Goal: Task Accomplishment & Management: Use online tool/utility

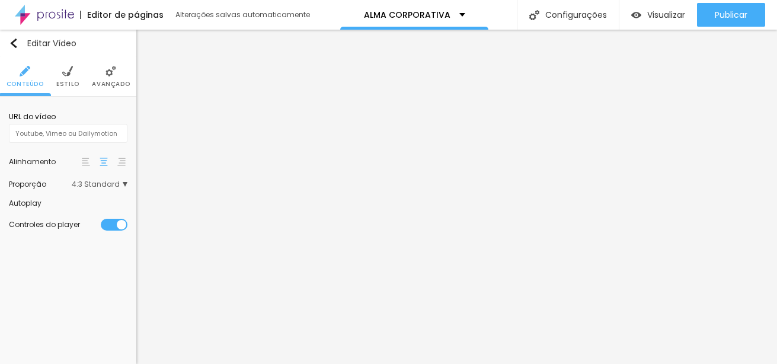
click at [68, 76] on img at bounding box center [67, 71] width 11 height 11
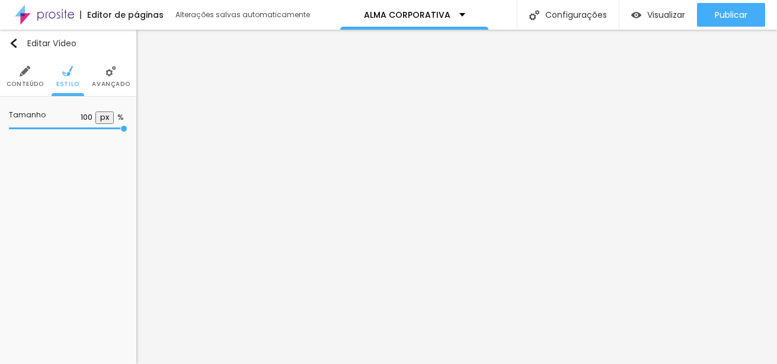
click at [25, 81] on span "Conteúdo" at bounding box center [25, 84] width 37 height 6
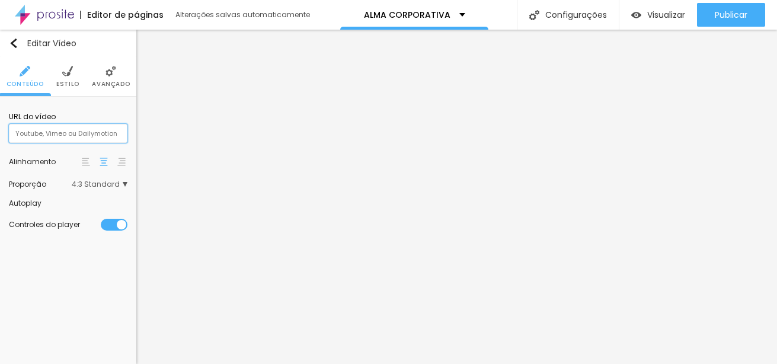
click at [107, 133] on input "text" at bounding box center [68, 133] width 119 height 19
click at [111, 72] on img at bounding box center [111, 71] width 11 height 11
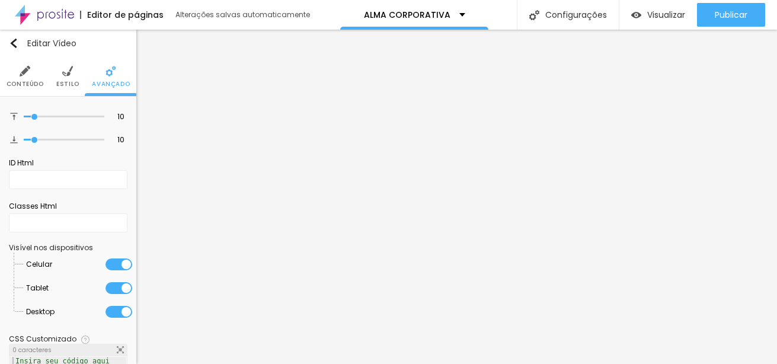
click at [23, 78] on li "Conteúdo" at bounding box center [25, 76] width 37 height 39
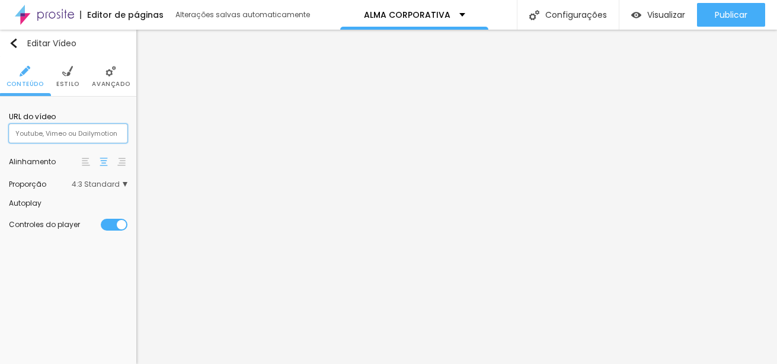
click at [108, 133] on input "text" at bounding box center [68, 133] width 119 height 19
click at [62, 131] on input "text" at bounding box center [68, 133] width 119 height 19
paste input "https://vimeo.com/1118185577"
type input "https://vimeo.com/1118185577"
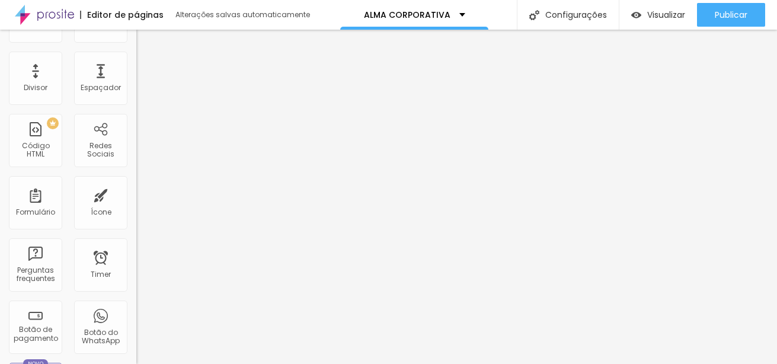
scroll to position [238, 0]
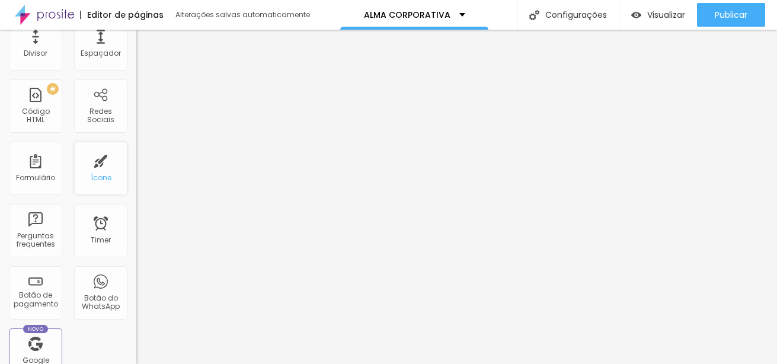
click at [103, 175] on div "Ícone" at bounding box center [100, 168] width 53 height 53
click at [89, 170] on div "Ícone" at bounding box center [100, 168] width 53 height 53
click at [95, 171] on div "Ícone" at bounding box center [100, 168] width 53 height 53
drag, startPoint x: 95, startPoint y: 171, endPoint x: 80, endPoint y: 174, distance: 15.8
click at [80, 174] on div "Ícone" at bounding box center [100, 168] width 53 height 53
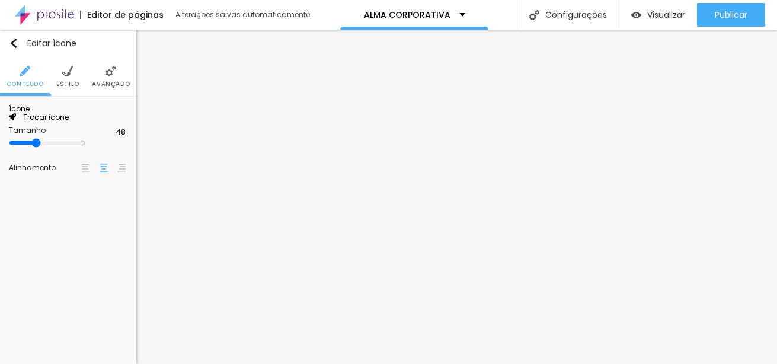
scroll to position [0, 0]
click at [69, 122] on span "Trocar icone" at bounding box center [42, 117] width 53 height 10
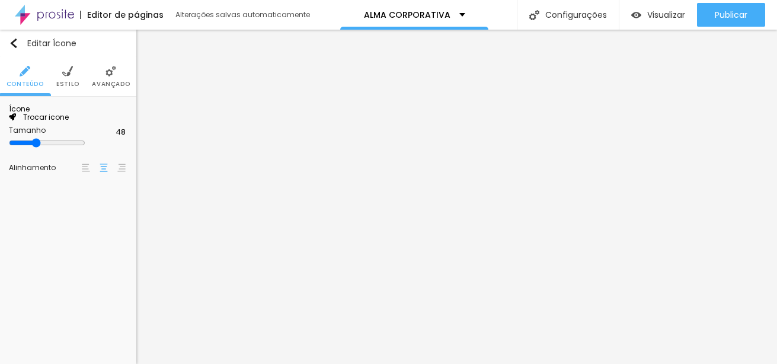
type input "o"
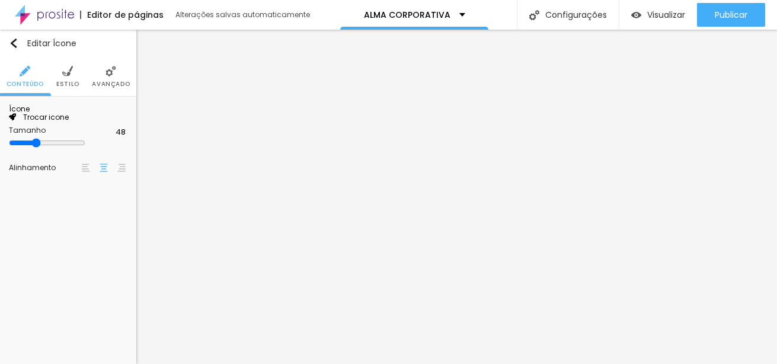
type input "cuidado"
drag, startPoint x: 264, startPoint y: 78, endPoint x: 101, endPoint y: 87, distance: 162.6
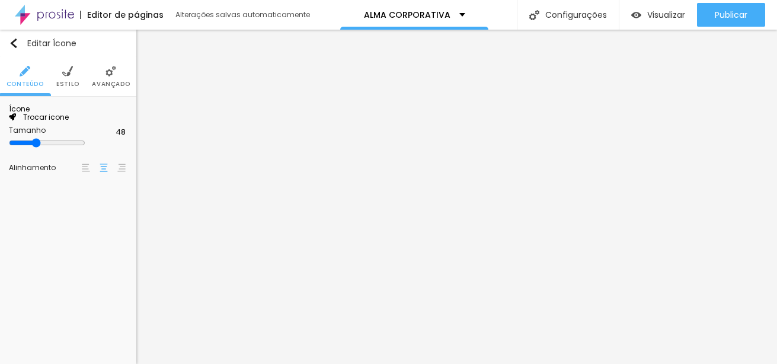
click at [69, 122] on span "Trocar icone" at bounding box center [42, 117] width 53 height 10
type input "b"
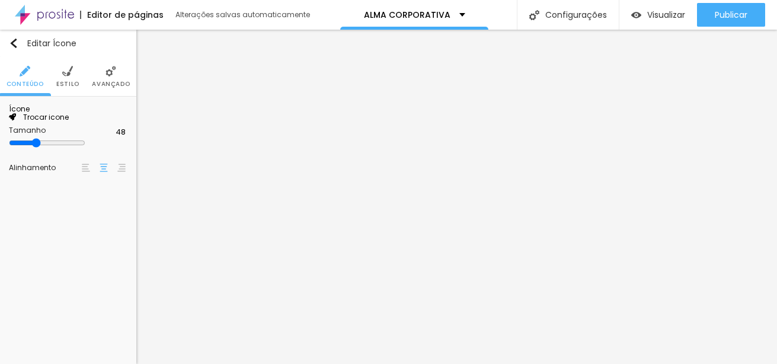
type input "c"
type input "m"
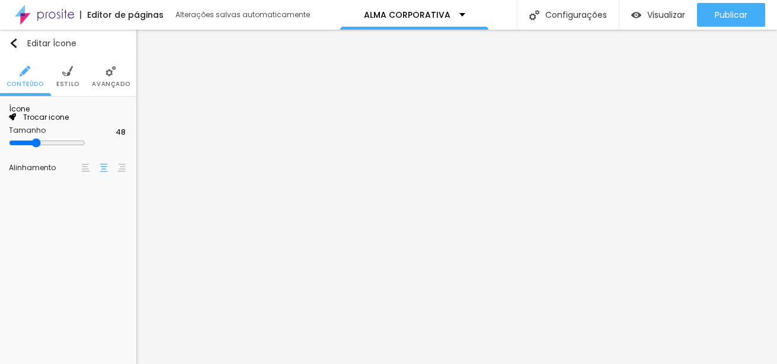
scroll to position [7425, 0]
click at [88, 172] on img at bounding box center [86, 168] width 8 height 8
click at [14, 42] on img "button" at bounding box center [13, 43] width 9 height 9
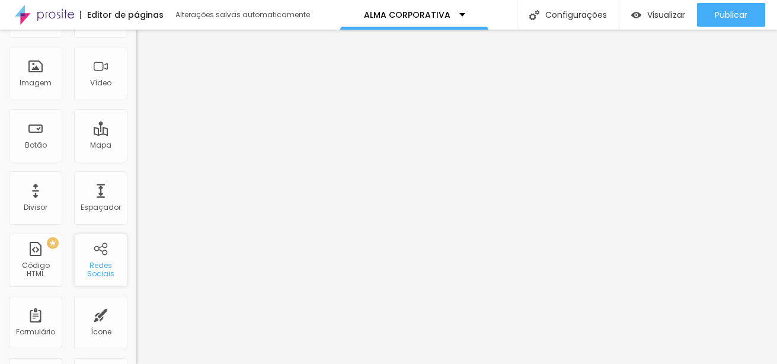
scroll to position [25, 0]
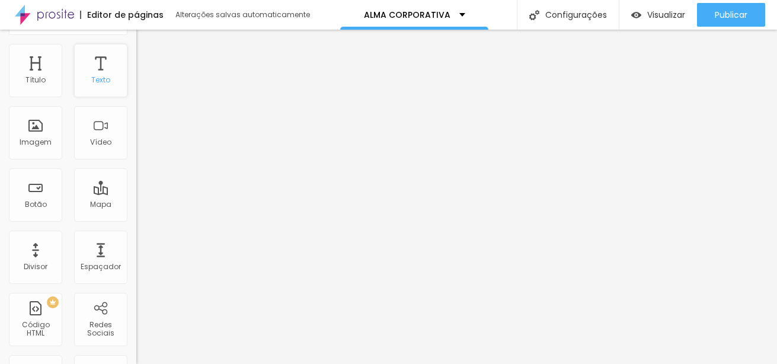
click at [91, 76] on div "Texto" at bounding box center [100, 80] width 19 height 8
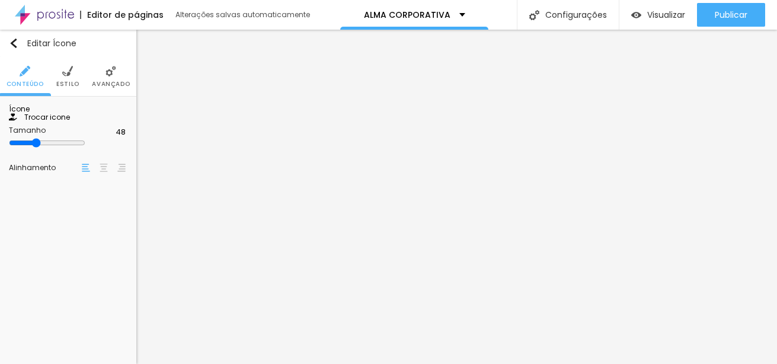
scroll to position [0, 0]
click at [11, 44] on img "button" at bounding box center [13, 43] width 9 height 9
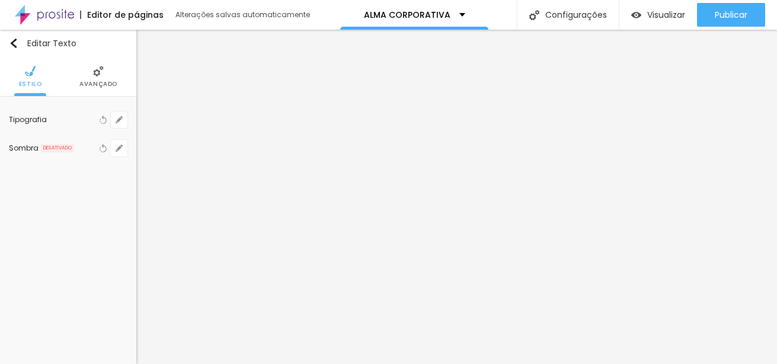
click at [101, 81] on span "Avançado" at bounding box center [98, 84] width 38 height 6
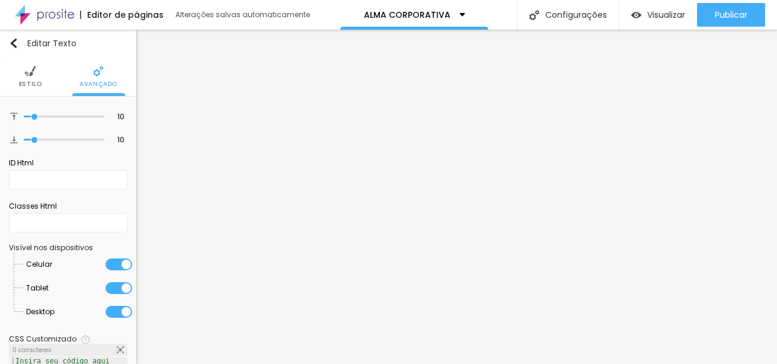
click at [26, 81] on span "Estilo" at bounding box center [30, 84] width 23 height 6
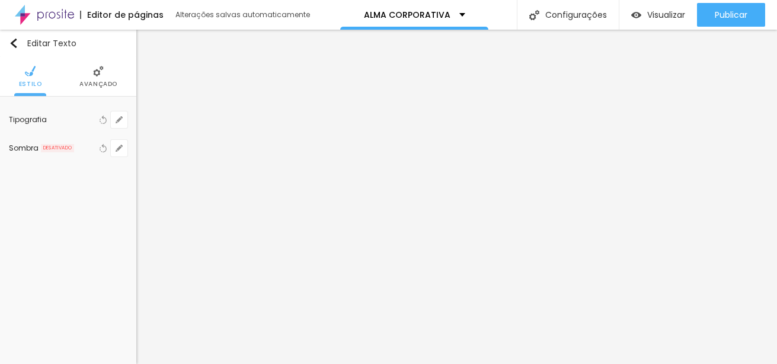
click at [34, 120] on div "Tipografia" at bounding box center [53, 119] width 88 height 7
click at [119, 121] on icon "button" at bounding box center [119, 119] width 5 height 5
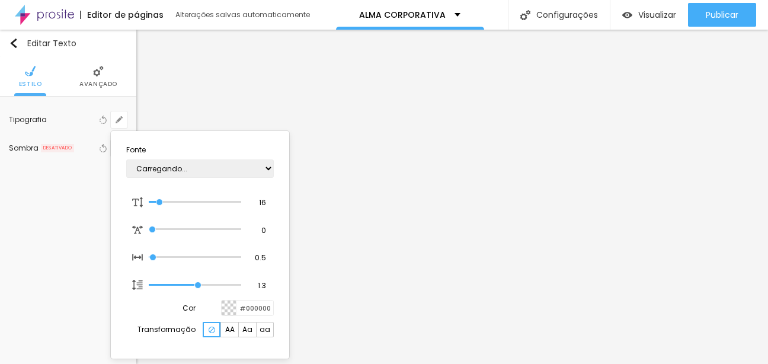
type input "1"
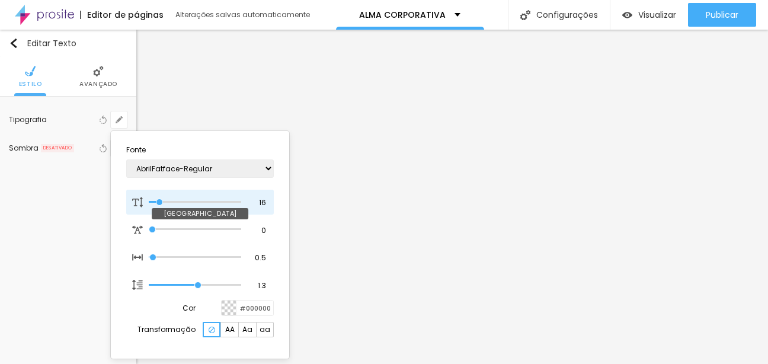
type input "26"
type input "1"
type input "26"
click at [169, 201] on input "range" at bounding box center [195, 202] width 92 height 6
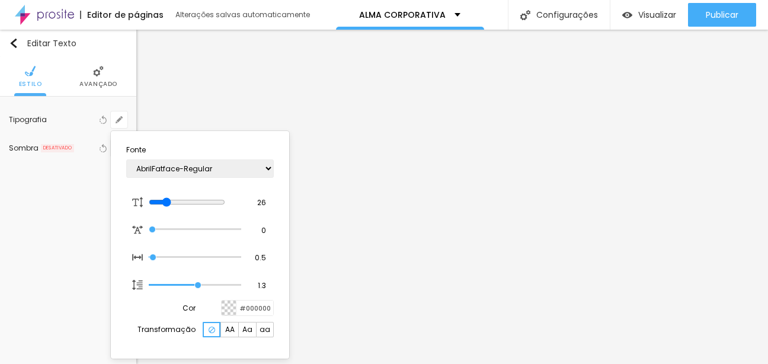
click at [344, 283] on div at bounding box center [384, 182] width 768 height 364
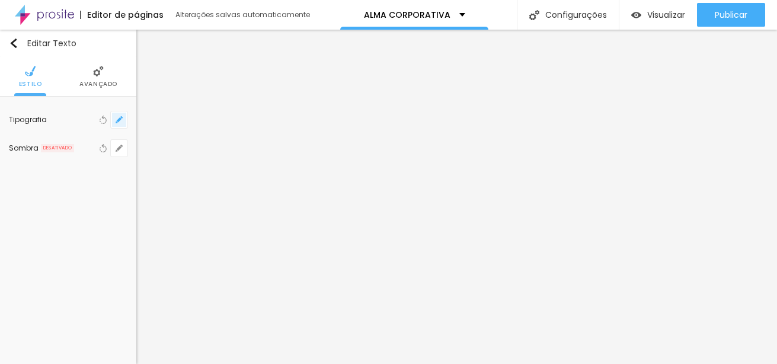
click at [115, 120] on button "button" at bounding box center [119, 119] width 17 height 17
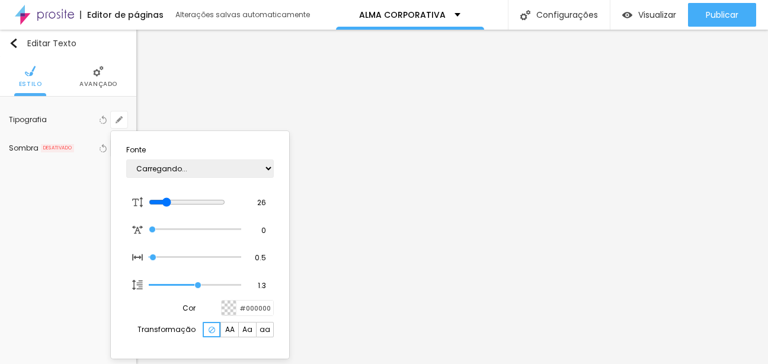
type input "1"
click at [177, 166] on select "AbrilFatface-Regular Actor-Regular Alegreya AlegreyaBlack Alice Allan-Bold Alla…" at bounding box center [200, 168] width 148 height 18
select select "Actor-Regular"
click at [126, 159] on select "AbrilFatface-Regular Actor-Regular Alegreya AlegreyaBlack Alice Allan-Bold Alla…" at bounding box center [200, 168] width 148 height 18
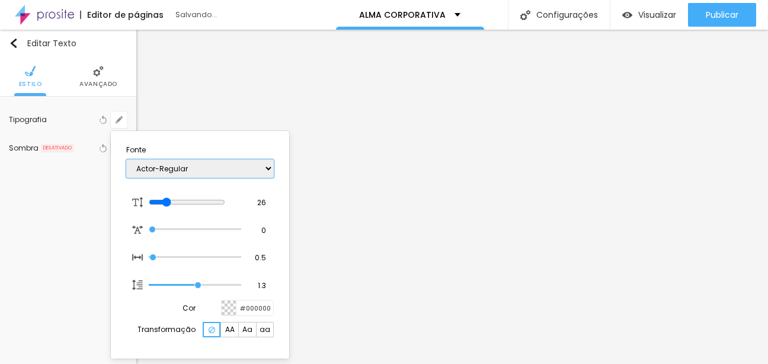
type input "1"
click at [220, 164] on select "AbrilFatface-Regular Actor-Regular Alegreya AlegreyaBlack Alice Allan-Bold Alla…" at bounding box center [200, 168] width 148 height 18
select select "[PERSON_NAME]"
click at [126, 159] on select "AbrilFatface-Regular Actor-Regular Alegreya AlegreyaBlack Alice Allan-Bold Alla…" at bounding box center [200, 168] width 148 height 18
click at [214, 168] on select "AbrilFatface-Regular Actor-Regular Alegreya AlegreyaBlack Alice Allan-Bold Alla…" at bounding box center [200, 168] width 148 height 18
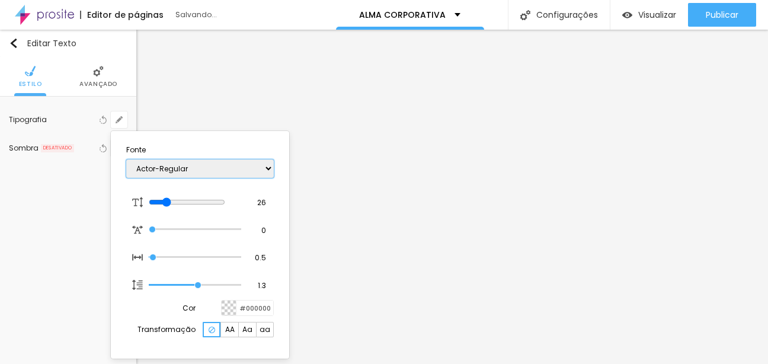
type input "1"
select select "WorkSansThin"
click at [126, 159] on select "AbrilFatface-Regular Actor-Regular Alegreya AlegreyaBlack Alice Allan-Bold Alla…" at bounding box center [200, 168] width 148 height 18
type input "1"
click at [253, 170] on select "AbrilFatface-Regular Actor-Regular Alegreya AlegreyaBlack Alice Allan-Bold Alla…" at bounding box center [200, 168] width 148 height 18
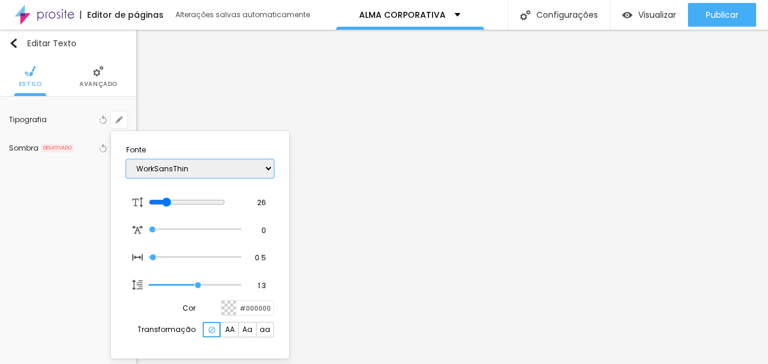
select select "WorkSansMedium"
click at [126, 159] on select "AbrilFatface-Regular Actor-Regular Alegreya AlegreyaBlack Alice Allan-Bold Alla…" at bounding box center [200, 168] width 148 height 18
type input "1"
click at [231, 167] on select "AbrilFatface-Regular Actor-Regular Alegreya AlegreyaBlack Alice Allan-Bold Alla…" at bounding box center [200, 168] width 148 height 18
select select "WorkSansLight"
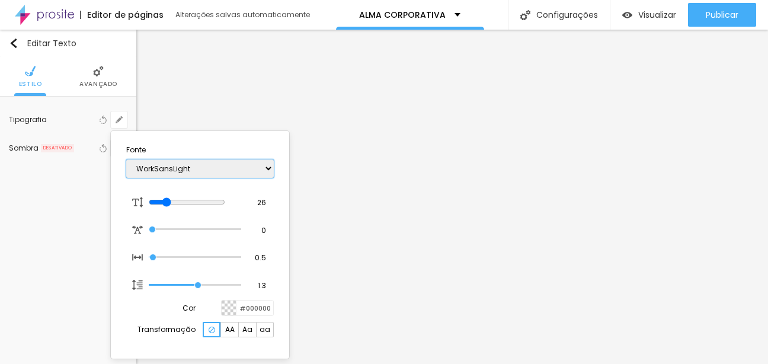
click at [126, 159] on select "AbrilFatface-Regular Actor-Regular Alegreya AlegreyaBlack Alice Allan-Bold Alla…" at bounding box center [200, 168] width 148 height 18
type input "1"
click at [258, 163] on select "AbrilFatface-Regular Actor-Regular Alegreya AlegreyaBlack Alice Allan-Bold Alla…" at bounding box center [200, 168] width 148 height 18
select select "WorkSansBold"
click at [126, 159] on select "AbrilFatface-Regular Actor-Regular Alegreya AlegreyaBlack Alice Allan-Bold Alla…" at bounding box center [200, 168] width 148 height 18
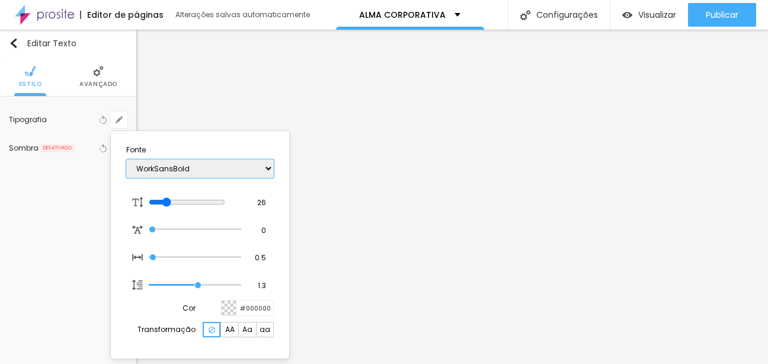
click at [255, 165] on select "AbrilFatface-Regular Actor-Regular Alegreya AlegreyaBlack Alice Allan-Bold Alla…" at bounding box center [200, 168] width 148 height 18
type input "1"
select select "SourceSerifPro"
click at [126, 159] on select "AbrilFatface-Regular Actor-Regular Alegreya AlegreyaBlack Alice Allan-Bold Alla…" at bounding box center [200, 168] width 148 height 18
click at [213, 166] on select "AbrilFatface-Regular Actor-Regular Alegreya AlegreyaBlack Alice Allan-Bold Alla…" at bounding box center [200, 168] width 148 height 18
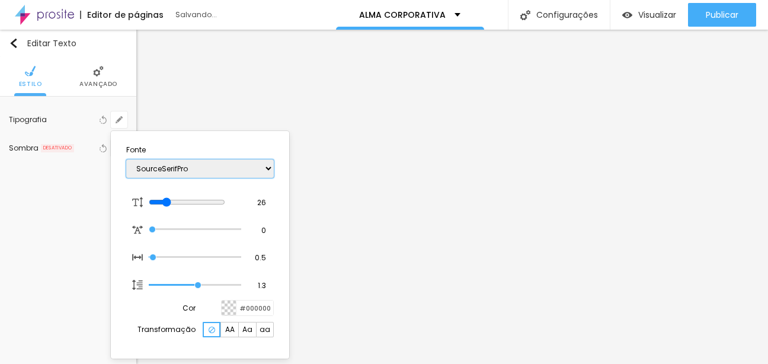
type input "1"
select select "Snippet"
click at [126, 159] on select "AbrilFatface-Regular Actor-Regular Alegreya AlegreyaBlack Alice Allan-Bold Alla…" at bounding box center [200, 168] width 148 height 18
click at [198, 168] on select "AbrilFatface-Regular Actor-Regular Alegreya AlegreyaBlack Alice Allan-Bold Alla…" at bounding box center [200, 168] width 148 height 18
type input "1"
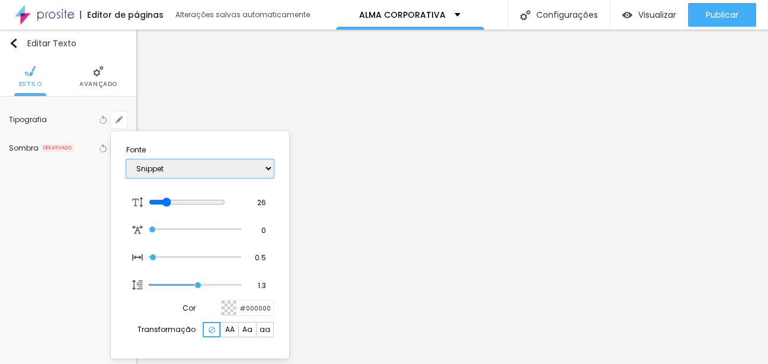
select select "Prompt-Thin"
click at [126, 159] on select "AbrilFatface-Regular Actor-Regular Alegreya AlegreyaBlack Alice Allan-Bold Alla…" at bounding box center [200, 168] width 148 height 18
type input "1"
click at [197, 173] on select "AbrilFatface-Regular Actor-Regular Alegreya AlegreyaBlack Alice Allan-Bold Alla…" at bounding box center [200, 168] width 148 height 18
select select "Pompiere"
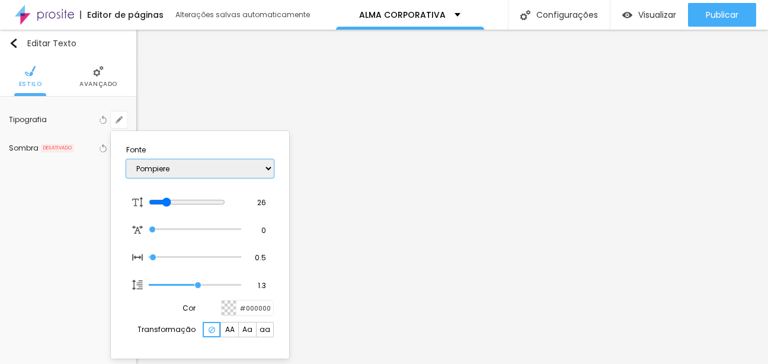
click at [126, 159] on select "AbrilFatface-Regular Actor-Regular Alegreya AlegreyaBlack Alice Allan-Bold Alla…" at bounding box center [200, 168] width 148 height 18
type input "1"
click at [199, 171] on select "AbrilFatface-Regular Actor-Regular Alegreya AlegreyaBlack Alice Allan-Bold Alla…" at bounding box center [200, 168] width 148 height 18
select select "OverlockBlack"
click at [126, 159] on select "AbrilFatface-Regular Actor-Regular Alegreya AlegreyaBlack Alice Allan-Bold Alla…" at bounding box center [200, 168] width 148 height 18
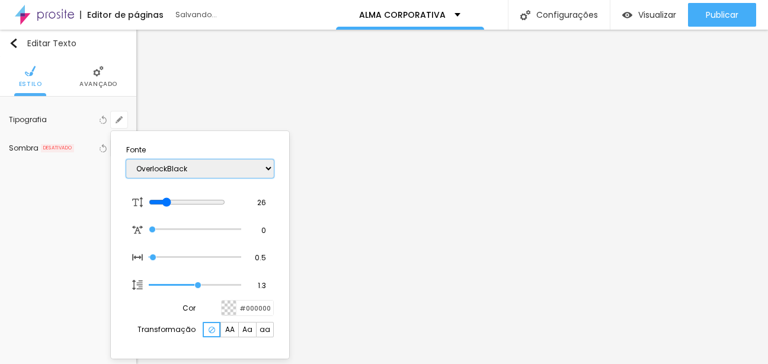
type input "1"
click at [234, 166] on select "AbrilFatface-Regular Actor-Regular Alegreya AlegreyaBlack Alice Allan-Bold Alla…" at bounding box center [200, 168] width 148 height 18
select select "OpenSansCondensedLight"
click at [126, 159] on select "AbrilFatface-Regular Actor-Regular Alegreya AlegreyaBlack Alice Allan-Bold Alla…" at bounding box center [200, 168] width 148 height 18
type input "1"
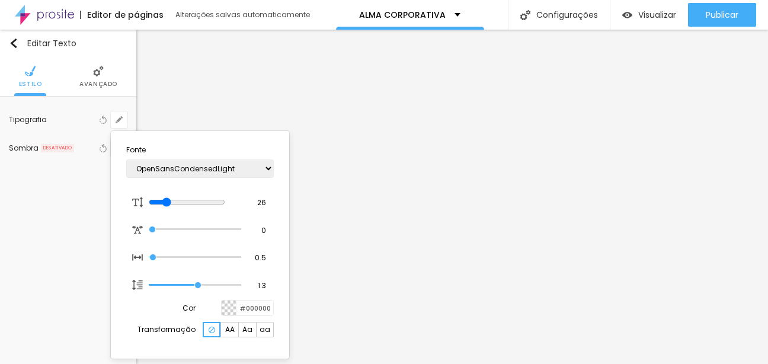
click at [445, 195] on div at bounding box center [384, 182] width 768 height 364
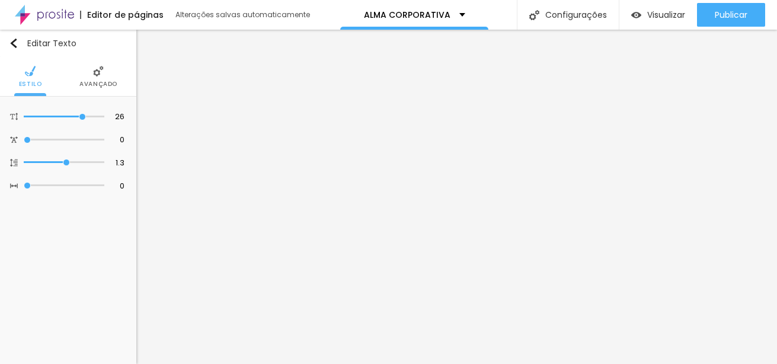
click at [104, 81] on span "Avançado" at bounding box center [98, 84] width 38 height 6
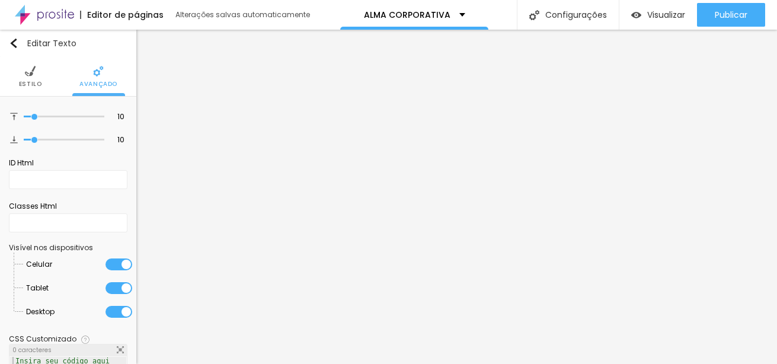
click at [27, 82] on span "Estilo" at bounding box center [30, 84] width 23 height 6
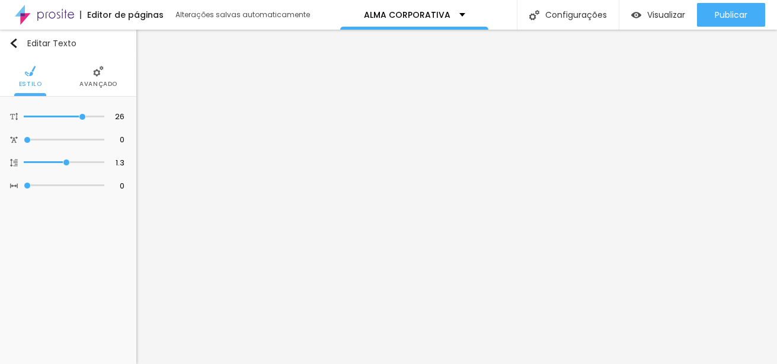
click at [60, 254] on div "Editar Texto Estilo Avançado 26 Tamanho do texto 0 Espaço entre letras 1.3 Altu…" at bounding box center [68, 197] width 136 height 334
click at [34, 79] on li "Estilo" at bounding box center [30, 76] width 23 height 39
click at [93, 75] on img at bounding box center [98, 71] width 11 height 11
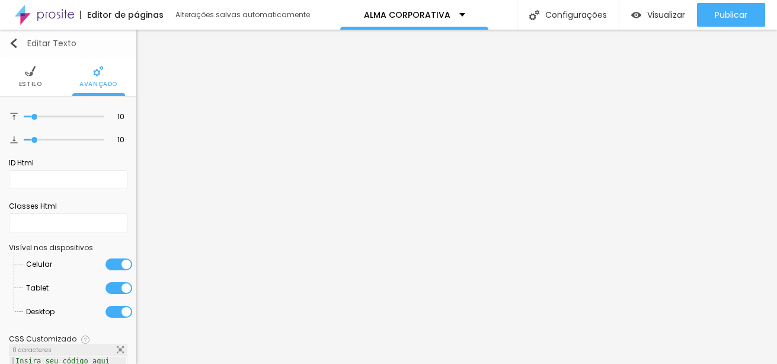
click at [15, 42] on img "button" at bounding box center [13, 43] width 9 height 9
click at [53, 41] on div "Editar Texto" at bounding box center [43, 43] width 68 height 9
drag, startPoint x: 29, startPoint y: 76, endPoint x: 31, endPoint y: 62, distance: 14.4
click at [28, 75] on img at bounding box center [30, 71] width 11 height 11
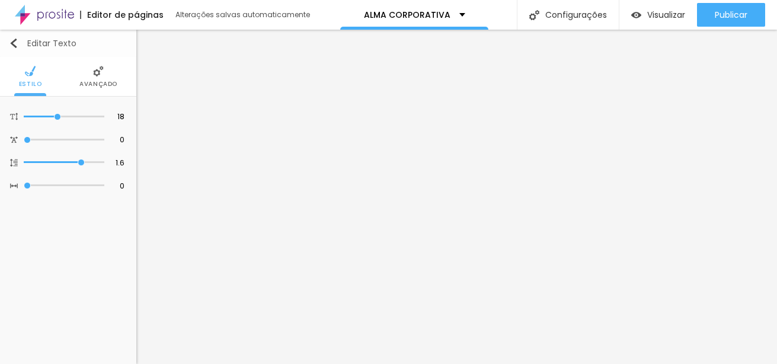
click at [53, 42] on div "Editar Texto" at bounding box center [43, 43] width 68 height 9
click at [6, 41] on button "Editar Texto" at bounding box center [68, 43] width 136 height 27
click at [12, 43] on img "button" at bounding box center [13, 43] width 9 height 9
click at [97, 72] on img at bounding box center [98, 71] width 11 height 11
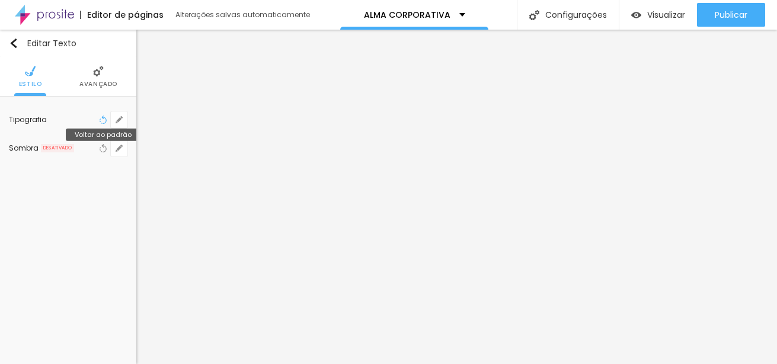
click at [101, 120] on icon "button" at bounding box center [103, 120] width 8 height 8
click at [103, 120] on icon "button" at bounding box center [103, 120] width 8 height 8
click at [103, 121] on icon "button" at bounding box center [103, 120] width 8 height 8
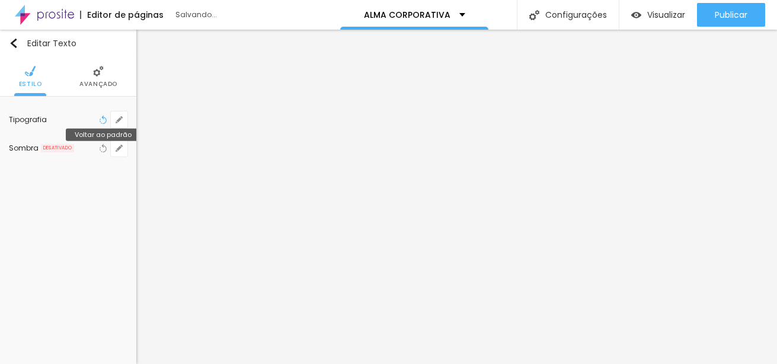
click at [103, 121] on icon "button" at bounding box center [103, 120] width 8 height 8
click at [14, 43] on img "button" at bounding box center [13, 43] width 9 height 9
click at [35, 82] on span "Estilo" at bounding box center [30, 84] width 23 height 6
click at [88, 78] on li "Avançado" at bounding box center [98, 76] width 38 height 39
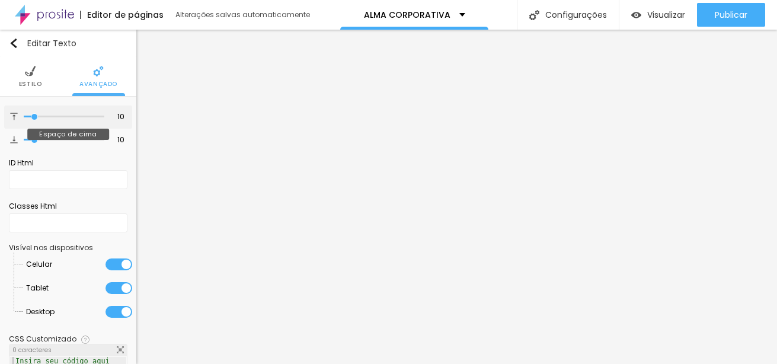
type input "16"
type input "20"
type input "21"
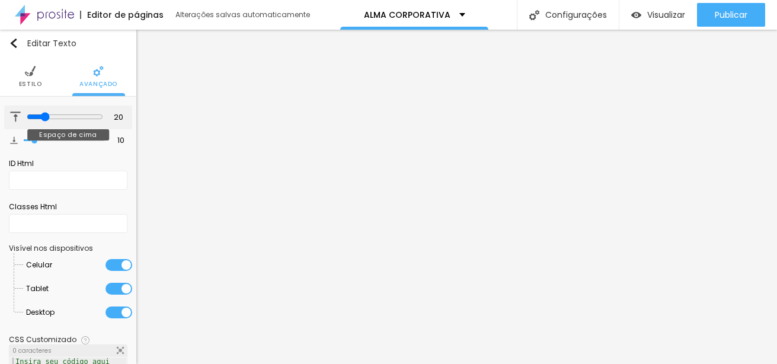
type input "21"
type input "23"
type input "24"
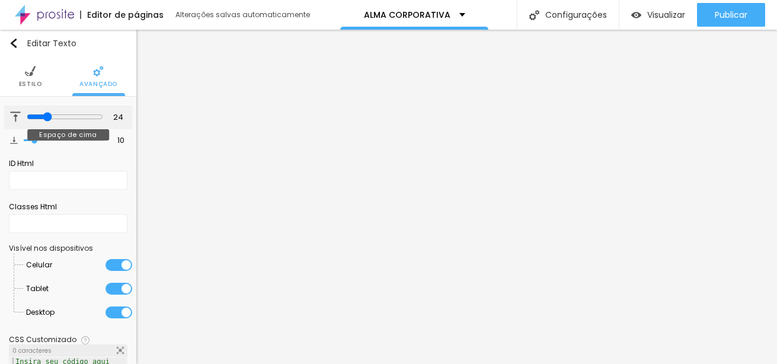
type input "26"
type input "27"
type input "29"
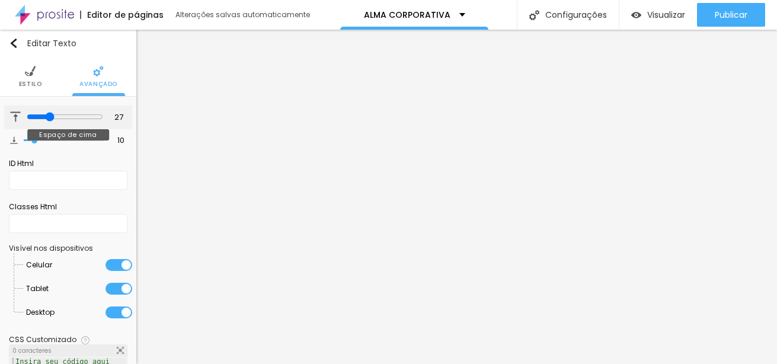
type input "29"
type input "30"
type input "32"
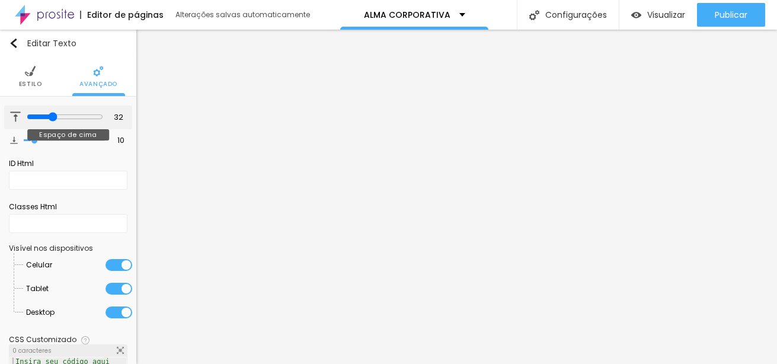
type input "33"
type input "32"
type input "31"
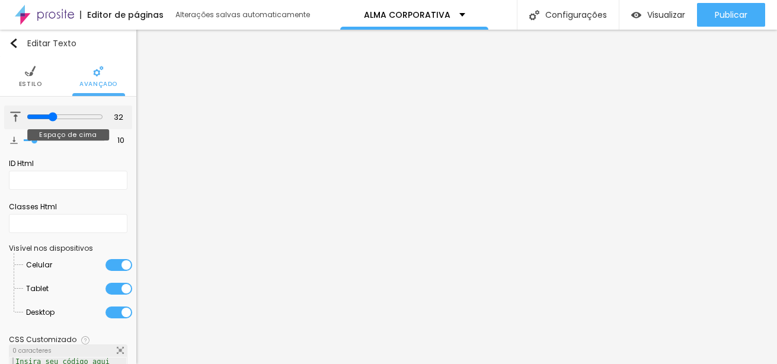
type input "31"
type input "30"
type input "29"
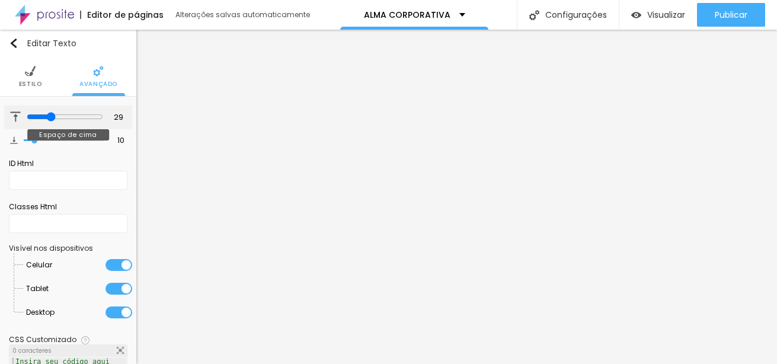
type input "27"
type input "26"
type input "25"
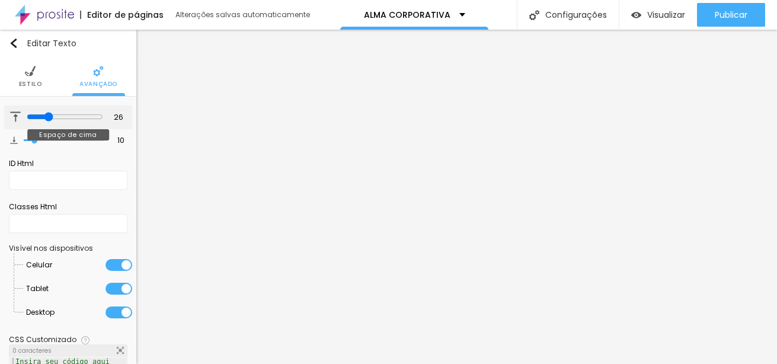
type input "25"
type input "24"
type input "23"
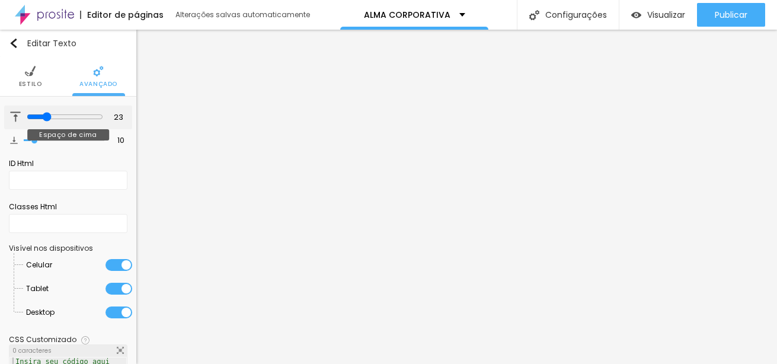
type input "22"
drag, startPoint x: 35, startPoint y: 115, endPoint x: 41, endPoint y: 117, distance: 6.8
type input "22"
click at [41, 117] on input "range" at bounding box center [65, 116] width 76 height 9
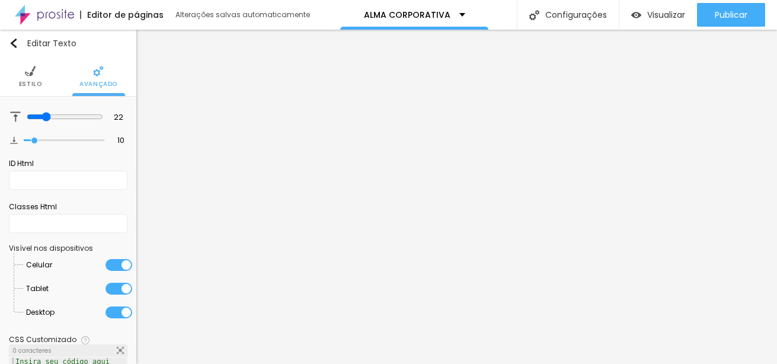
click at [29, 81] on span "Estilo" at bounding box center [30, 84] width 23 height 6
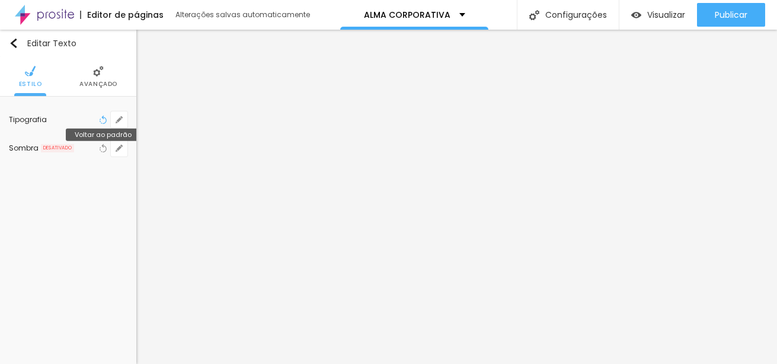
click at [103, 119] on icon "button" at bounding box center [104, 120] width 5 height 8
click at [123, 118] on button "button" at bounding box center [119, 119] width 17 height 17
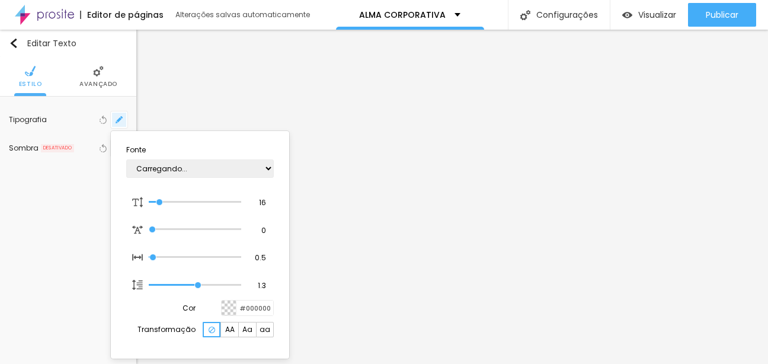
type input "1"
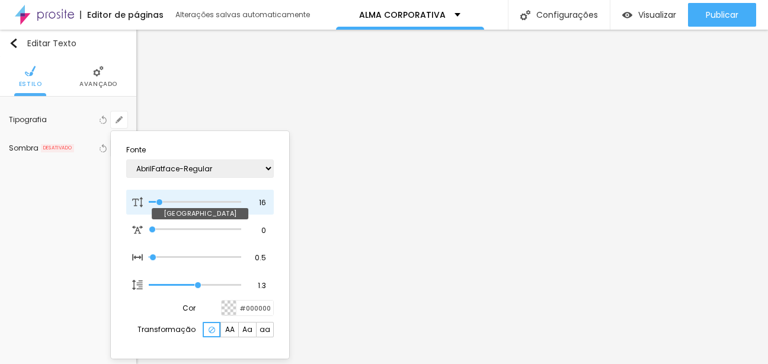
type input "18"
type input "1"
type input "19"
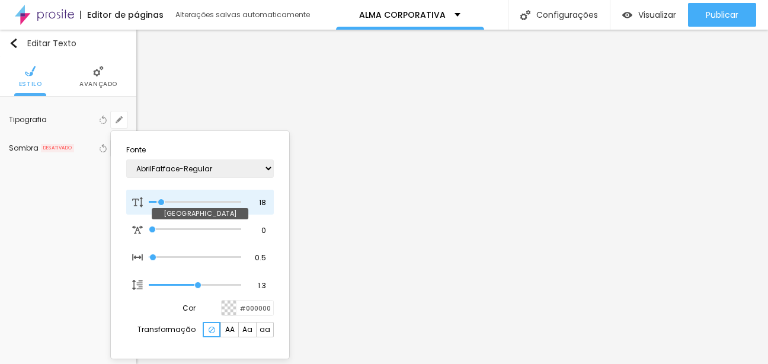
type input "1"
type input "20"
type input "1"
type input "21"
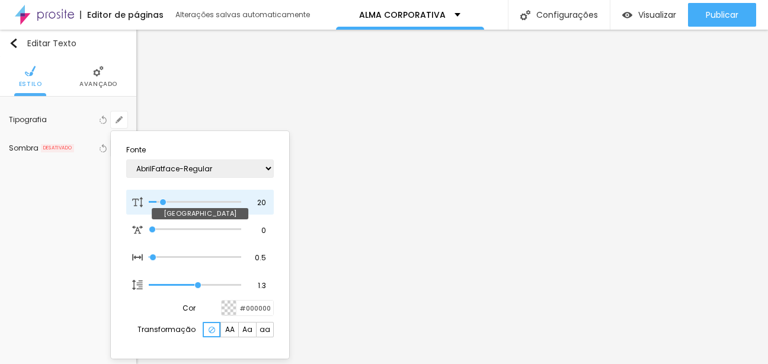
type input "21"
type input "1"
type input "22"
type input "1"
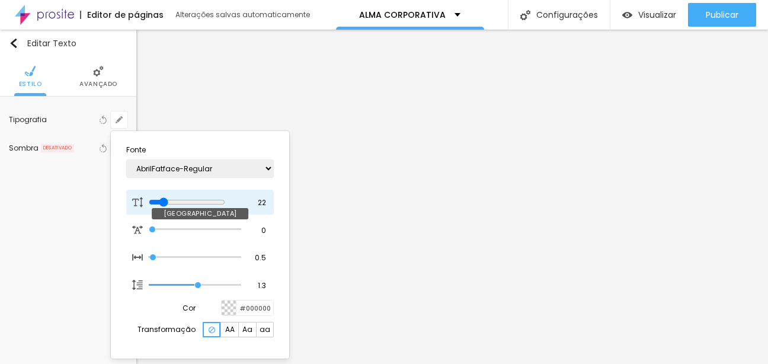
type input "23"
type input "1"
type input "23"
click at [167, 201] on input "range" at bounding box center [187, 201] width 76 height 9
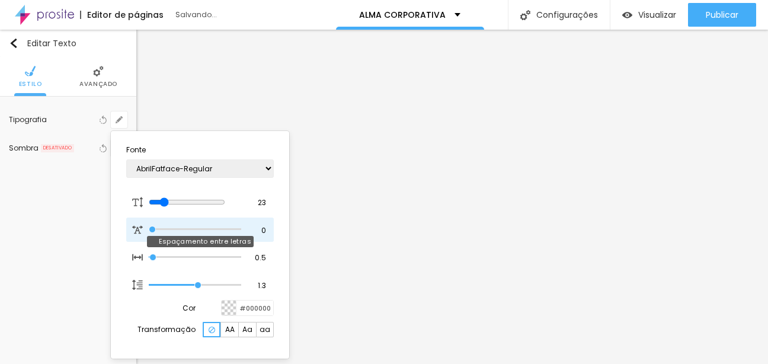
type input "1"
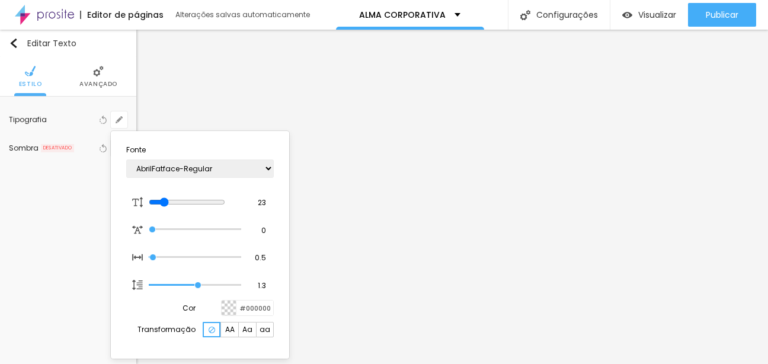
click at [524, 267] on div at bounding box center [384, 182] width 768 height 364
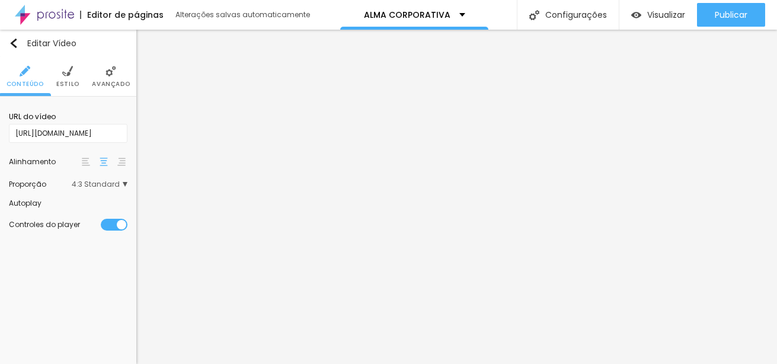
click at [87, 162] on img at bounding box center [86, 162] width 8 height 8
click at [100, 181] on span "4:3 Standard" at bounding box center [100, 184] width 56 height 7
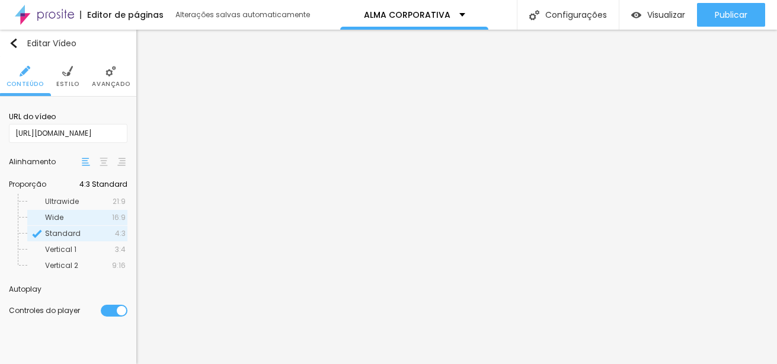
click at [108, 214] on span "Wide" at bounding box center [78, 217] width 67 height 7
click at [109, 231] on span "Standard" at bounding box center [80, 233] width 70 height 7
click at [84, 265] on span "Vertical 2" at bounding box center [78, 265] width 67 height 7
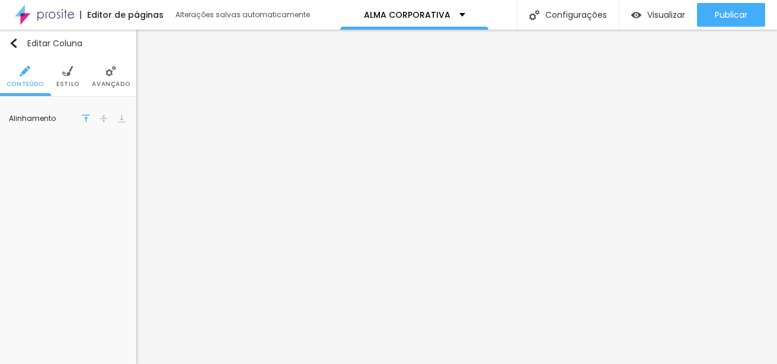
click at [123, 119] on img at bounding box center [121, 118] width 8 height 8
click at [107, 120] on img at bounding box center [104, 118] width 8 height 8
click at [85, 116] on img at bounding box center [86, 118] width 8 height 8
click at [65, 82] on span "Estilo" at bounding box center [67, 84] width 23 height 6
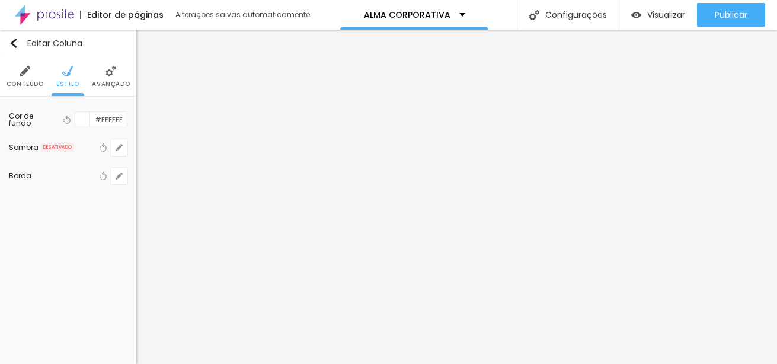
click at [14, 83] on span "Conteúdo" at bounding box center [25, 84] width 37 height 6
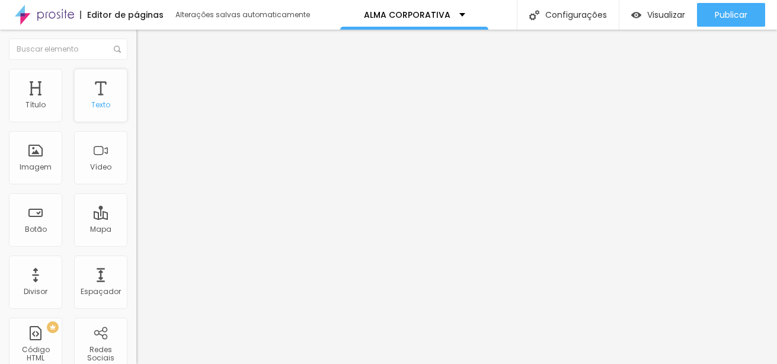
click at [93, 95] on div "Texto" at bounding box center [100, 95] width 53 height 53
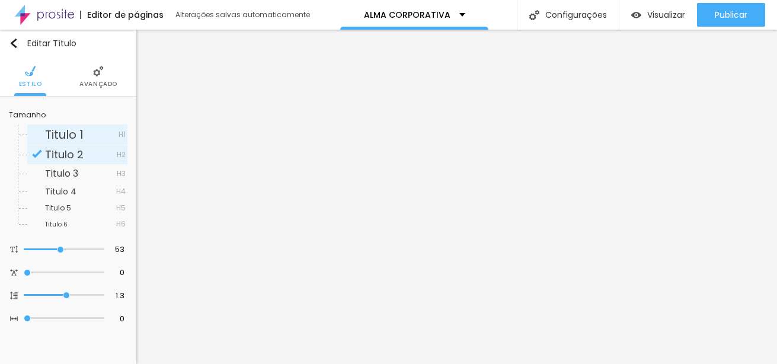
click at [68, 135] on span "Titulo 1" at bounding box center [64, 134] width 39 height 17
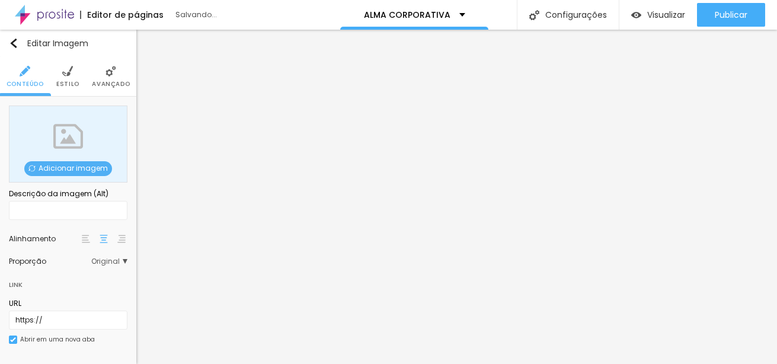
click at [78, 161] on div "Adicionar imagem" at bounding box center [68, 144] width 119 height 77
click at [82, 166] on span "Adicionar imagem" at bounding box center [68, 168] width 88 height 15
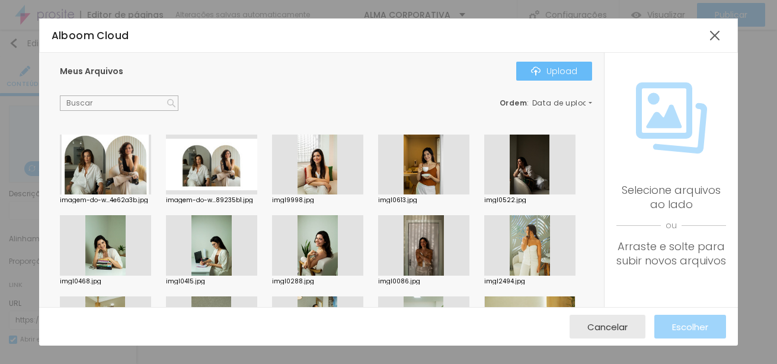
click at [549, 76] on button "Upload" at bounding box center [554, 71] width 76 height 19
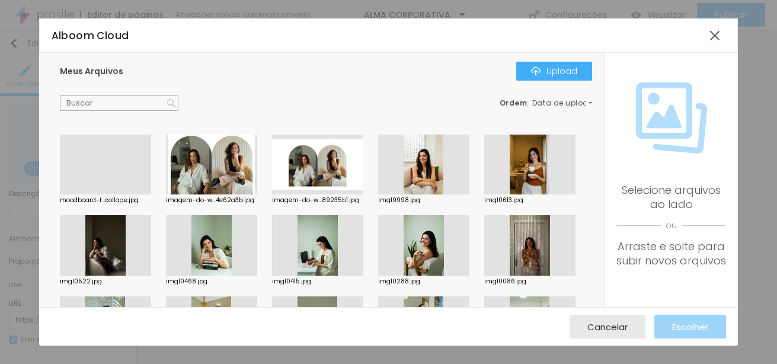
click at [111, 194] on div at bounding box center [105, 194] width 91 height 0
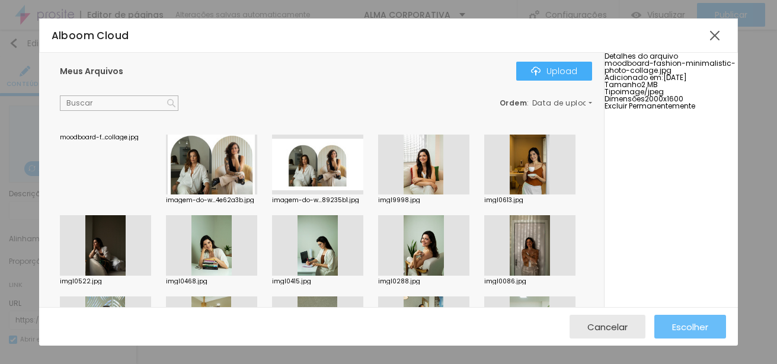
click at [696, 328] on span "Escolher" at bounding box center [690, 327] width 36 height 10
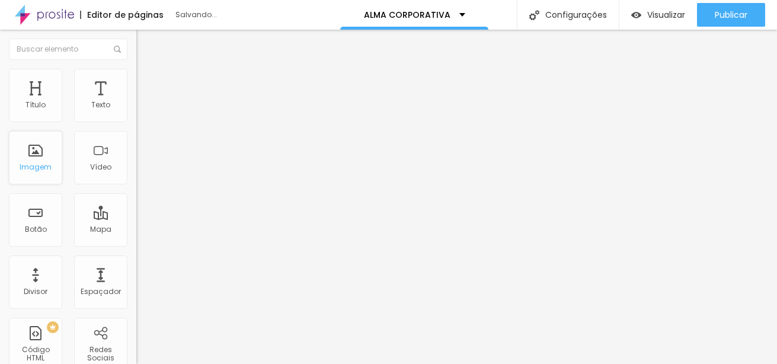
click at [38, 157] on div "Imagem" at bounding box center [35, 157] width 53 height 53
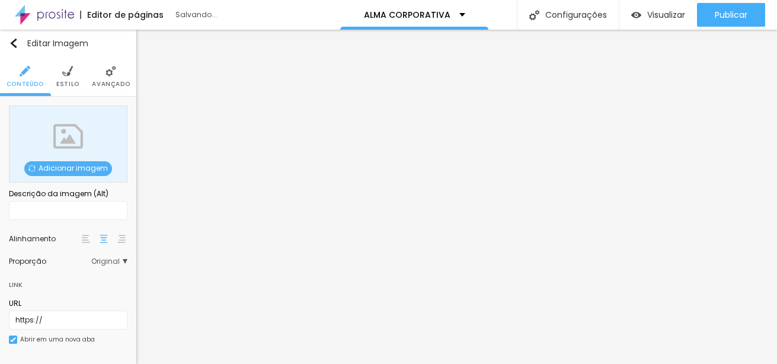
click at [97, 166] on span "Adicionar imagem" at bounding box center [68, 168] width 88 height 15
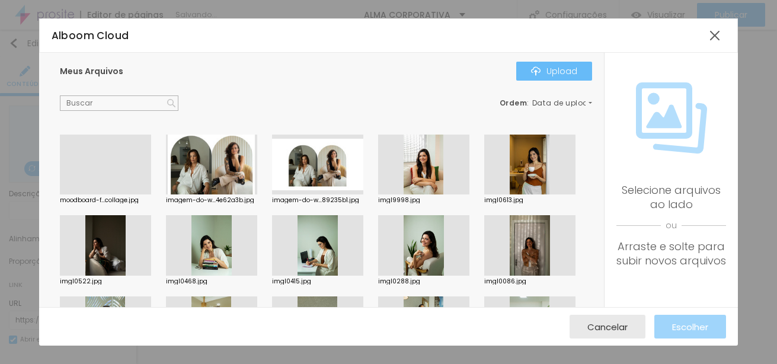
click at [546, 74] on div "Upload" at bounding box center [554, 70] width 46 height 9
click at [240, 363] on div at bounding box center [388, 371] width 777 height 0
click at [570, 75] on div "Upload" at bounding box center [554, 70] width 46 height 9
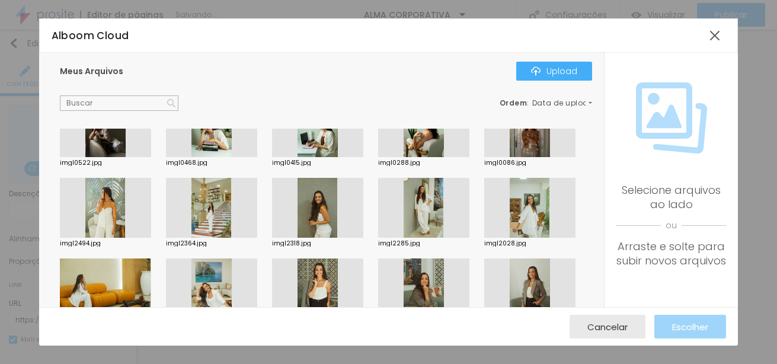
scroll to position [178, 0]
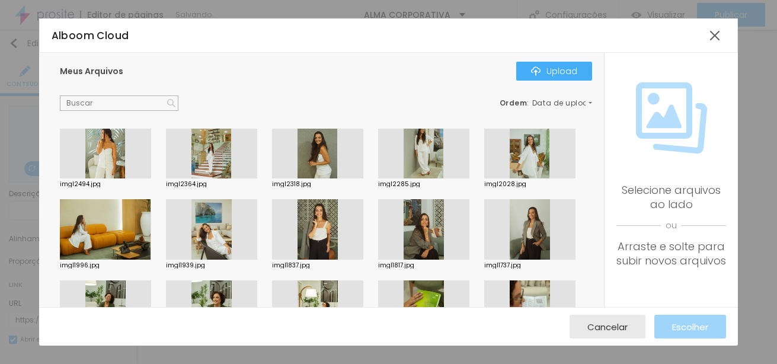
click at [234, 363] on div at bounding box center [388, 371] width 777 height 0
click at [239, 363] on div at bounding box center [388, 371] width 777 height 0
click at [718, 34] on div at bounding box center [714, 35] width 21 height 21
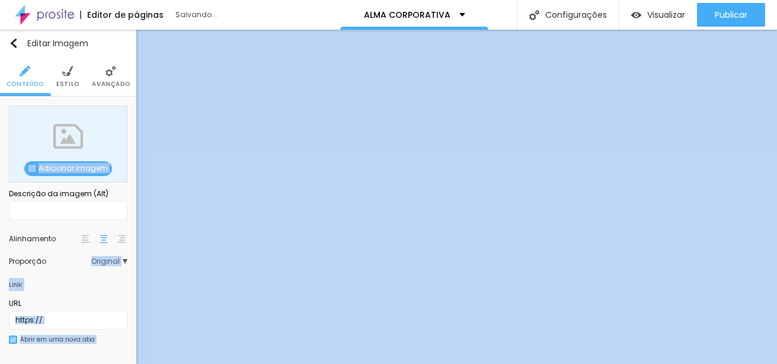
click at [86, 161] on span "Adicionar imagem" at bounding box center [68, 168] width 88 height 15
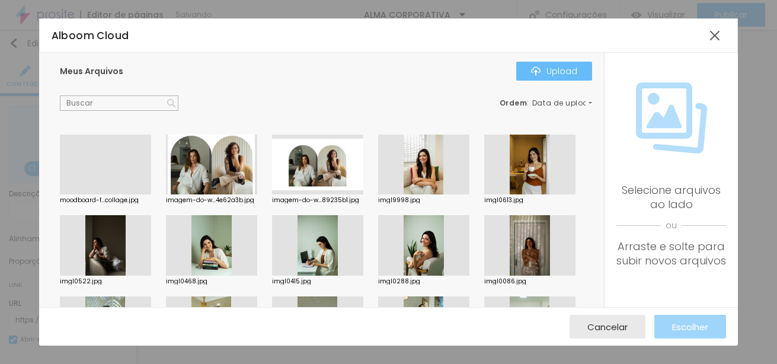
click at [552, 71] on div "Upload" at bounding box center [554, 70] width 46 height 9
click at [235, 363] on div at bounding box center [388, 371] width 777 height 0
click at [124, 194] on div at bounding box center [105, 194] width 91 height 0
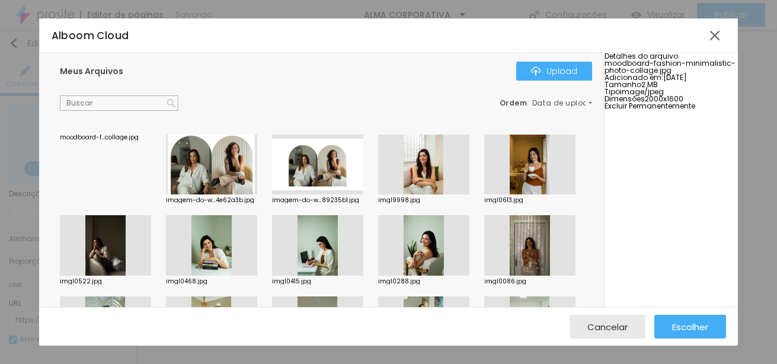
click at [667, 111] on span "Excluir Permanentemente" at bounding box center [650, 106] width 91 height 10
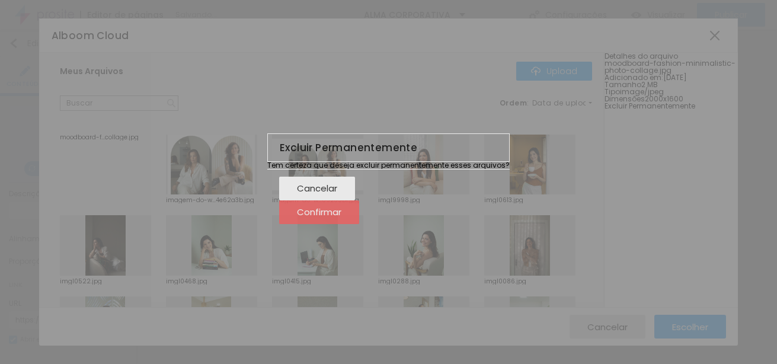
click at [341, 217] on span "Confirmar" at bounding box center [319, 212] width 44 height 10
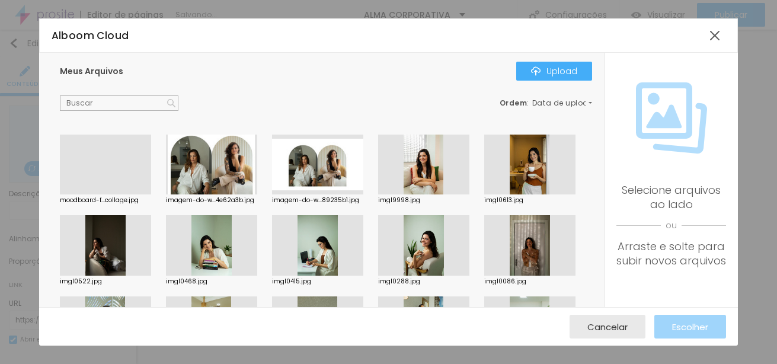
click at [102, 194] on div at bounding box center [105, 194] width 91 height 0
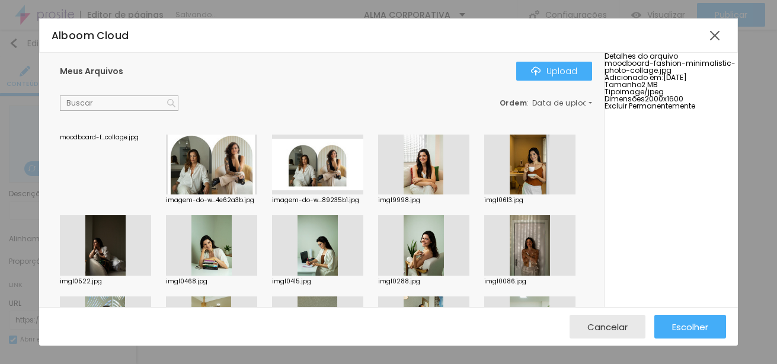
click at [681, 111] on span "Excluir Permanentemente" at bounding box center [650, 106] width 91 height 10
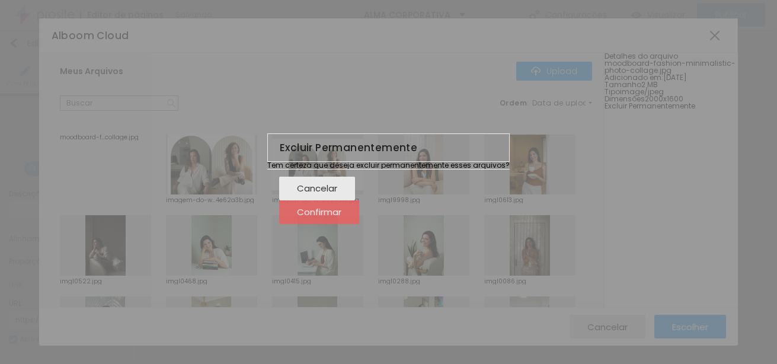
click at [341, 217] on span "Confirmar" at bounding box center [319, 212] width 44 height 10
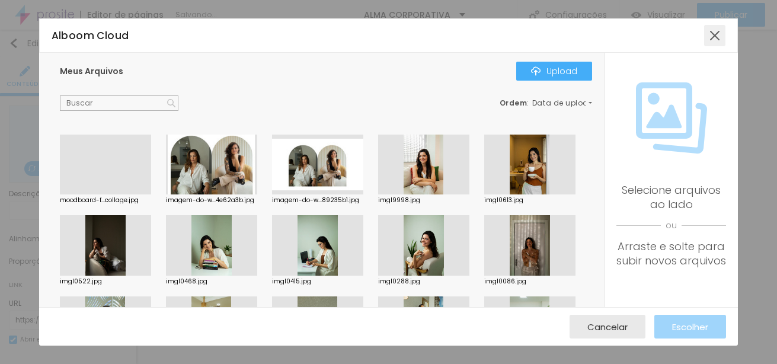
click at [714, 40] on div at bounding box center [714, 35] width 21 height 21
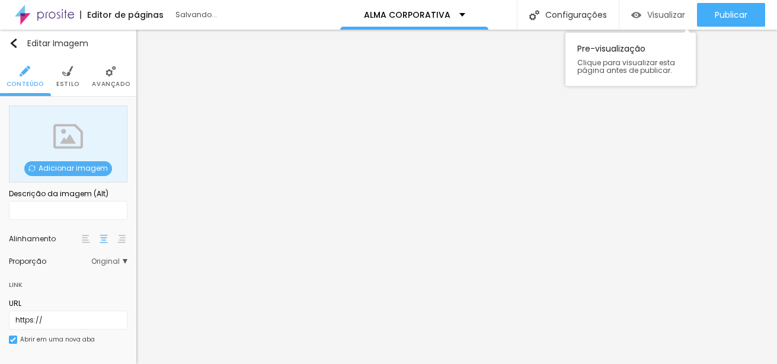
click at [639, 12] on img "button" at bounding box center [636, 15] width 10 height 10
click at [55, 165] on span "Adicionar imagem" at bounding box center [68, 168] width 88 height 15
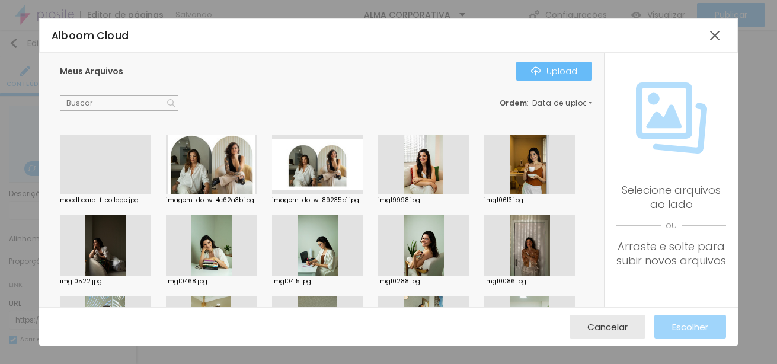
click at [547, 73] on div "Upload" at bounding box center [554, 70] width 46 height 9
click at [118, 363] on div "Subindo 0/0 arquivos" at bounding box center [388, 367] width 777 height 7
click at [715, 36] on div at bounding box center [714, 35] width 21 height 21
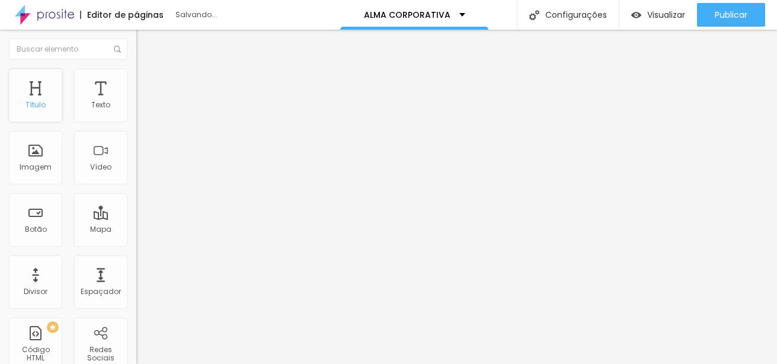
click at [37, 93] on div "Título" at bounding box center [35, 95] width 53 height 53
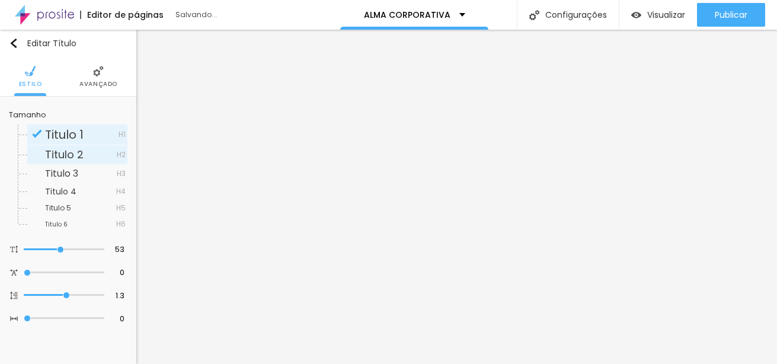
click at [59, 156] on span "Titulo 2" at bounding box center [64, 154] width 39 height 15
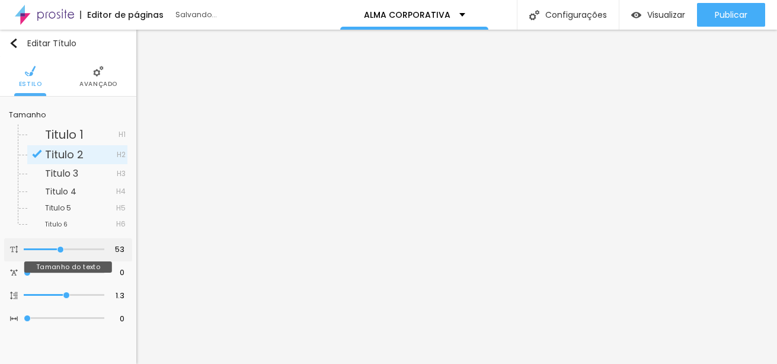
type input "41"
click at [50, 248] on input "range" at bounding box center [64, 250] width 81 height 6
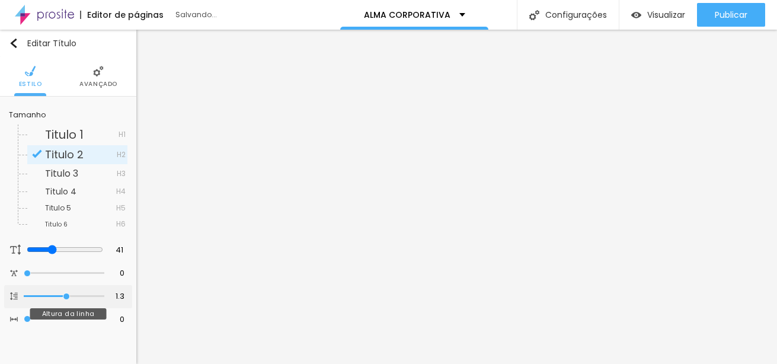
type input "1.2"
type input "1.1"
type input "1"
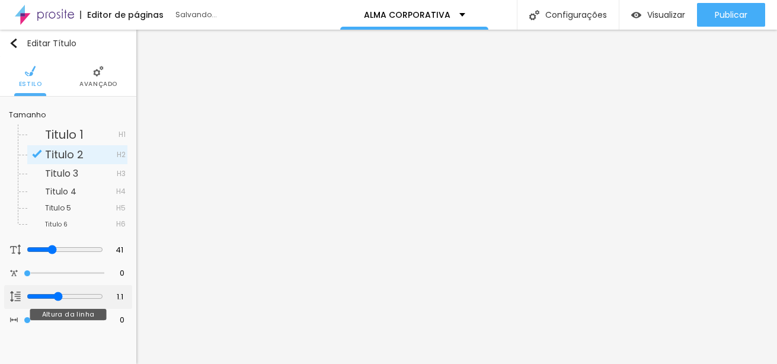
type input "1"
type input "0.9"
type input "0.8"
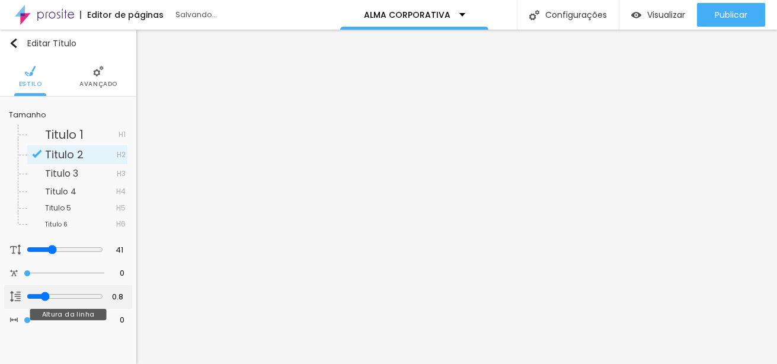
type input "0.9"
type input "1"
drag, startPoint x: 64, startPoint y: 296, endPoint x: 53, endPoint y: 293, distance: 11.2
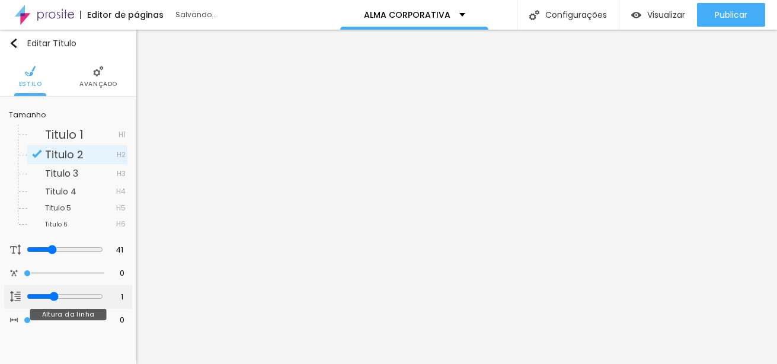
type input "1"
click at [53, 293] on input "range" at bounding box center [65, 296] width 76 height 9
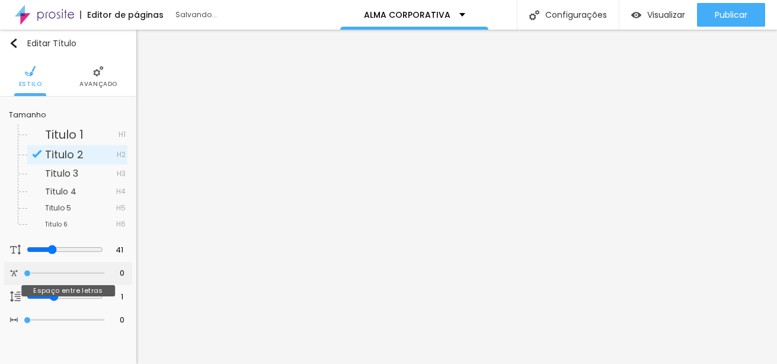
type input "0.7"
type input "0.8"
type input "1.1"
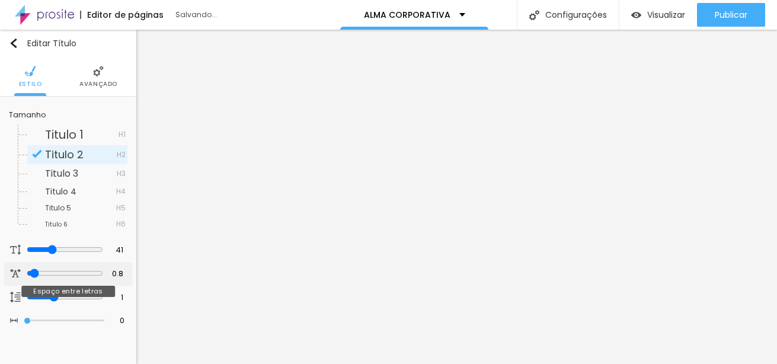
type input "1.1"
type input "1.6"
type input "1.8"
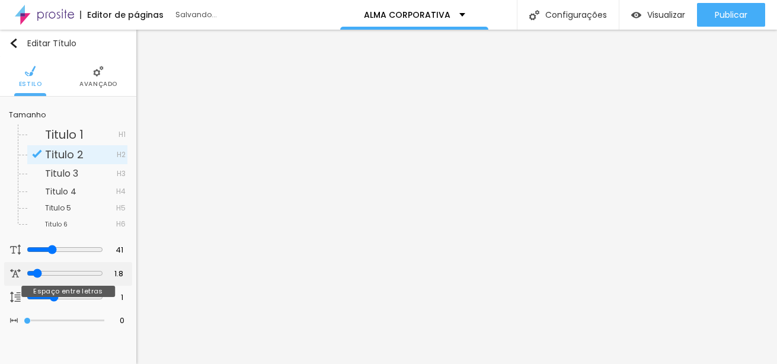
type input "1.6"
type input "1.5"
type input "1.3"
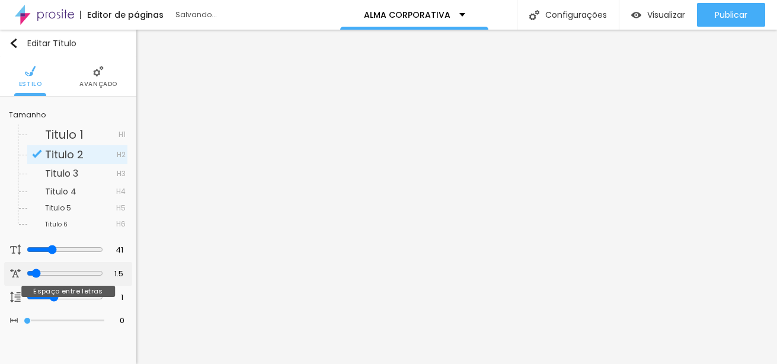
type input "1.3"
type input "1.1"
type input "1"
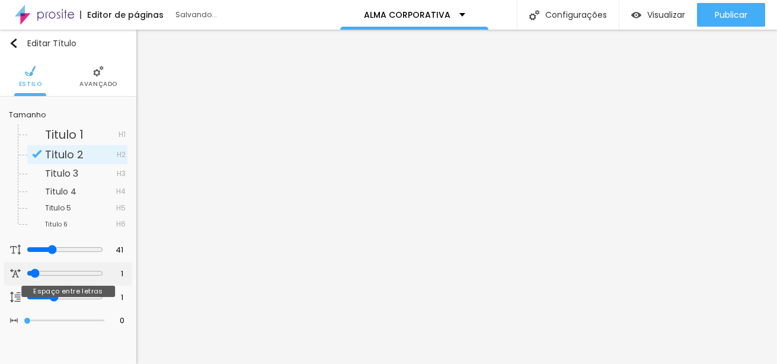
type input "0.8"
type input "0.7"
type input "0.5"
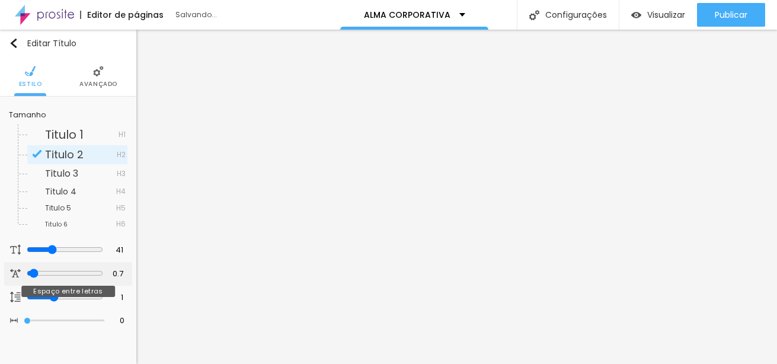
type input "0.5"
type input "0.3"
type input "0.2"
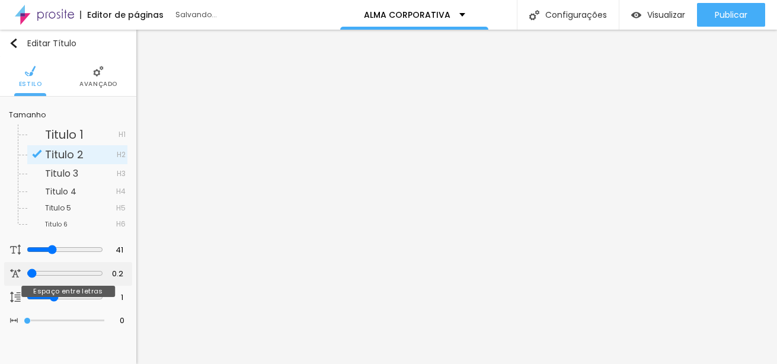
type input "0"
type input "0.3"
type input "2"
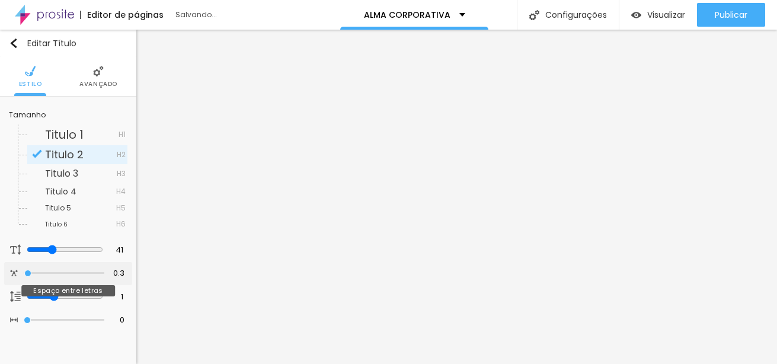
type input "2"
type input "2.3"
type input "2.5"
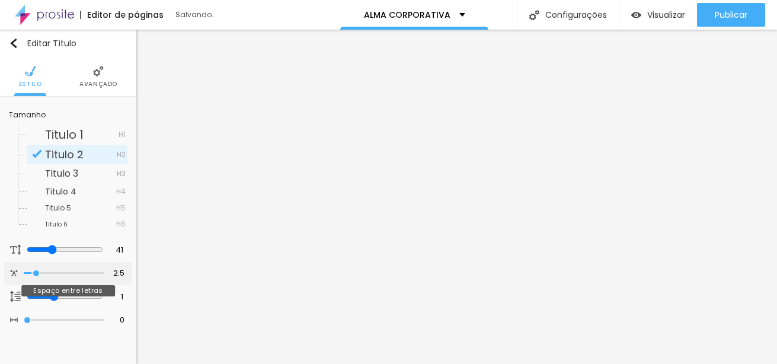
type input "3.6"
type input "3.8"
type input "3.9"
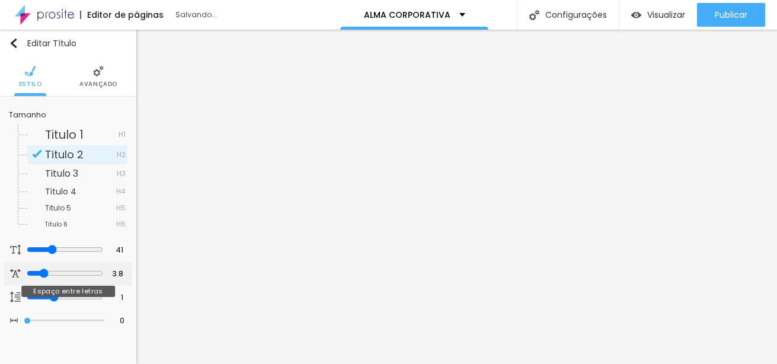
type input "3.9"
type input "3.8"
type input "3.6"
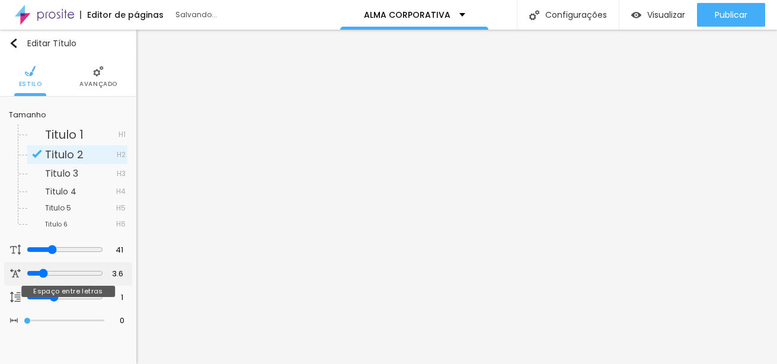
type input "3.5"
type input "3.1"
type input "3"
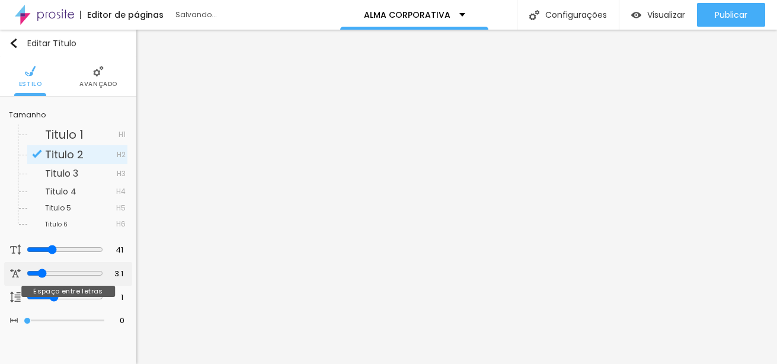
type input "3"
type input "2.8"
type input "2.6"
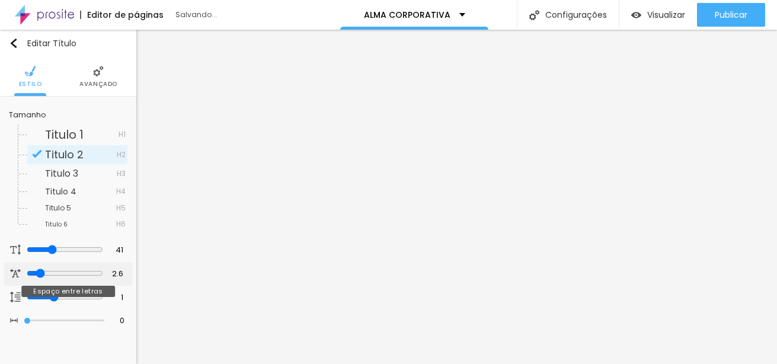
type input "2.5"
type input "2.3"
type input "2"
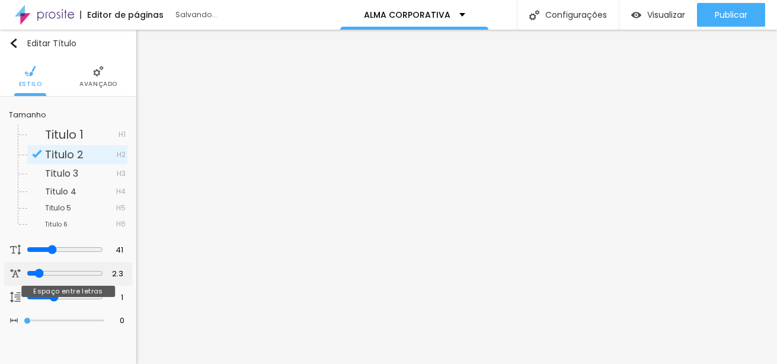
type input "2"
type input "1.8"
type input "1.6"
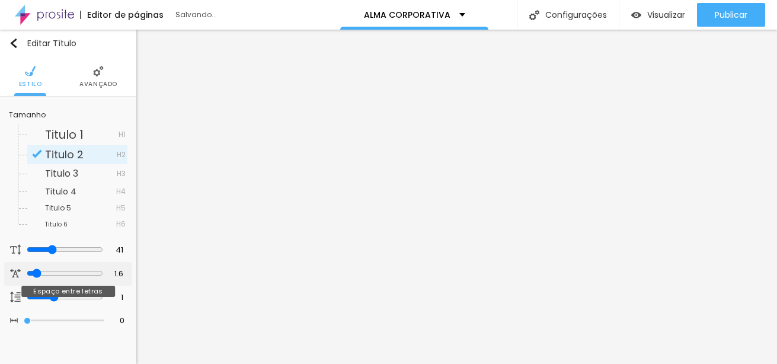
type input "1.5"
type input "1.3"
type input "1.1"
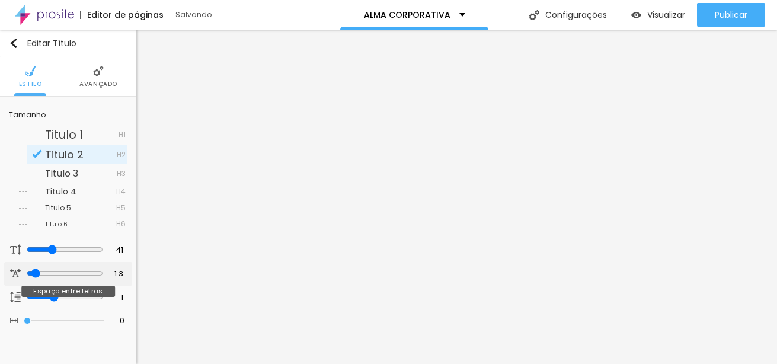
type input "1.1"
type input "1"
type input "0.8"
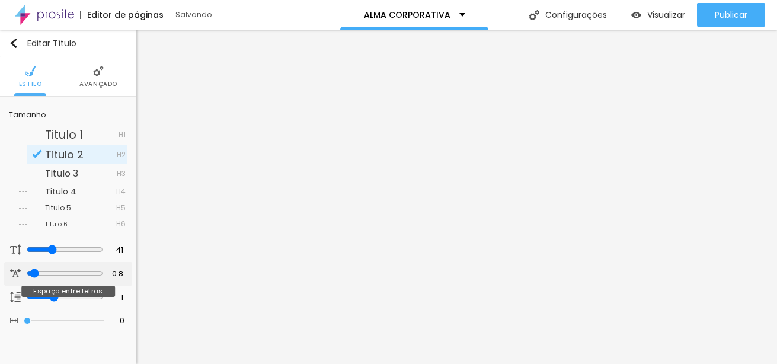
type input "0.7"
click at [25, 273] on input "range" at bounding box center [64, 273] width 81 height 6
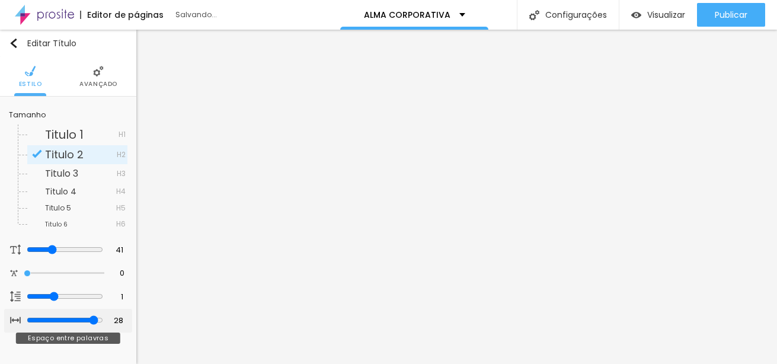
drag, startPoint x: 27, startPoint y: 317, endPoint x: 95, endPoint y: 312, distance: 68.3
click at [95, 315] on input "range" at bounding box center [65, 319] width 76 height 9
drag, startPoint x: 88, startPoint y: 320, endPoint x: -30, endPoint y: 302, distance: 119.9
click at [24, 317] on input "range" at bounding box center [64, 320] width 81 height 6
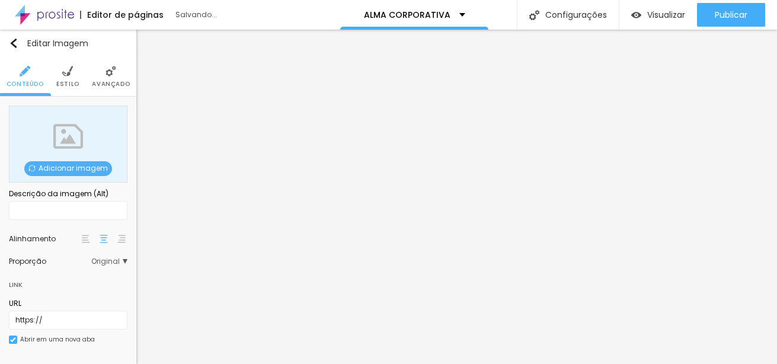
click at [80, 165] on span "Adicionar imagem" at bounding box center [68, 168] width 88 height 15
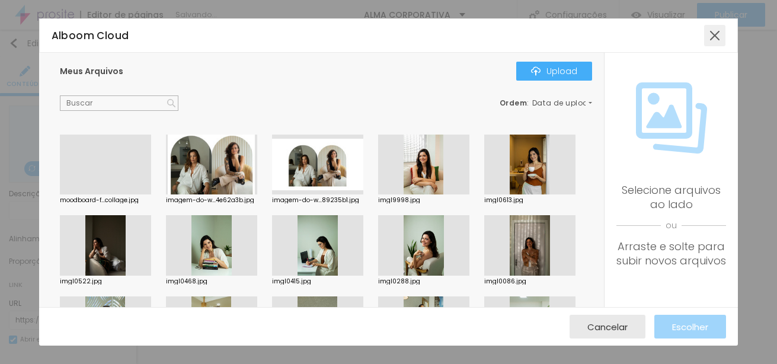
click at [713, 33] on div at bounding box center [714, 35] width 21 height 21
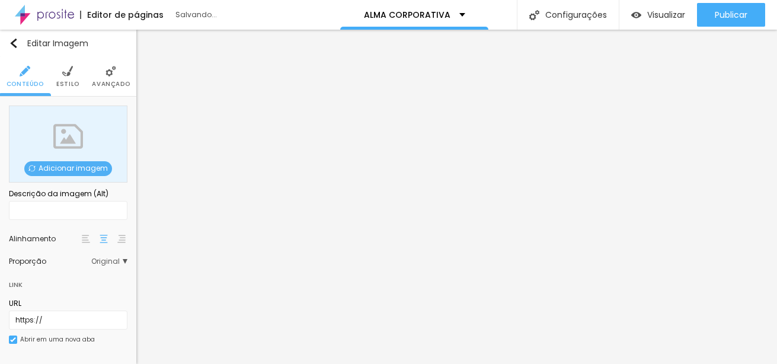
click at [63, 163] on span "Adicionar imagem" at bounding box center [68, 168] width 88 height 15
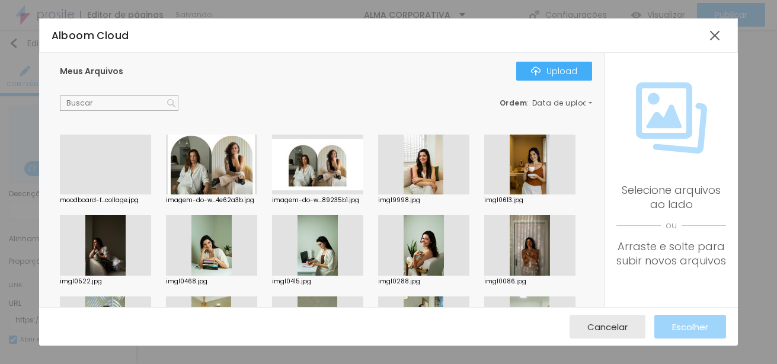
click at [239, 363] on div at bounding box center [388, 371] width 777 height 0
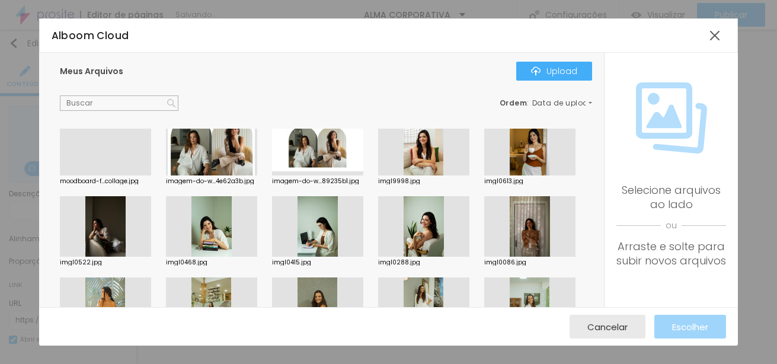
scroll to position [0, 0]
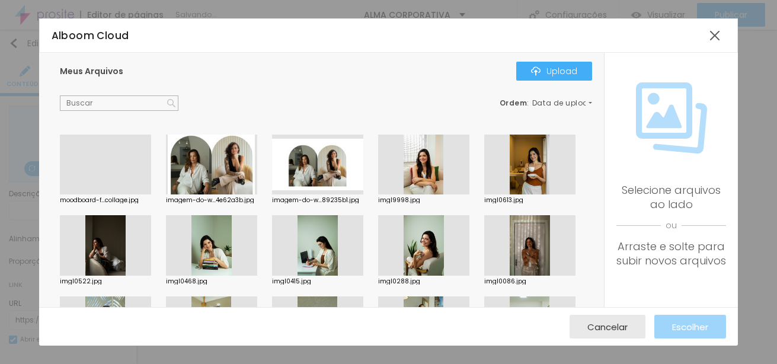
click at [418, 155] on div at bounding box center [423, 165] width 91 height 60
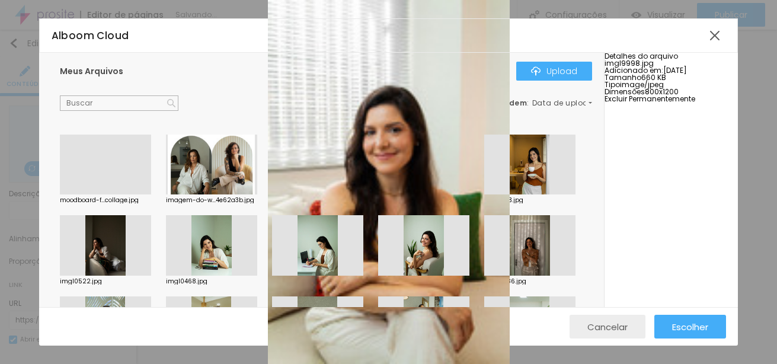
click at [625, 325] on span "Cancelar" at bounding box center [607, 327] width 40 height 10
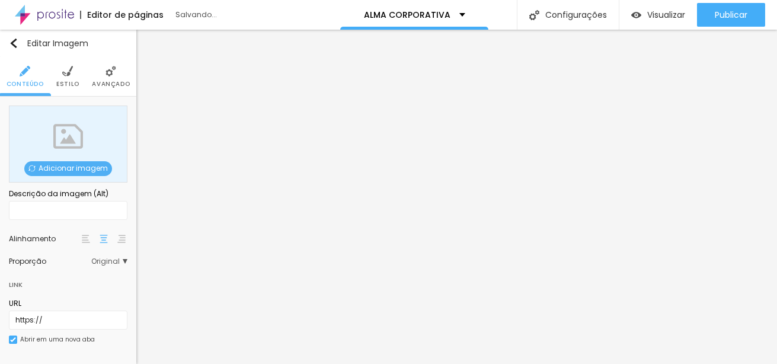
click at [55, 161] on div "Adicionar imagem" at bounding box center [68, 144] width 119 height 77
click at [83, 168] on span "Adicionar imagem" at bounding box center [68, 168] width 88 height 15
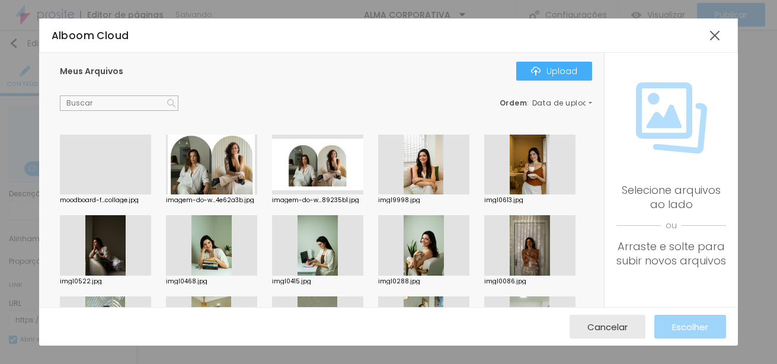
click at [116, 194] on div at bounding box center [105, 194] width 91 height 0
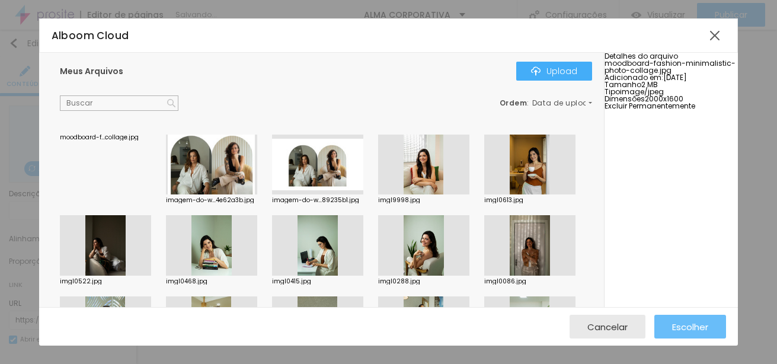
click at [700, 325] on span "Escolher" at bounding box center [690, 327] width 36 height 10
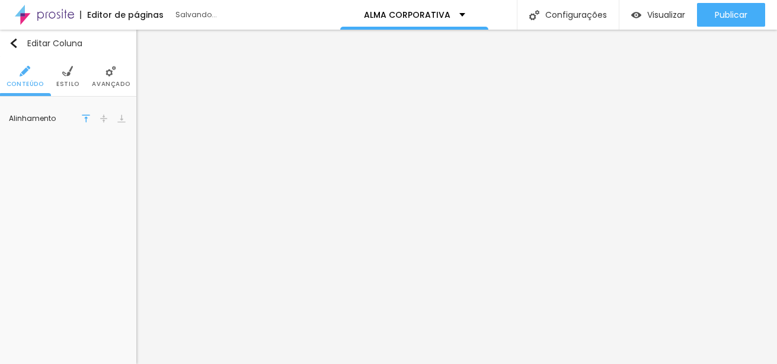
click at [107, 78] on li "Avançado" at bounding box center [111, 76] width 38 height 39
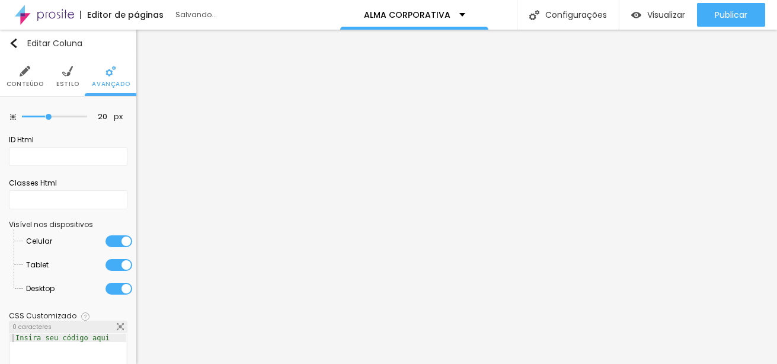
click at [18, 82] on span "Conteúdo" at bounding box center [25, 84] width 37 height 6
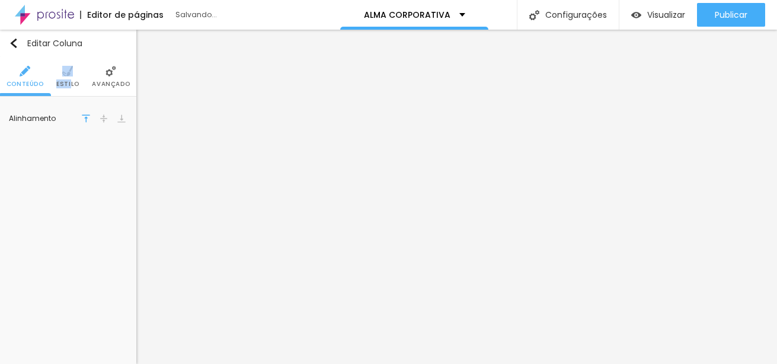
click at [71, 79] on li "Estilo" at bounding box center [67, 76] width 23 height 39
copy li "Esti"
click at [113, 79] on li "Avançado" at bounding box center [111, 76] width 38 height 39
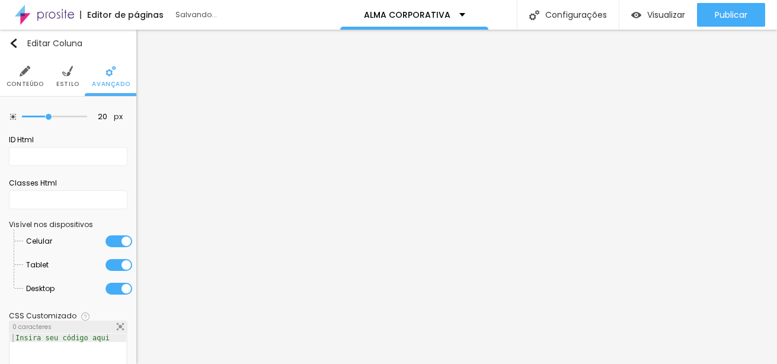
click at [17, 81] on span "Conteúdo" at bounding box center [25, 84] width 37 height 6
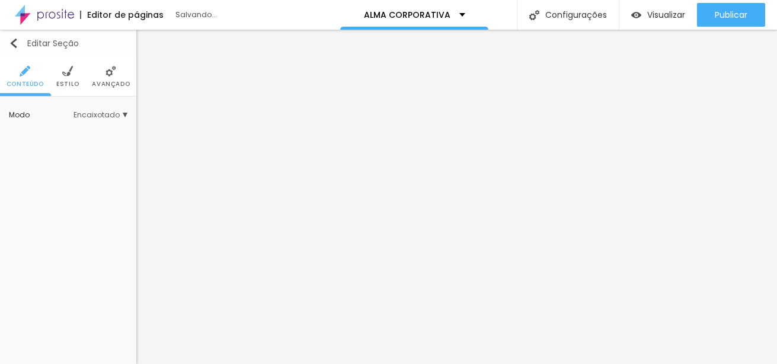
click at [12, 37] on button "Editar Seção" at bounding box center [68, 43] width 136 height 27
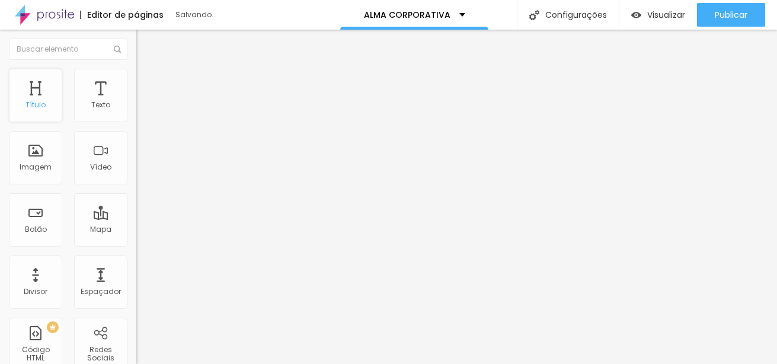
click at [33, 105] on div "Título" at bounding box center [35, 105] width 20 height 8
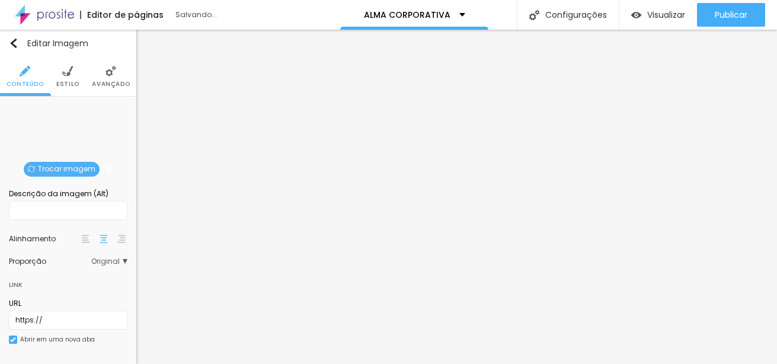
click at [106, 168] on img at bounding box center [109, 168] width 7 height 7
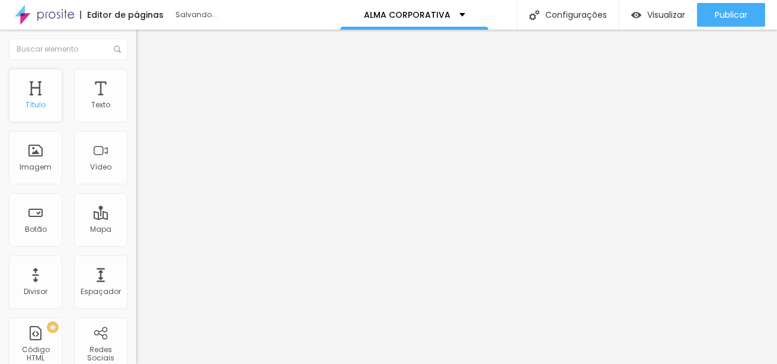
click at [39, 98] on div "Título" at bounding box center [35, 95] width 53 height 53
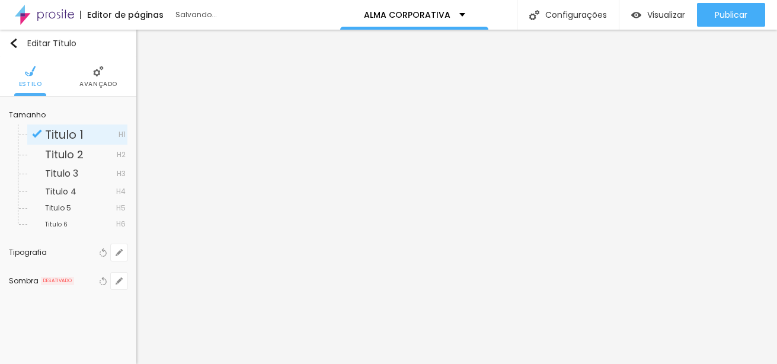
click at [75, 134] on span "Titulo 1" at bounding box center [64, 134] width 39 height 17
click at [116, 254] on icon "button" at bounding box center [117, 255] width 2 height 2
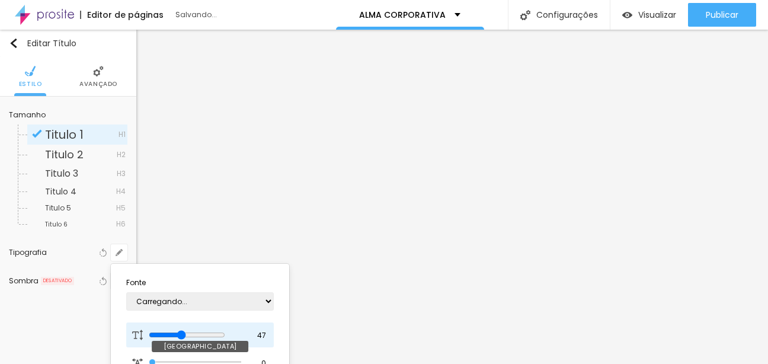
drag, startPoint x: 159, startPoint y: 337, endPoint x: 189, endPoint y: 337, distance: 29.0
click at [189, 337] on input "range" at bounding box center [187, 334] width 76 height 9
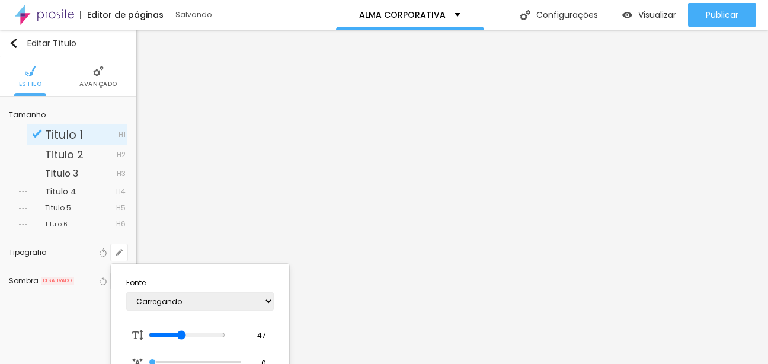
click at [679, 168] on div at bounding box center [384, 182] width 768 height 364
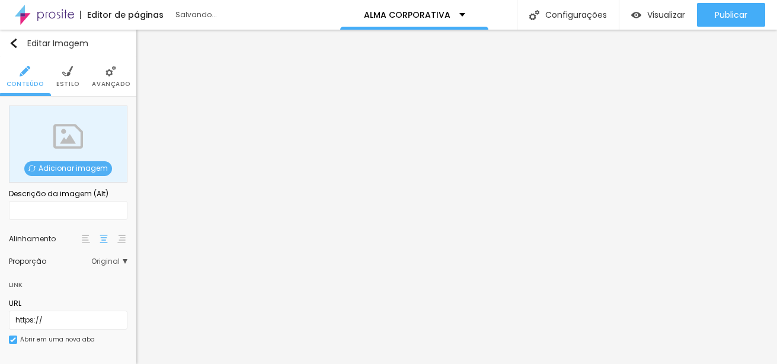
click at [60, 165] on span "Adicionar imagem" at bounding box center [68, 168] width 88 height 15
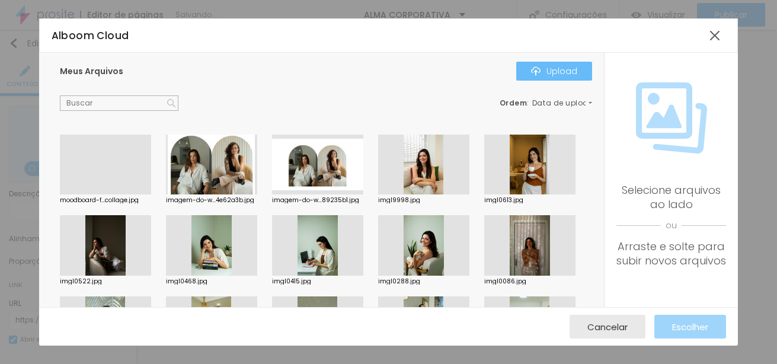
click at [565, 73] on div "Upload" at bounding box center [554, 70] width 46 height 9
click at [244, 363] on div "Subindo 0/0 arquivos" at bounding box center [388, 367] width 777 height 7
click at [715, 34] on div at bounding box center [714, 35] width 21 height 21
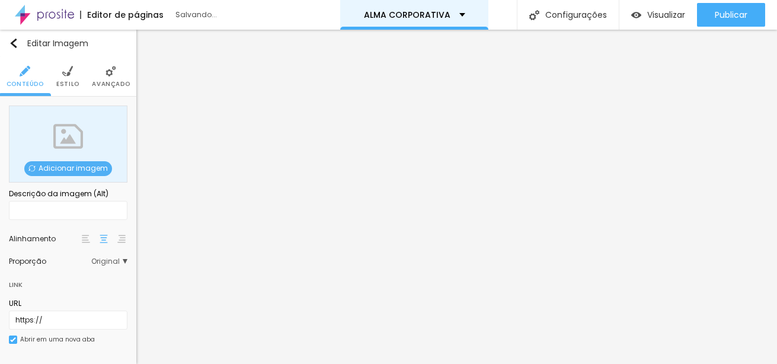
click at [472, 11] on div "ALMA CORPORATIVA" at bounding box center [414, 15] width 148 height 30
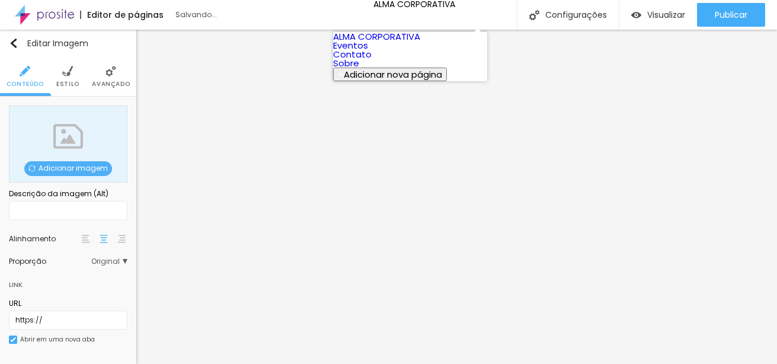
click at [91, 261] on span "Original" at bounding box center [109, 261] width 36 height 7
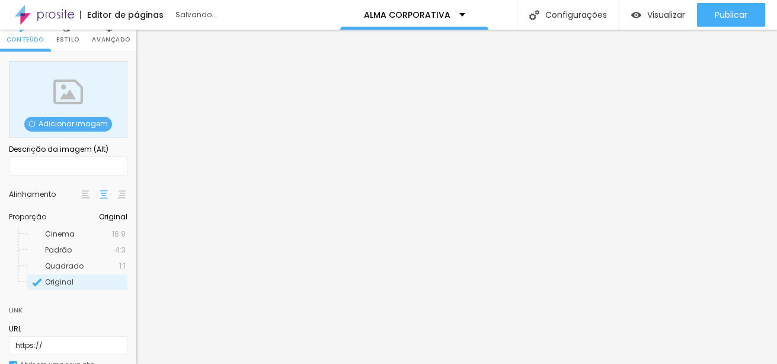
scroll to position [73, 0]
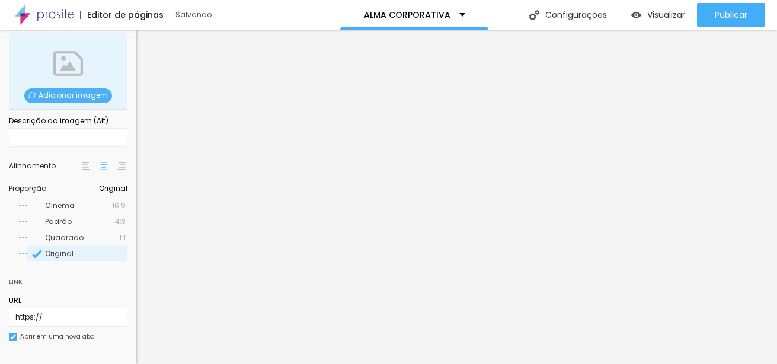
click at [82, 95] on span "Adicionar imagem" at bounding box center [68, 95] width 88 height 15
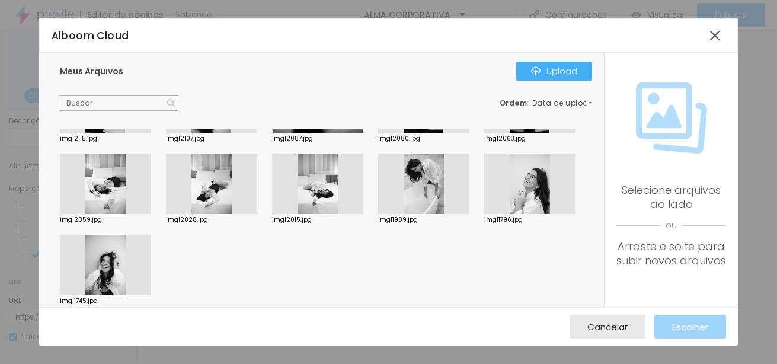
scroll to position [1407, 0]
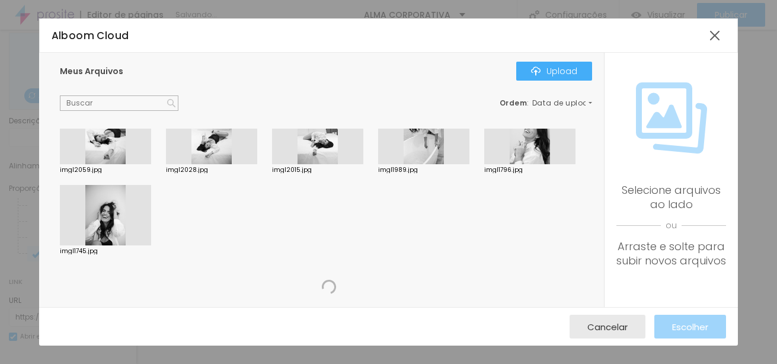
click at [151, 222] on div at bounding box center [105, 215] width 91 height 60
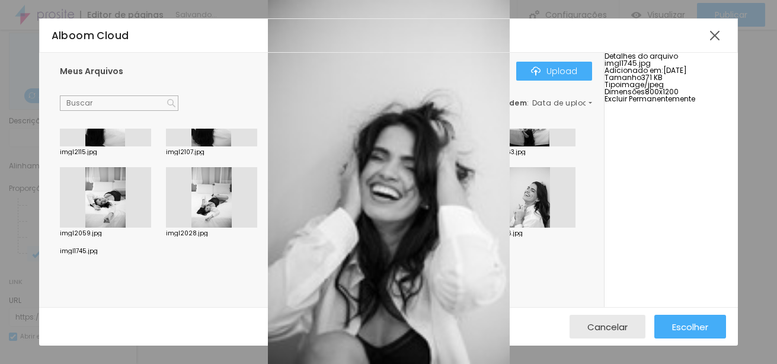
click at [667, 104] on span "Excluir Permanentemente" at bounding box center [650, 99] width 91 height 10
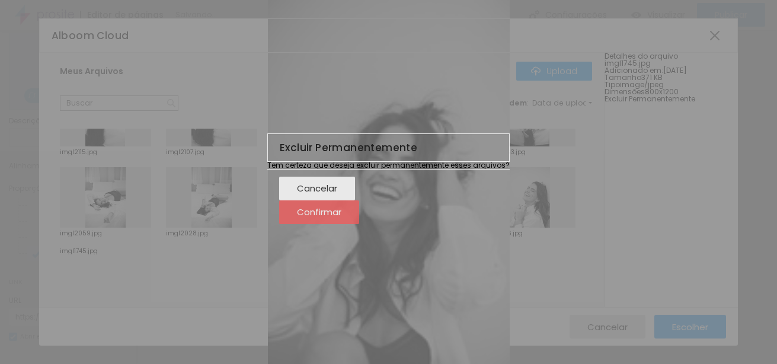
click at [341, 217] on span "Confirmar" at bounding box center [319, 212] width 44 height 10
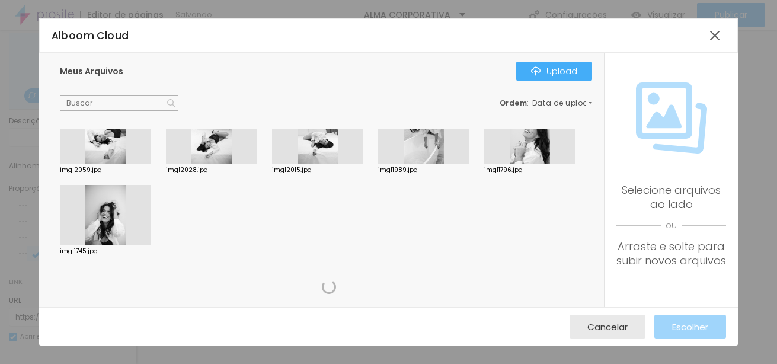
click at [151, 223] on div at bounding box center [105, 215] width 91 height 60
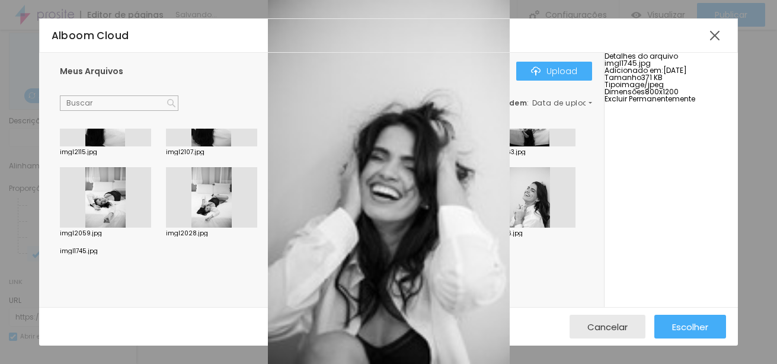
click at [686, 104] on span "Excluir Permanentemente" at bounding box center [650, 99] width 91 height 10
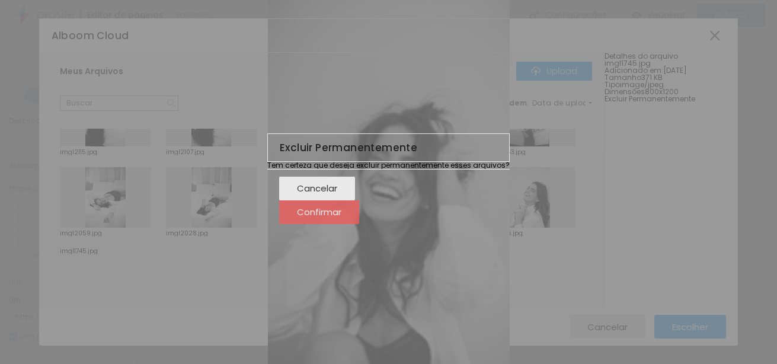
click at [341, 217] on span "Confirmar" at bounding box center [319, 212] width 44 height 10
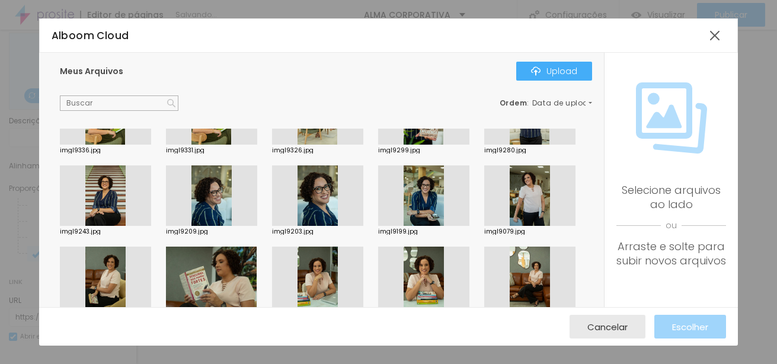
scroll to position [448, 0]
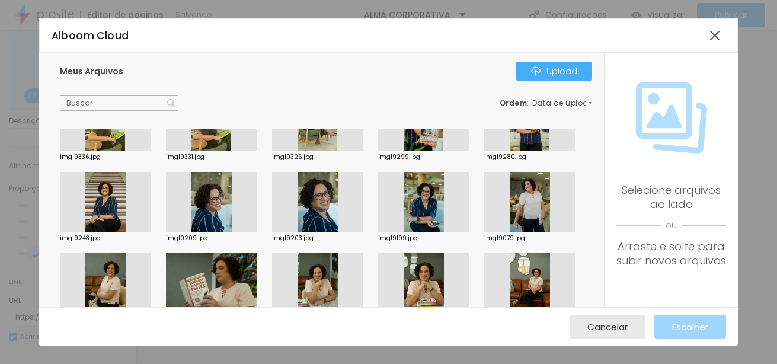
click at [363, 152] on div at bounding box center [317, 121] width 91 height 60
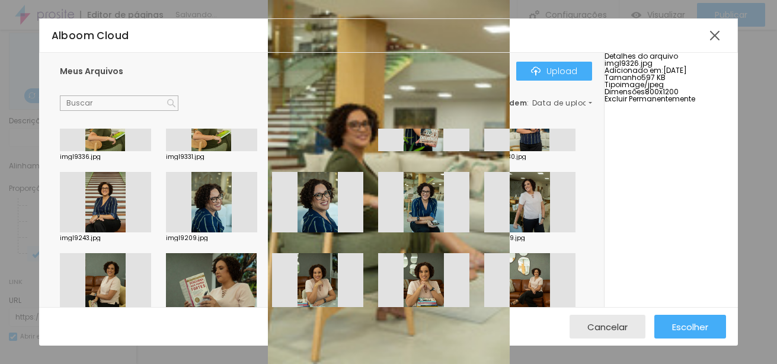
click at [692, 104] on span "Excluir Permanentemente" at bounding box center [650, 99] width 91 height 10
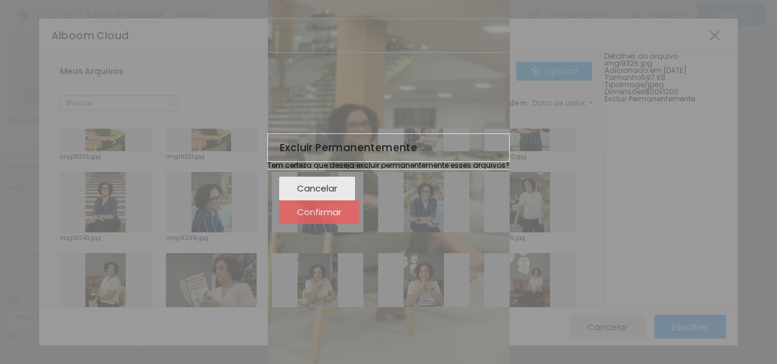
click at [341, 216] on div "Confirmar" at bounding box center [319, 212] width 44 height 24
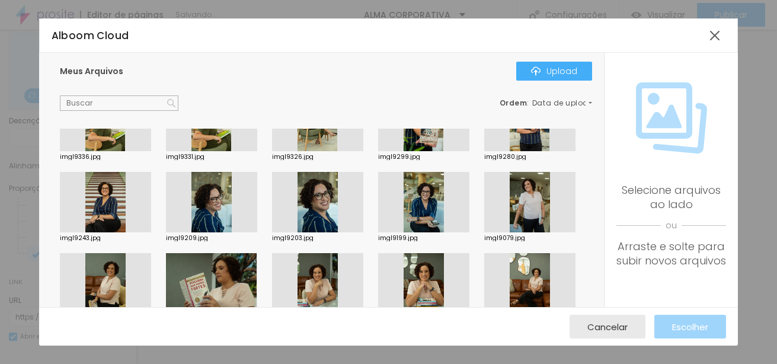
click at [257, 232] on div at bounding box center [211, 202] width 91 height 60
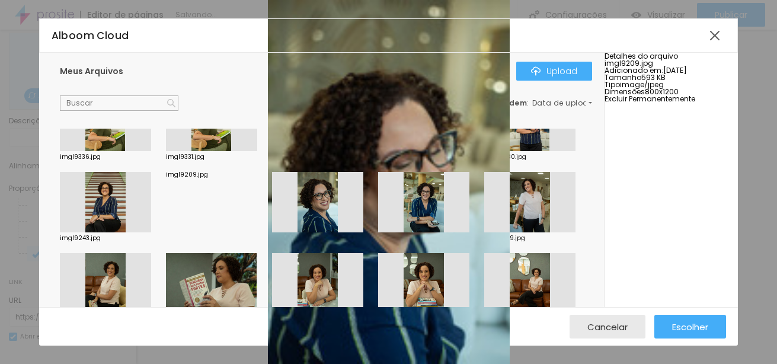
click at [686, 104] on span "Excluir Permanentemente" at bounding box center [650, 99] width 91 height 10
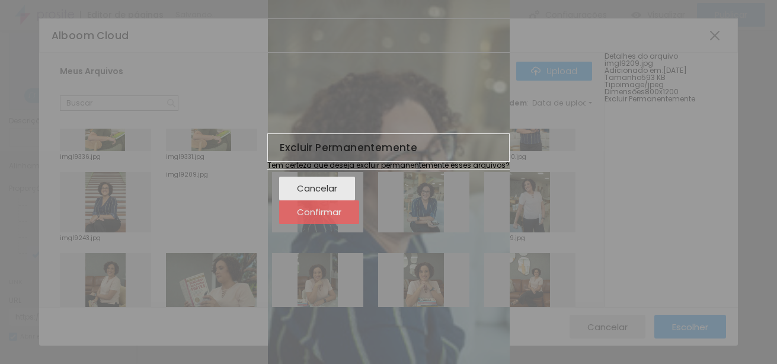
click at [341, 217] on span "Confirmar" at bounding box center [319, 212] width 44 height 10
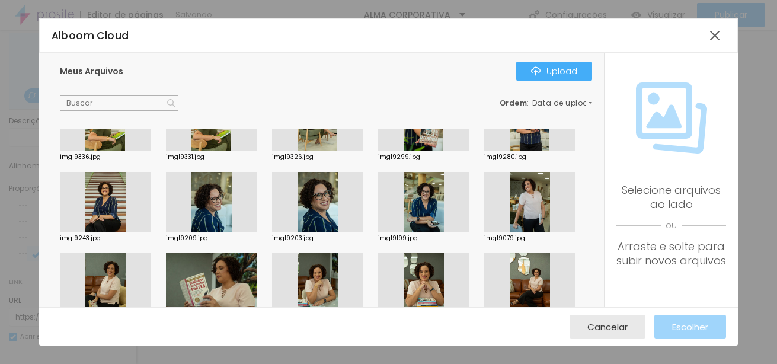
click at [110, 71] on span "Meus Arquivos" at bounding box center [91, 71] width 63 height 12
click at [714, 35] on div at bounding box center [714, 35] width 21 height 21
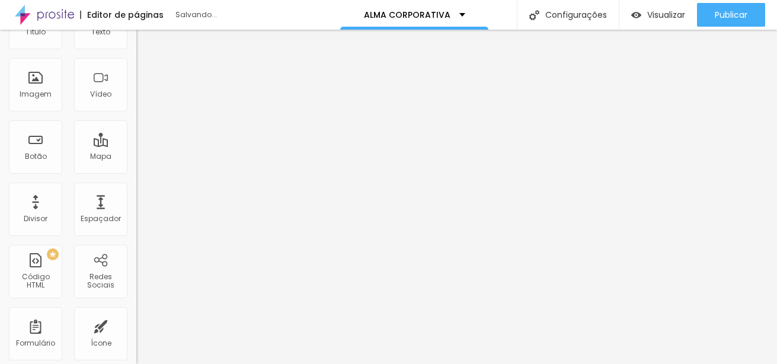
scroll to position [0, 0]
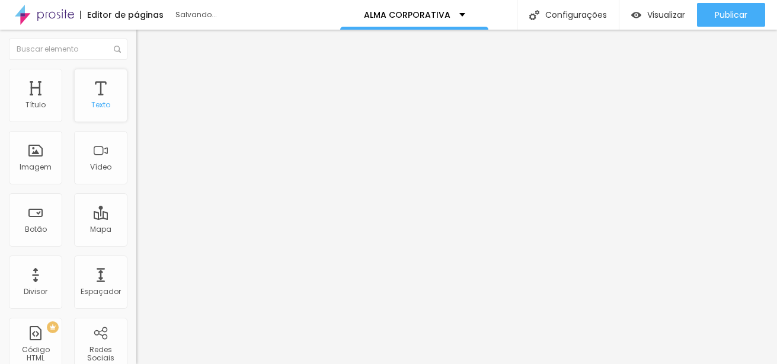
click at [91, 105] on div "Texto" at bounding box center [100, 105] width 19 height 8
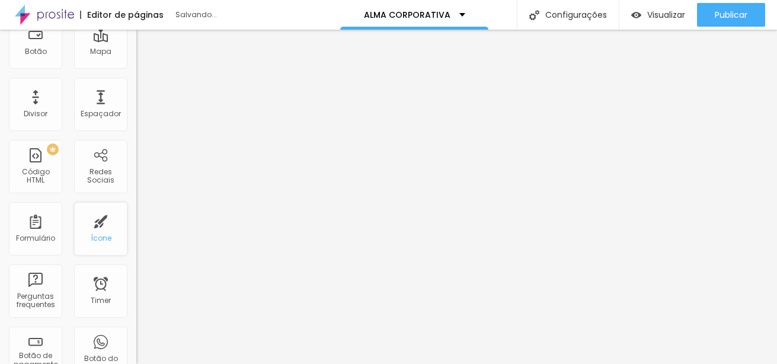
click at [99, 239] on div "Ícone" at bounding box center [101, 238] width 21 height 8
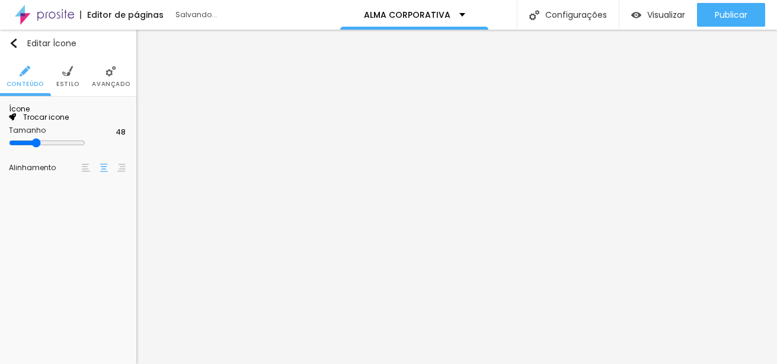
scroll to position [0, 0]
click at [69, 122] on span "Trocar icone" at bounding box center [42, 117] width 53 height 10
drag, startPoint x: 332, startPoint y: 70, endPoint x: 124, endPoint y: 56, distance: 208.5
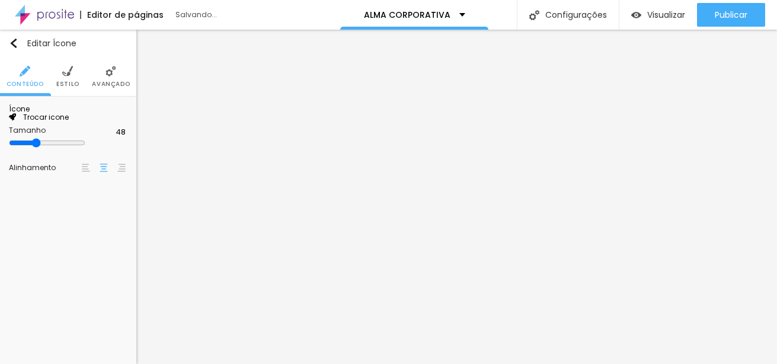
click at [64, 122] on span "Trocar icone" at bounding box center [42, 117] width 53 height 10
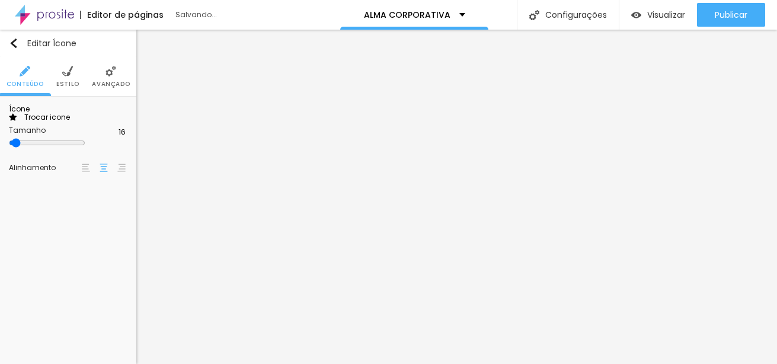
drag, startPoint x: 49, startPoint y: 219, endPoint x: 17, endPoint y: 217, distance: 32.1
click at [17, 148] on input "range" at bounding box center [47, 142] width 76 height 9
click at [69, 76] on img at bounding box center [67, 71] width 11 height 11
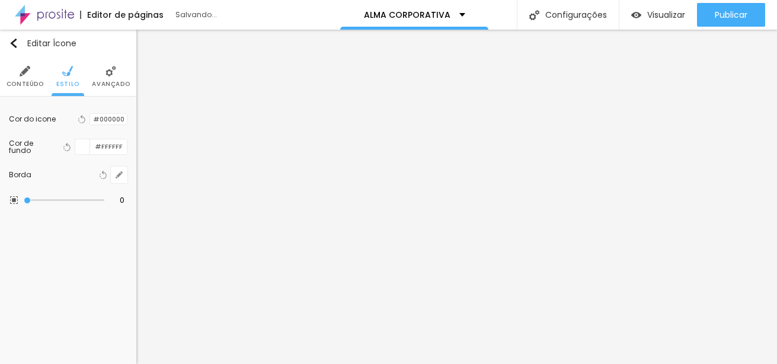
click at [103, 79] on li "Avançado" at bounding box center [111, 76] width 38 height 39
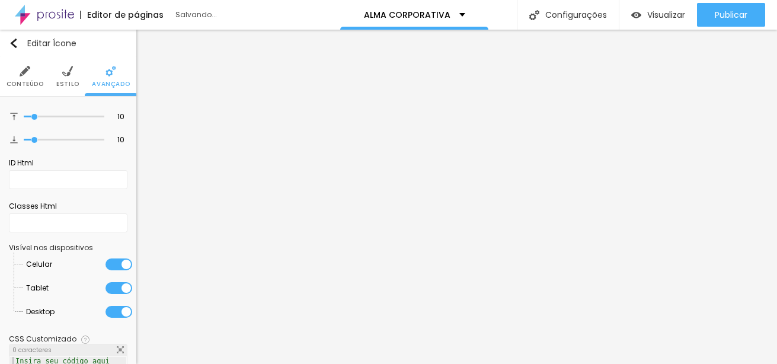
click at [23, 72] on img at bounding box center [25, 71] width 11 height 11
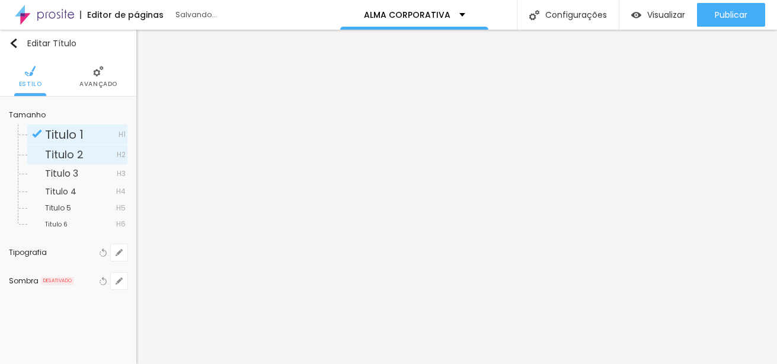
click at [60, 152] on span "Titulo 2" at bounding box center [64, 154] width 39 height 15
click at [66, 137] on span "Titulo 1" at bounding box center [64, 134] width 39 height 17
click at [116, 254] on icon "button" at bounding box center [117, 255] width 2 height 2
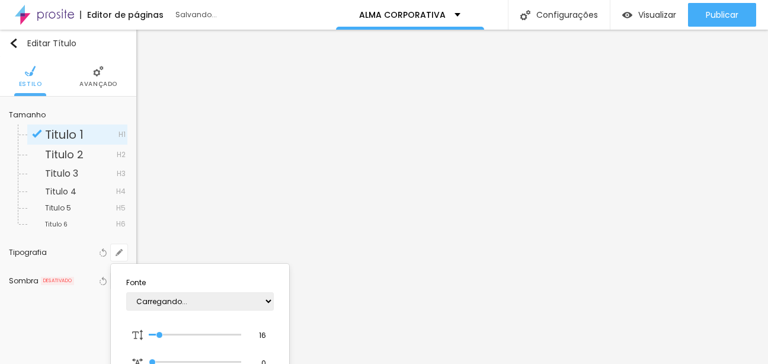
scroll to position [59, 0]
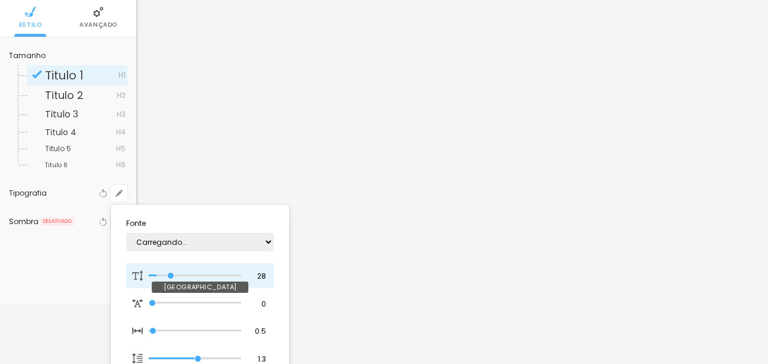
click at [171, 274] on input "range" at bounding box center [195, 276] width 92 height 6
click at [186, 275] on input "range" at bounding box center [187, 275] width 76 height 9
drag, startPoint x: 186, startPoint y: 274, endPoint x: 170, endPoint y: 274, distance: 16.0
click at [170, 274] on input "range" at bounding box center [187, 275] width 76 height 9
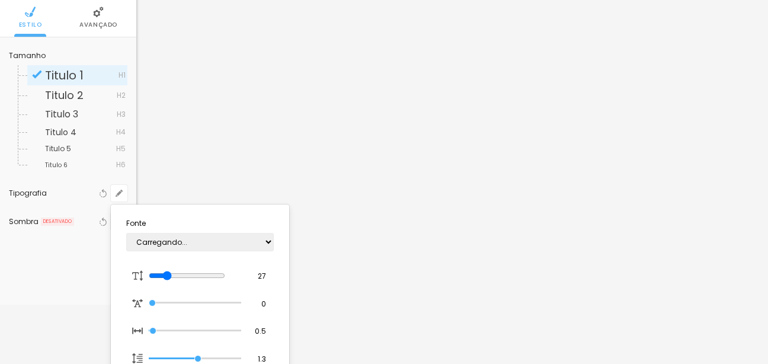
click at [326, 42] on div at bounding box center [384, 182] width 768 height 364
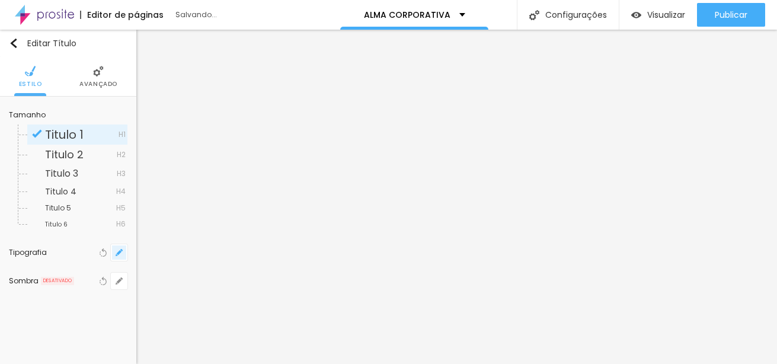
click at [122, 249] on icon "button" at bounding box center [119, 252] width 7 height 7
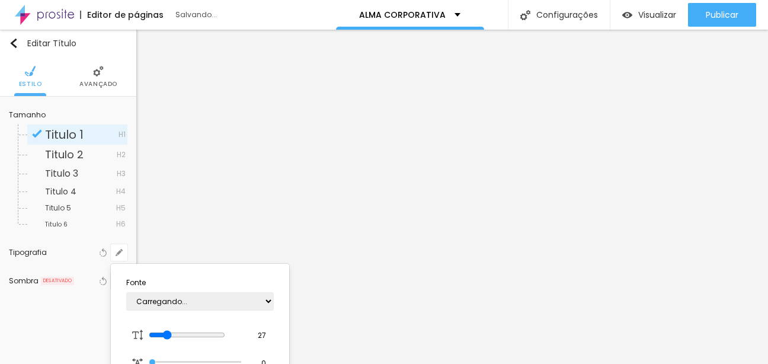
click at [356, 101] on div at bounding box center [384, 182] width 768 height 364
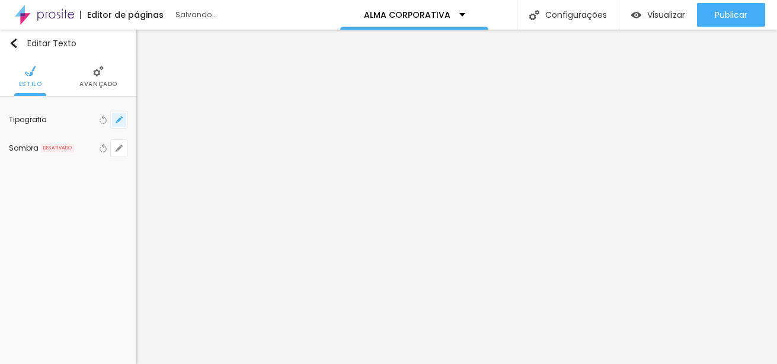
click at [112, 119] on button "button" at bounding box center [119, 119] width 17 height 17
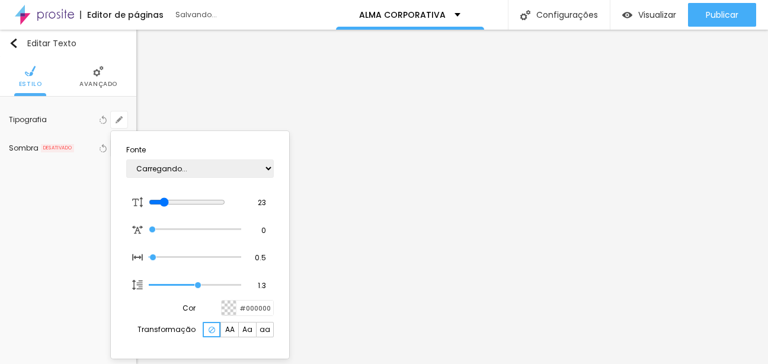
click at [398, 271] on div at bounding box center [384, 182] width 768 height 364
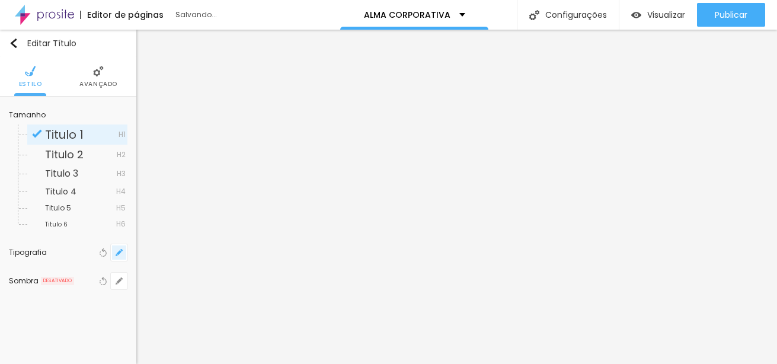
click at [116, 250] on icon "button" at bounding box center [119, 252] width 7 height 7
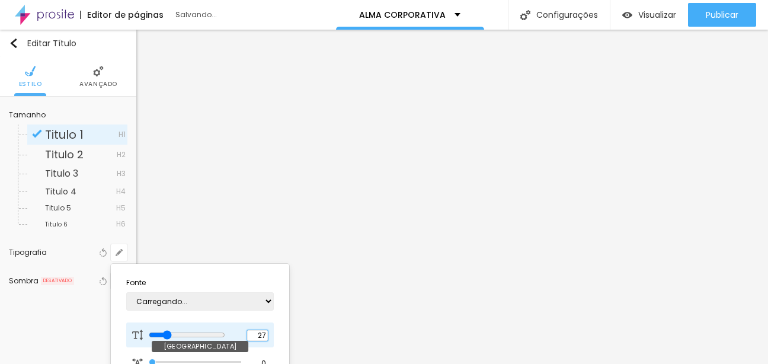
click at [264, 337] on input "27" at bounding box center [257, 335] width 21 height 11
click at [266, 334] on input "27" at bounding box center [257, 335] width 21 height 11
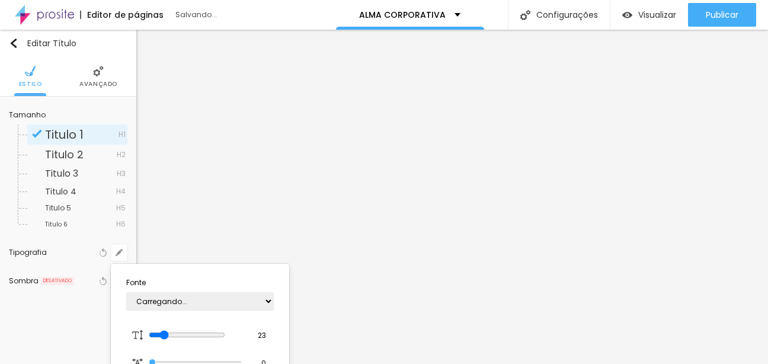
click at [472, 253] on div at bounding box center [384, 182] width 768 height 364
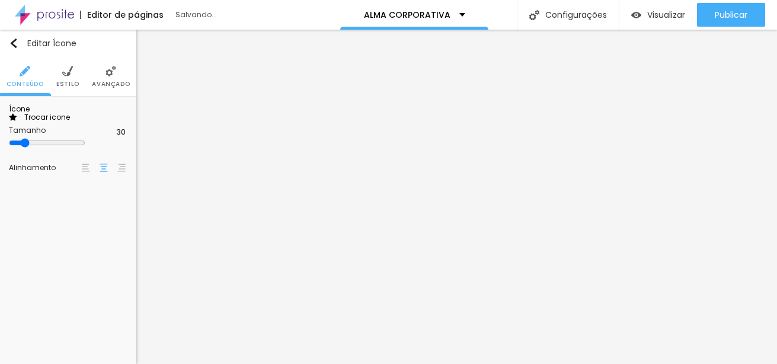
drag, startPoint x: 47, startPoint y: 224, endPoint x: 33, endPoint y: 225, distance: 14.9
click at [33, 148] on input "range" at bounding box center [47, 142] width 76 height 9
click at [64, 75] on img at bounding box center [67, 71] width 11 height 11
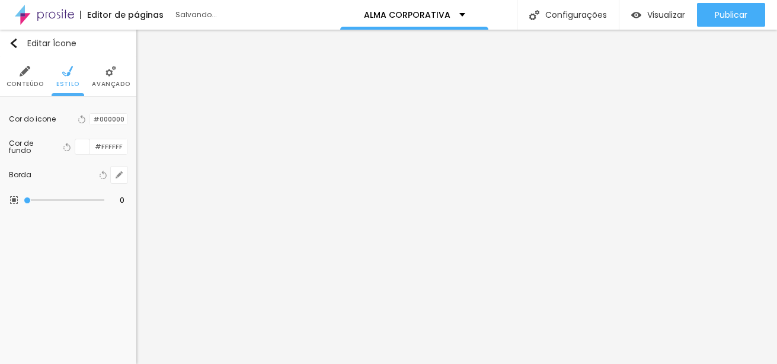
click at [127, 78] on li "Avançado" at bounding box center [111, 76] width 38 height 39
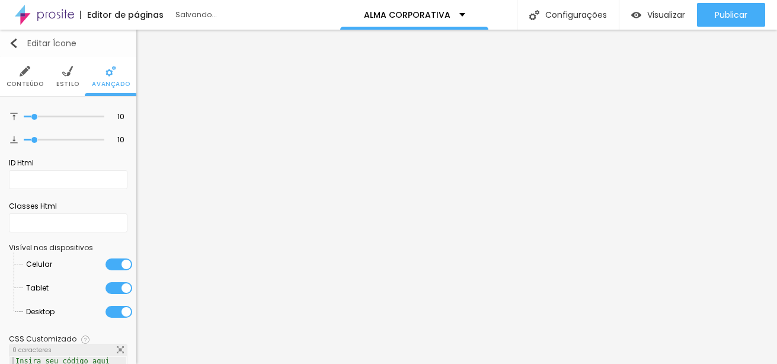
click at [8, 47] on button "Editar Ícone" at bounding box center [68, 43] width 136 height 27
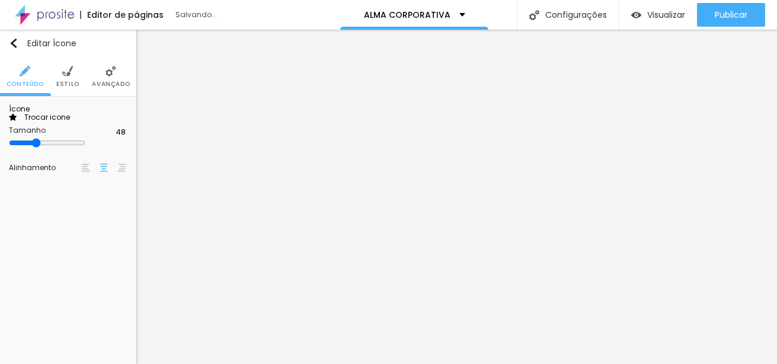
click at [70, 122] on span "Trocar icone" at bounding box center [43, 117] width 53 height 10
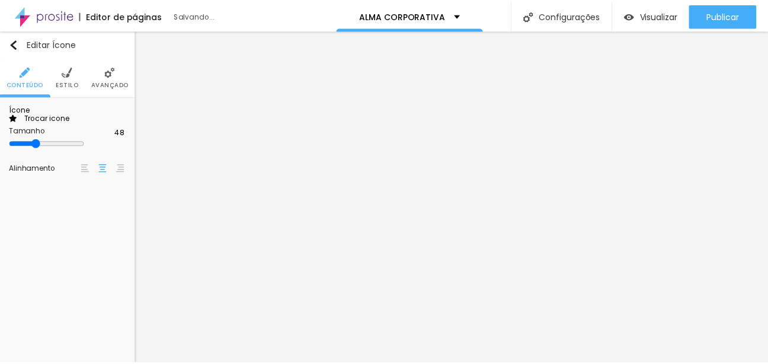
scroll to position [196, 465]
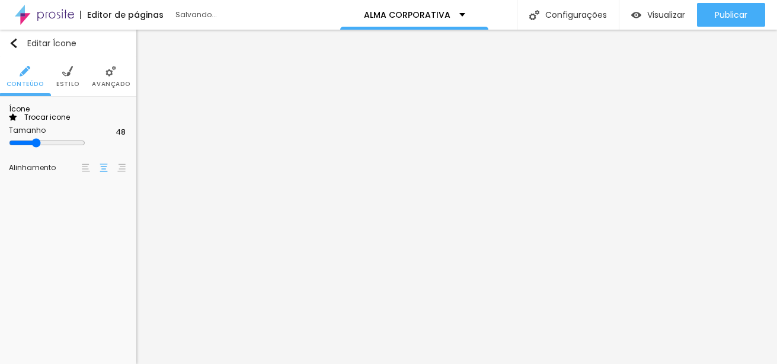
drag, startPoint x: 45, startPoint y: 221, endPoint x: 30, endPoint y: 221, distance: 14.8
click at [30, 148] on input "range" at bounding box center [47, 142] width 76 height 9
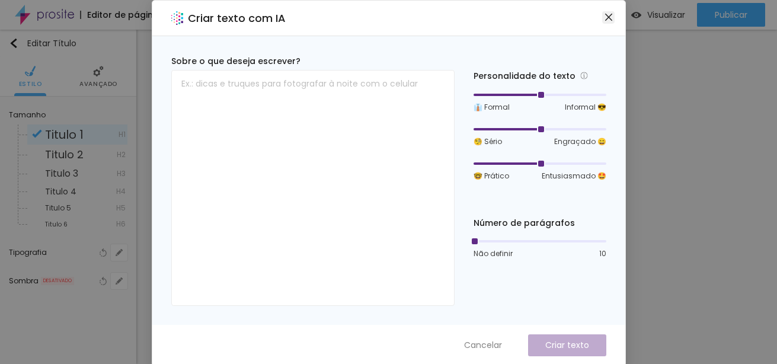
click at [605, 20] on icon "close" at bounding box center [608, 17] width 7 height 7
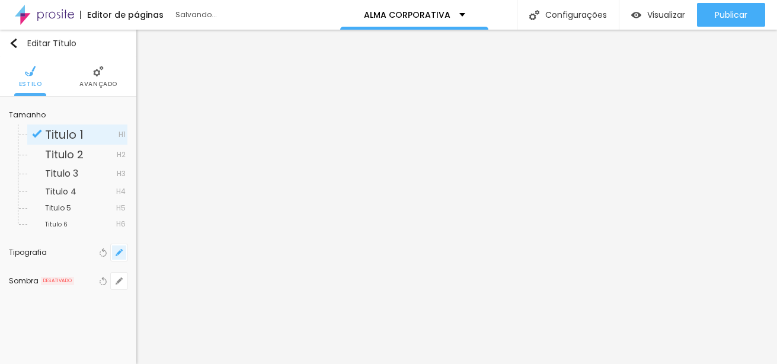
click at [114, 252] on button "button" at bounding box center [119, 252] width 17 height 17
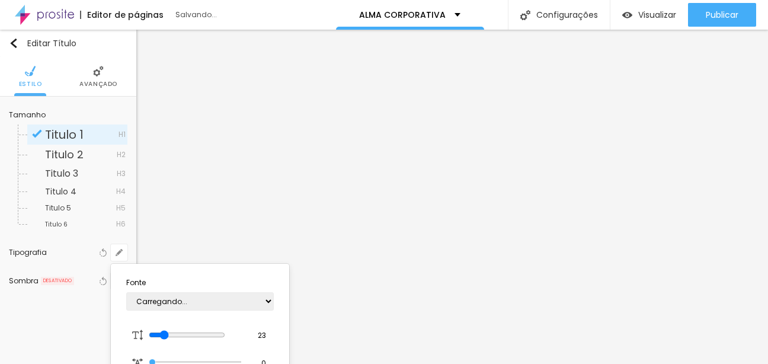
scroll to position [119, 0]
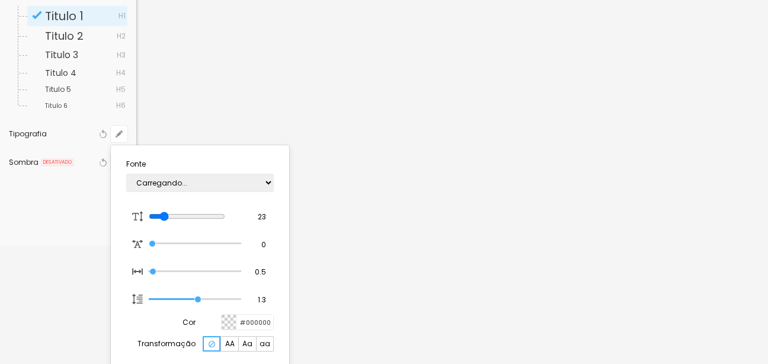
click at [228, 345] on span "AA" at bounding box center [229, 343] width 9 height 7
click at [220, 346] on div at bounding box center [212, 343] width 18 height 15
click at [427, 72] on div at bounding box center [384, 182] width 768 height 364
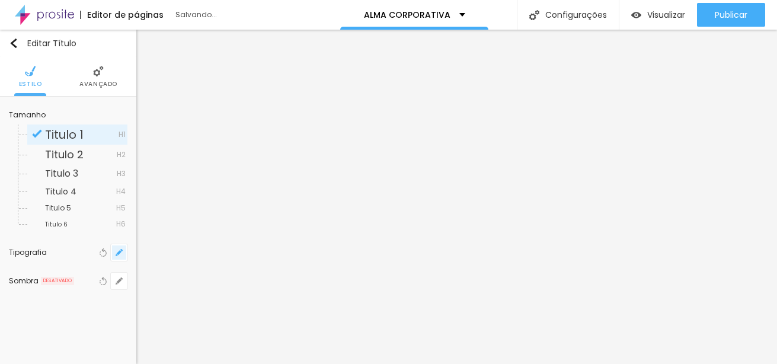
click at [124, 252] on button "button" at bounding box center [119, 252] width 17 height 17
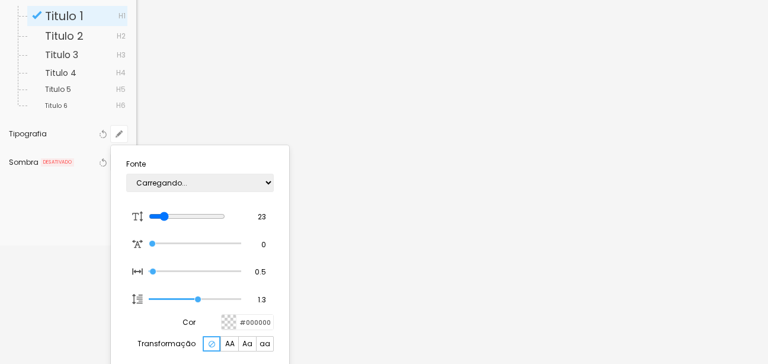
scroll to position [178, 0]
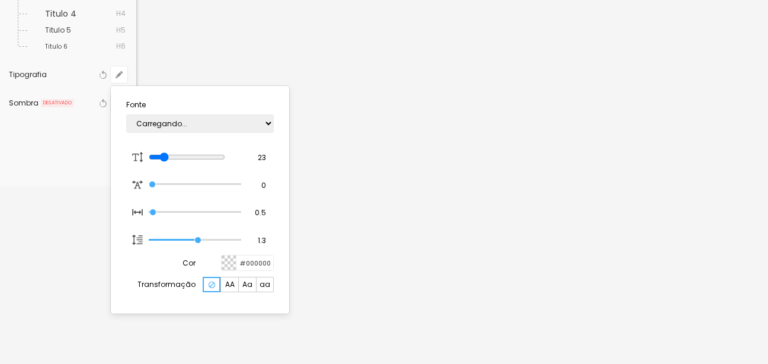
click at [232, 286] on span "AA" at bounding box center [229, 284] width 9 height 7
click at [210, 285] on img at bounding box center [212, 285] width 7 height 7
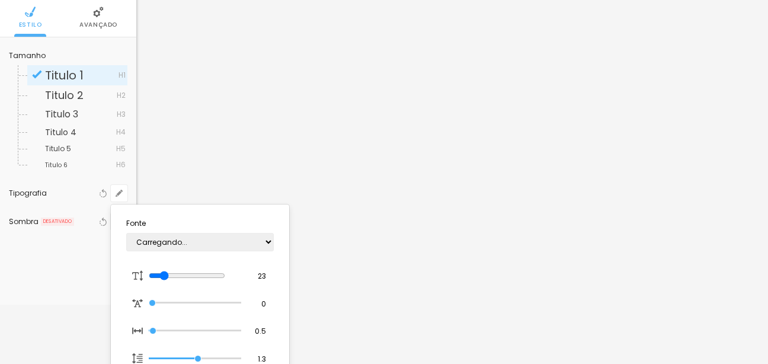
scroll to position [119, 0]
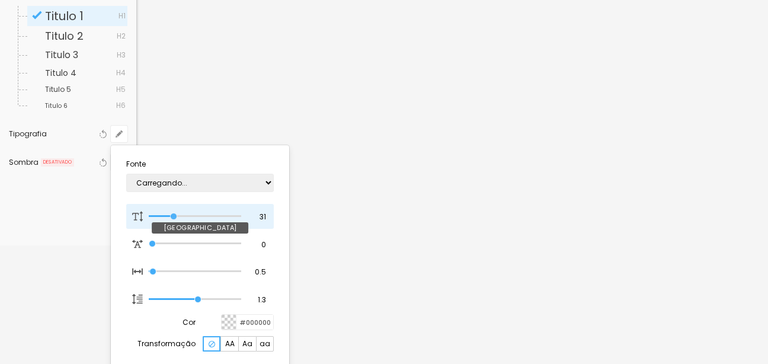
drag, startPoint x: 167, startPoint y: 216, endPoint x: 174, endPoint y: 217, distance: 7.1
click at [174, 217] on input "range" at bounding box center [195, 216] width 92 height 6
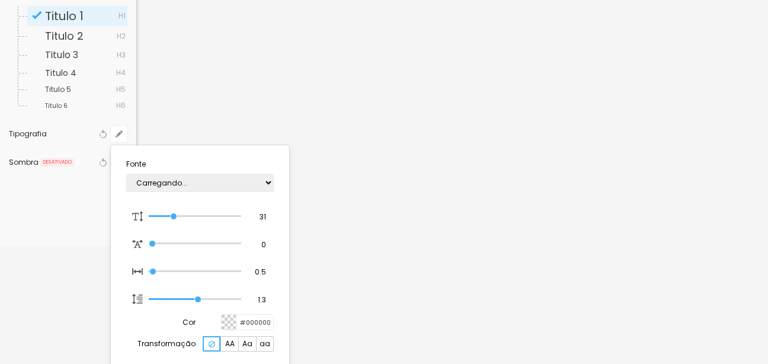
click at [478, 112] on div at bounding box center [384, 182] width 768 height 364
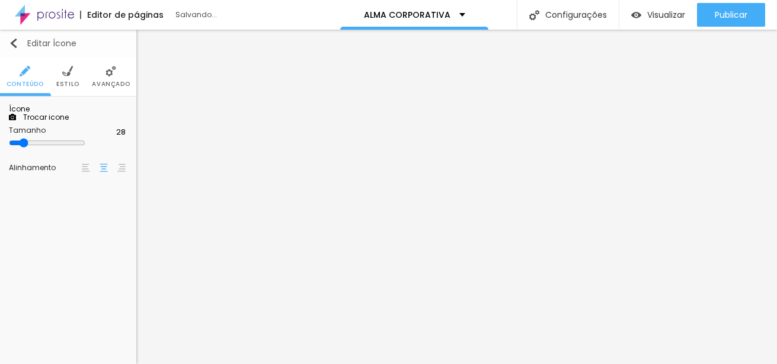
click at [16, 40] on img "button" at bounding box center [13, 43] width 9 height 9
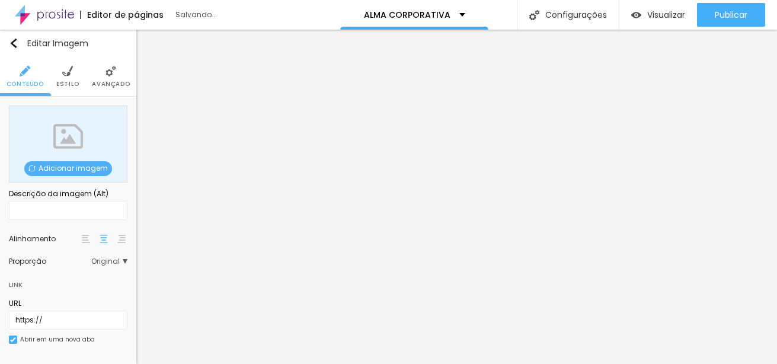
click at [85, 166] on span "Adicionar imagem" at bounding box center [68, 168] width 88 height 15
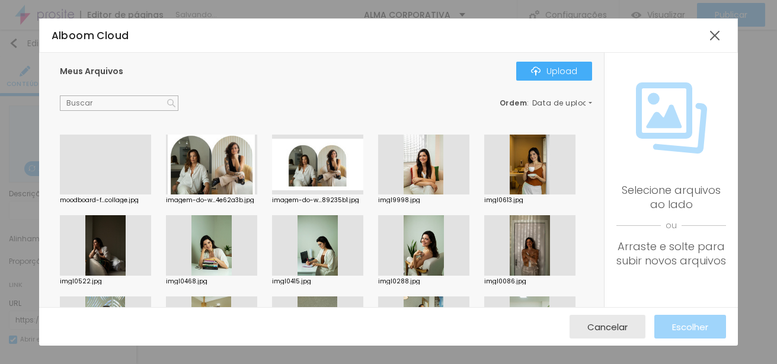
click at [109, 194] on div at bounding box center [105, 194] width 91 height 0
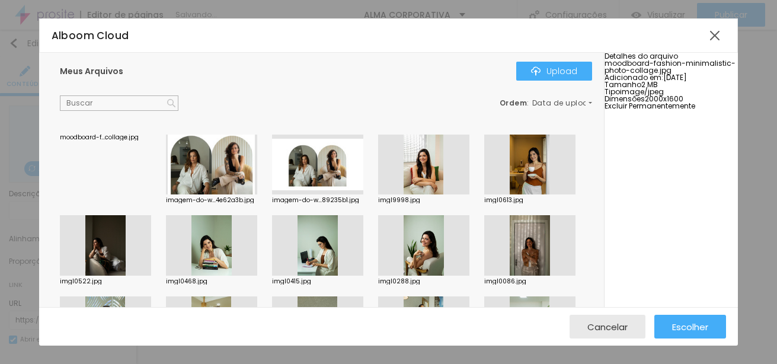
click at [681, 111] on span "Excluir Permanentemente" at bounding box center [650, 106] width 91 height 10
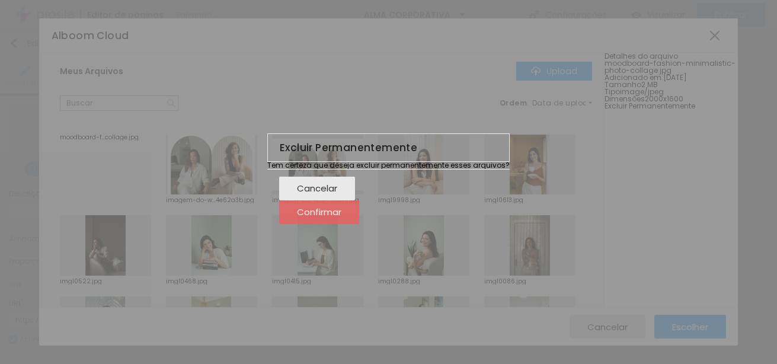
click at [341, 217] on span "Confirmar" at bounding box center [319, 212] width 44 height 10
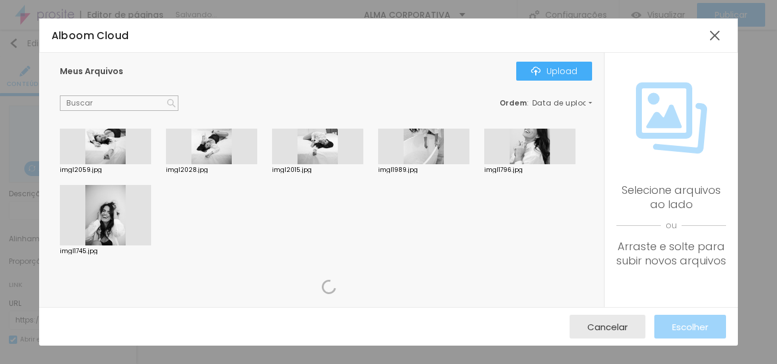
scroll to position [1407, 0]
click at [151, 213] on div at bounding box center [105, 215] width 91 height 60
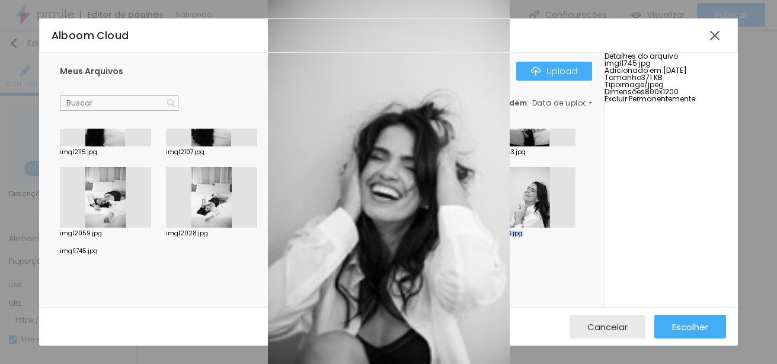
click at [272, 215] on div at bounding box center [317, 197] width 91 height 60
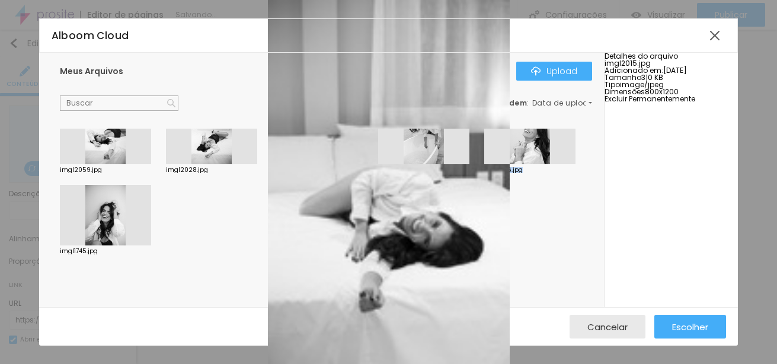
drag, startPoint x: 146, startPoint y: 215, endPoint x: 219, endPoint y: 216, distance: 73.5
click at [378, 164] on div at bounding box center [423, 134] width 91 height 60
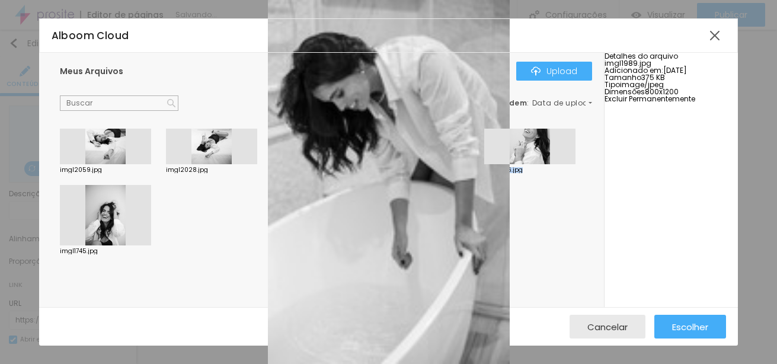
drag, startPoint x: 219, startPoint y: 216, endPoint x: 303, endPoint y: 218, distance: 83.6
click at [484, 164] on div at bounding box center [529, 134] width 91 height 60
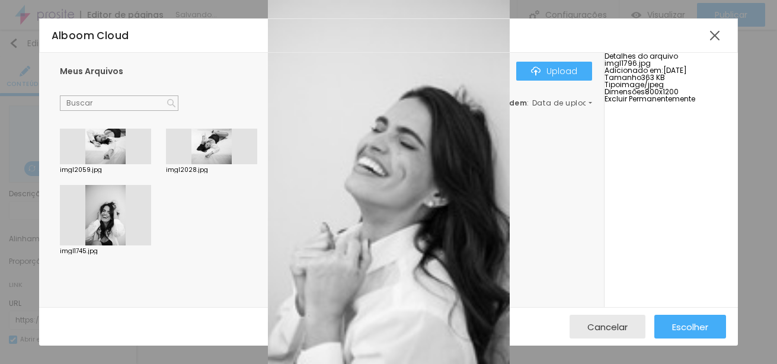
drag, startPoint x: 303, startPoint y: 218, endPoint x: 406, endPoint y: 219, distance: 103.1
click at [151, 219] on div at bounding box center [105, 215] width 91 height 60
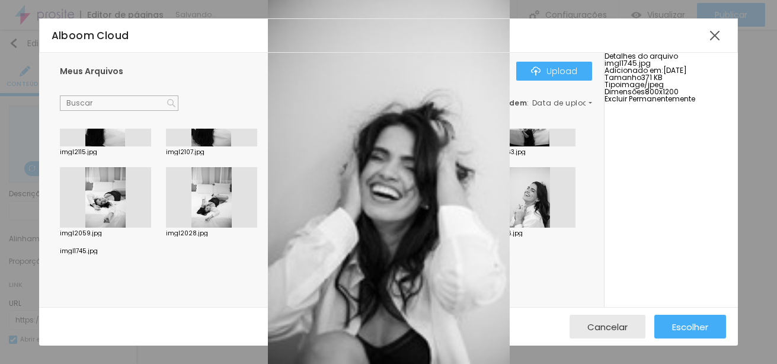
click at [151, 248] on div at bounding box center [105, 248] width 91 height 0
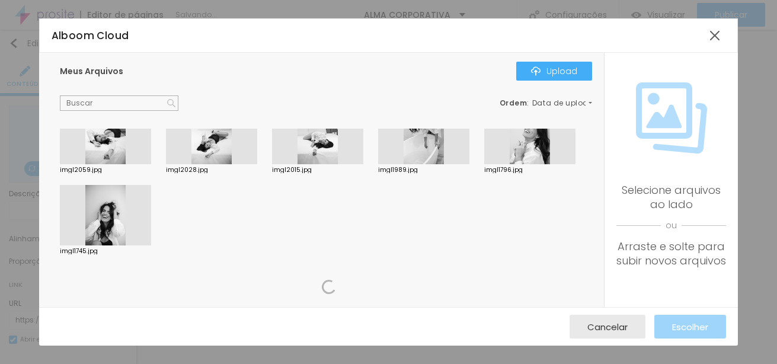
click at [151, 214] on div at bounding box center [105, 215] width 91 height 60
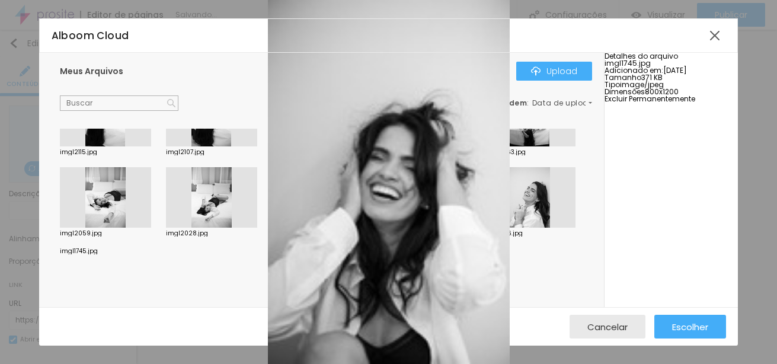
click at [654, 104] on span "Excluir Permanentemente" at bounding box center [650, 99] width 91 height 10
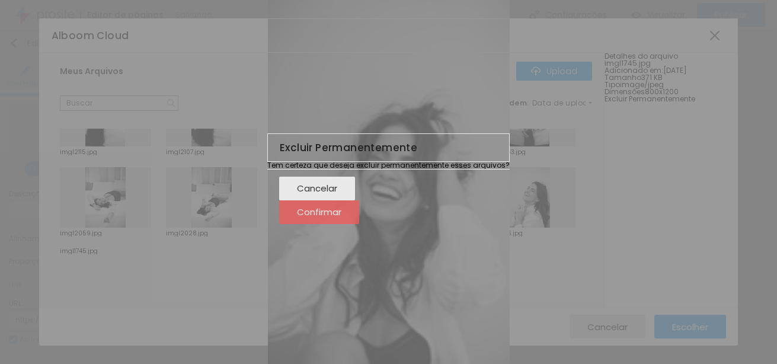
click at [341, 217] on span "Confirmar" at bounding box center [319, 212] width 44 height 10
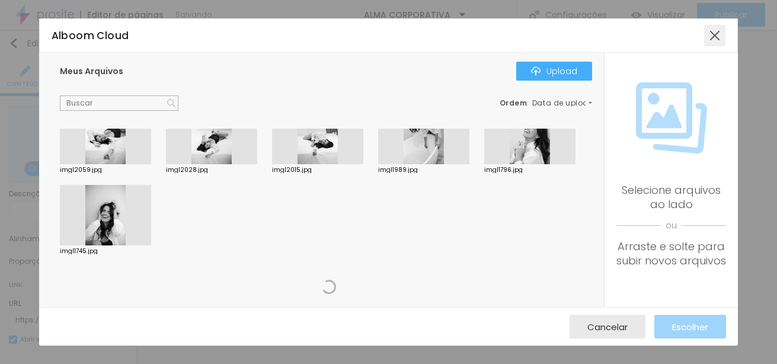
click at [715, 36] on div at bounding box center [714, 35] width 21 height 21
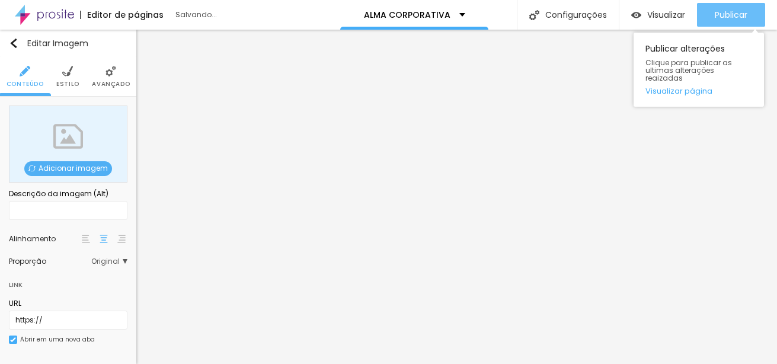
click at [745, 11] on span "Publicar" at bounding box center [731, 14] width 33 height 9
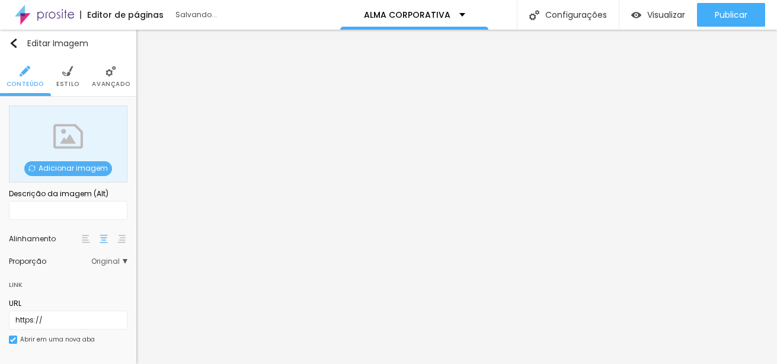
click at [69, 165] on span "Adicionar imagem" at bounding box center [68, 168] width 88 height 15
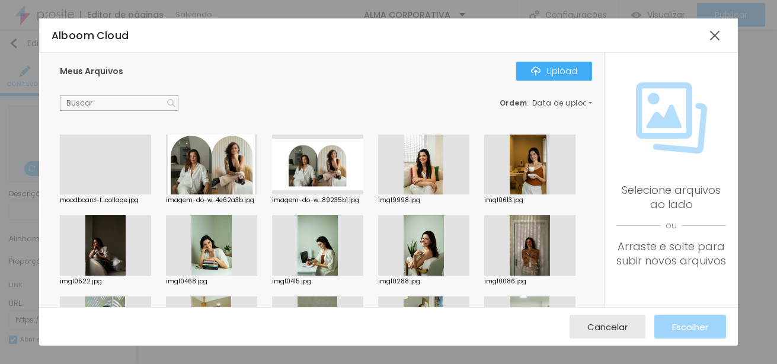
click at [123, 194] on div at bounding box center [105, 194] width 91 height 0
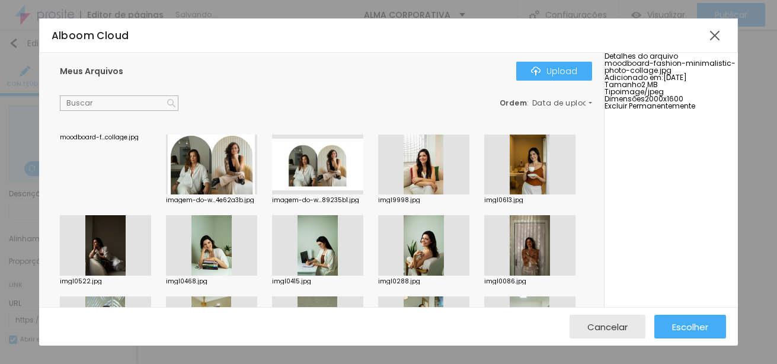
click at [692, 111] on span "Excluir Permanentemente" at bounding box center [650, 106] width 91 height 10
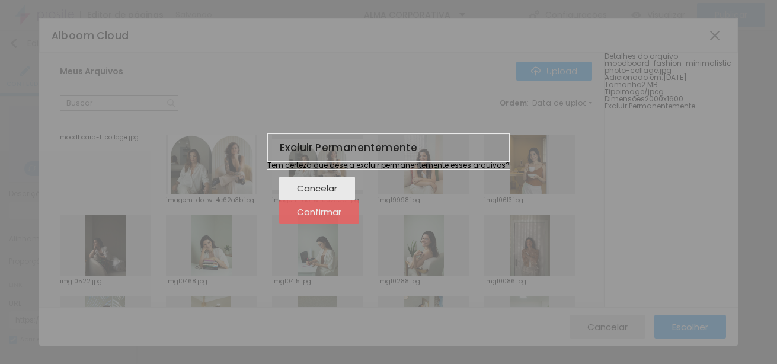
click at [341, 217] on span "Confirmar" at bounding box center [319, 212] width 44 height 10
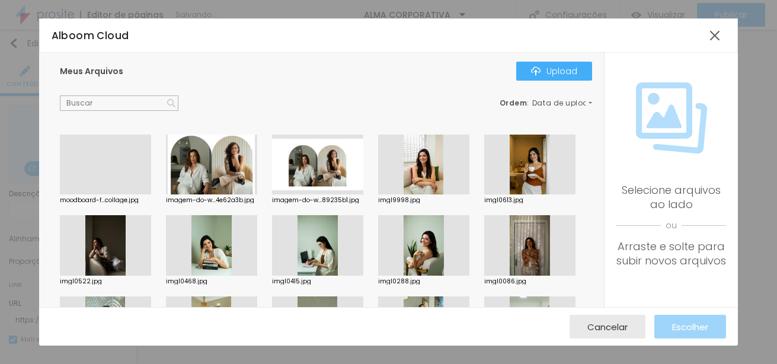
click at [214, 162] on div at bounding box center [211, 165] width 91 height 60
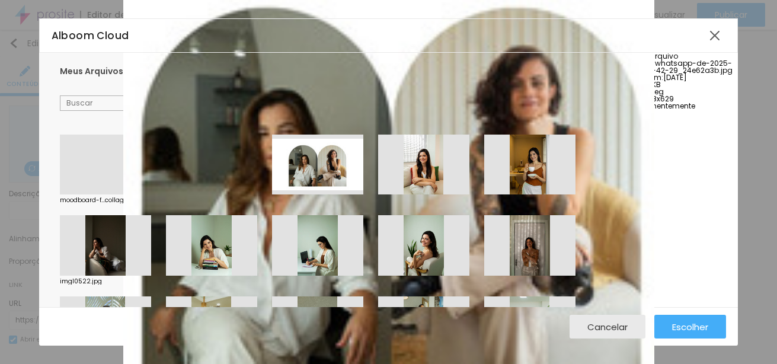
click at [672, 111] on span "Excluir Permanentemente" at bounding box center [650, 106] width 91 height 10
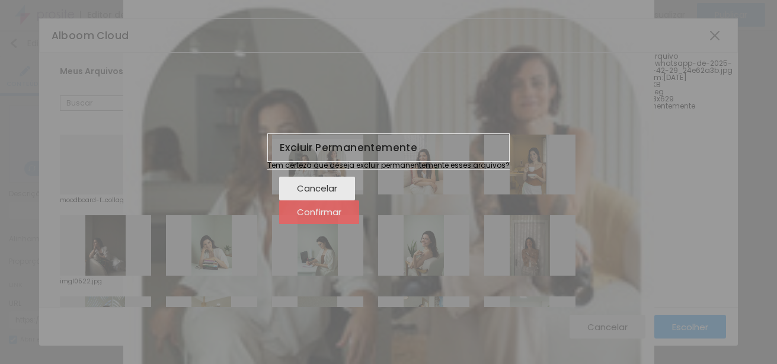
click at [341, 217] on span "Confirmar" at bounding box center [319, 212] width 44 height 10
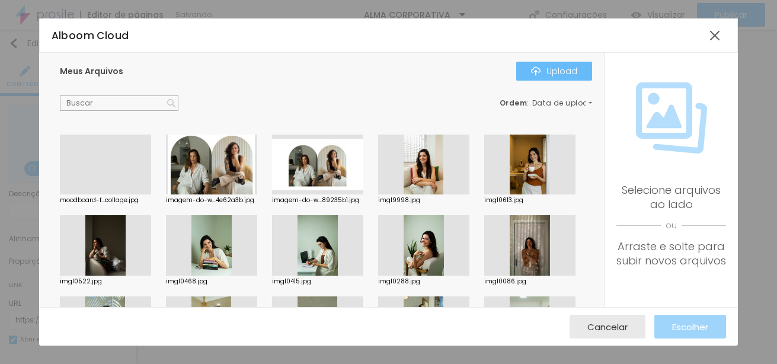
click at [566, 72] on div "Upload" at bounding box center [554, 70] width 46 height 9
click at [714, 33] on div at bounding box center [714, 35] width 21 height 21
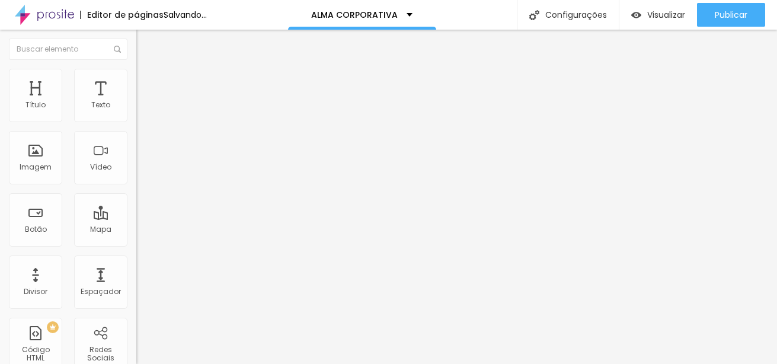
click at [201, 100] on img at bounding box center [204, 95] width 7 height 7
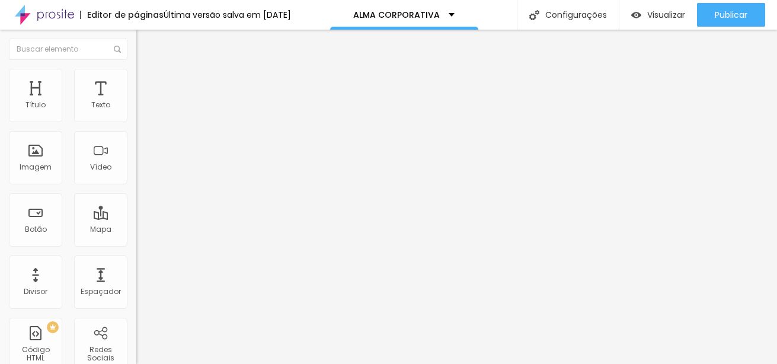
click at [136, 102] on span "Adicionar imagem" at bounding box center [174, 97] width 76 height 10
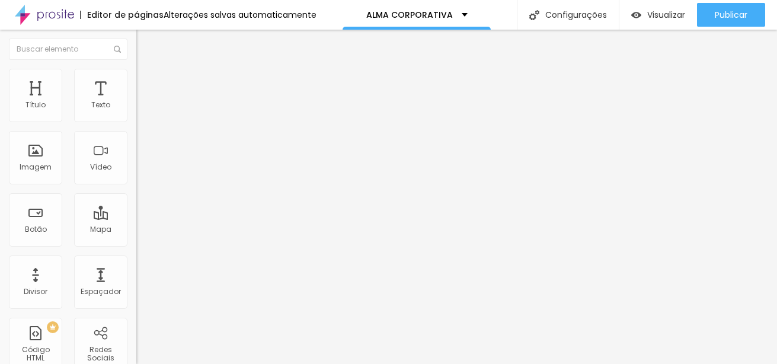
drag, startPoint x: 510, startPoint y: 226, endPoint x: 443, endPoint y: 226, distance: 66.4
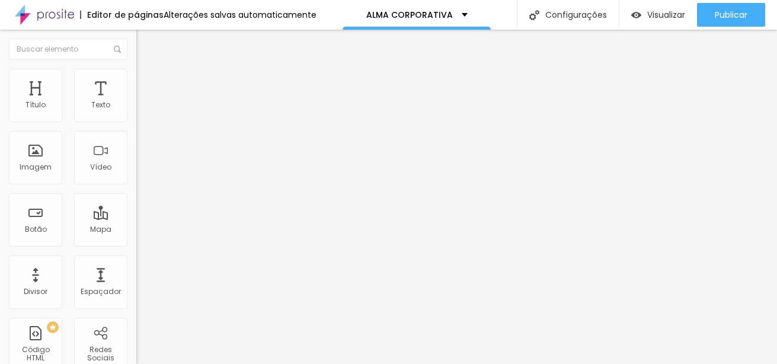
drag, startPoint x: 333, startPoint y: 215, endPoint x: 372, endPoint y: 223, distance: 39.4
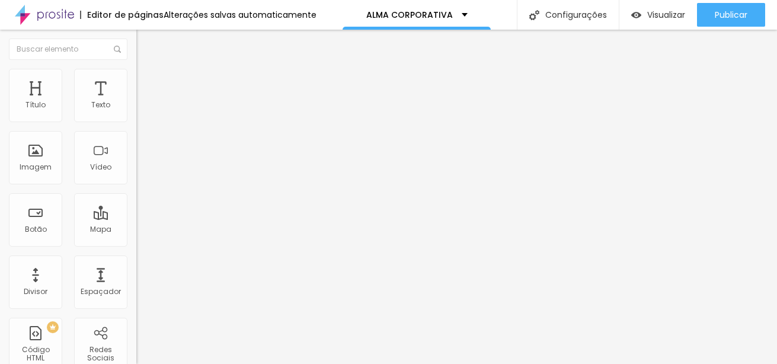
scroll to position [1040, 0]
drag, startPoint x: 501, startPoint y: 231, endPoint x: 495, endPoint y: 230, distance: 6.0
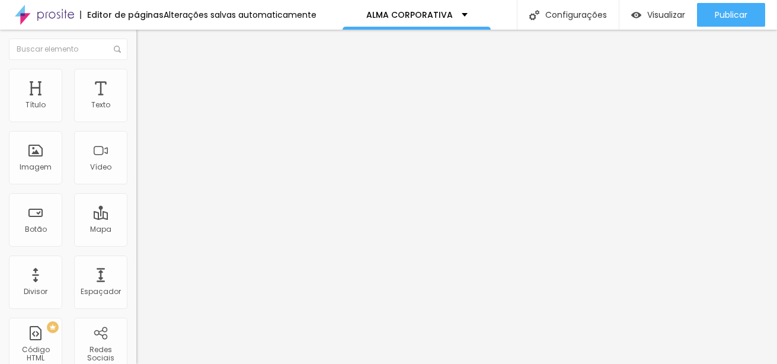
click at [136, 74] on img at bounding box center [141, 71] width 11 height 11
type input "76"
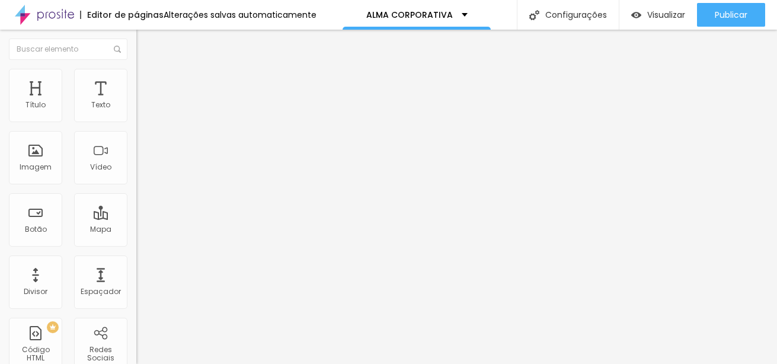
type input "76"
type input "95"
type input "125"
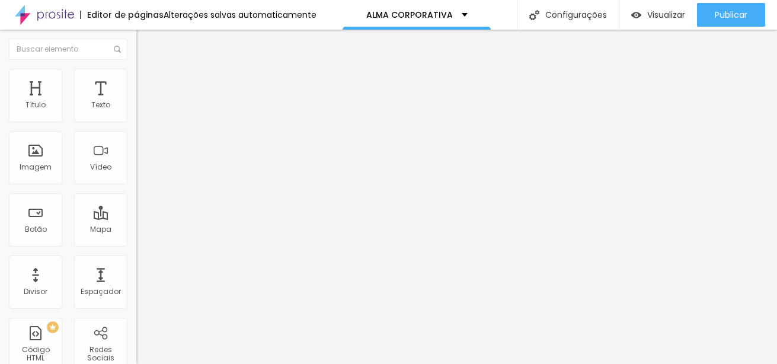
type input "148"
type input "151"
type input "153"
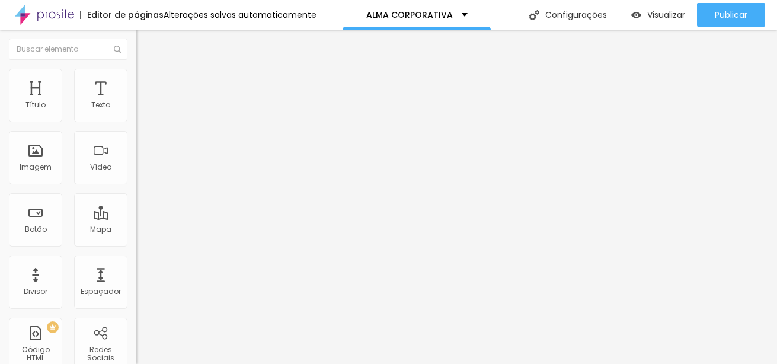
type input "153"
type input "171"
type input "200"
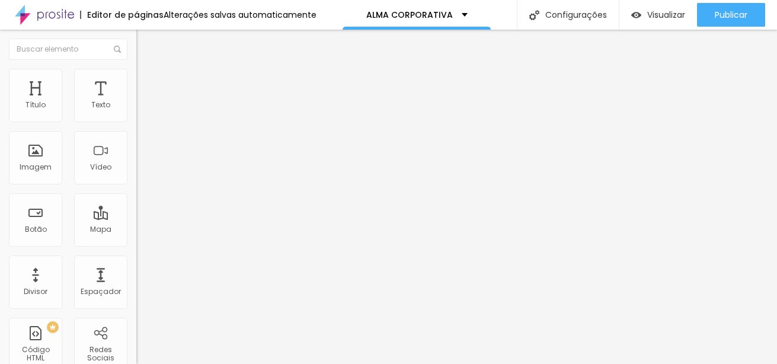
drag, startPoint x: 27, startPoint y: 150, endPoint x: 161, endPoint y: 156, distance: 133.5
click at [161, 260] on input "range" at bounding box center [174, 264] width 76 height 9
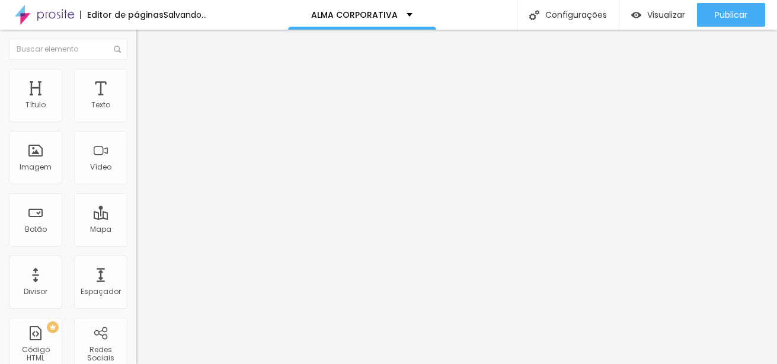
type input "150"
type input "39"
type input "33"
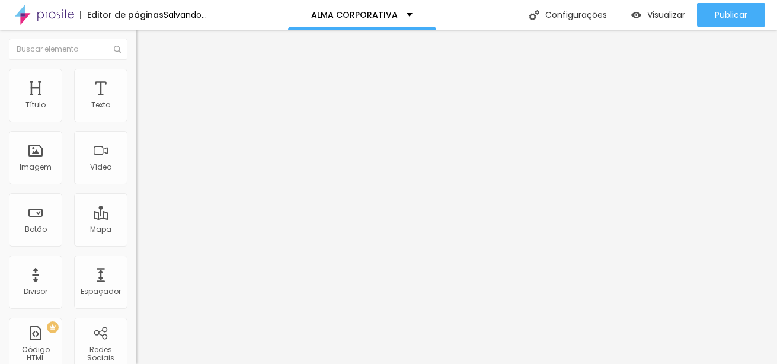
type input "33"
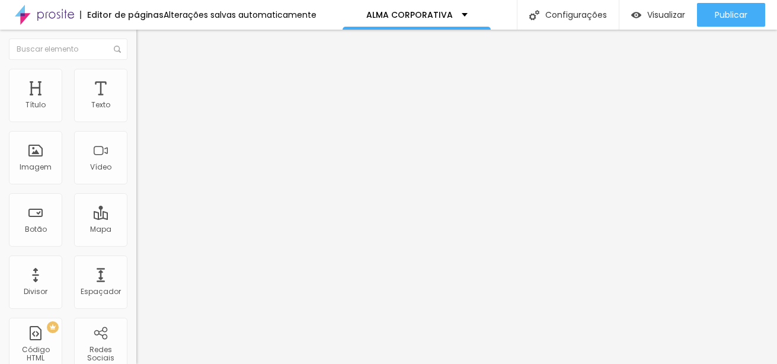
type input "31"
type input "23"
type input "8"
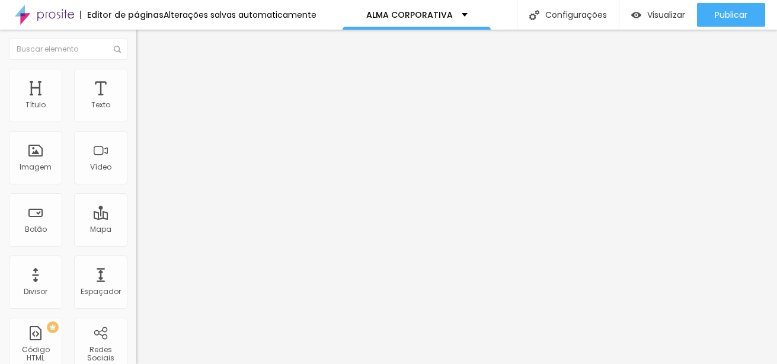
type input "8"
type input "0"
type input "7"
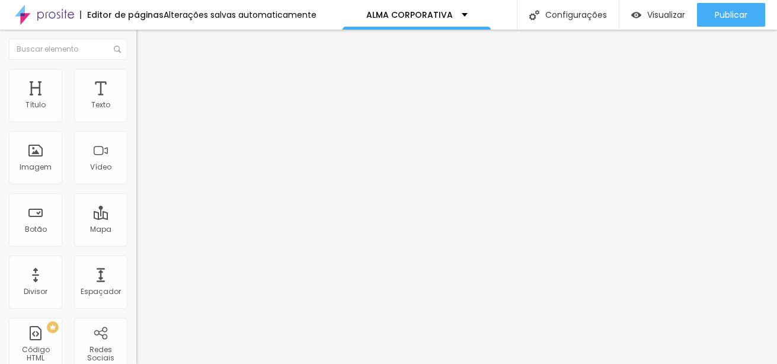
type input "26"
type input "44"
type input "105"
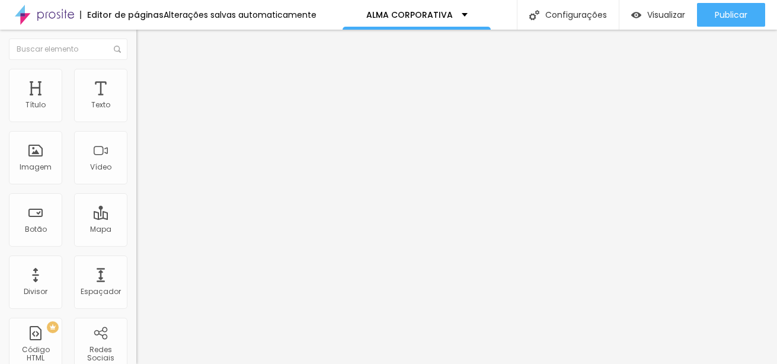
type input "105"
type input "145"
type input "200"
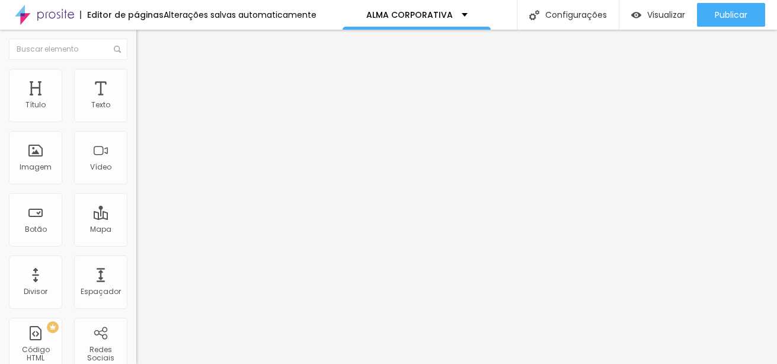
drag, startPoint x: 96, startPoint y: 147, endPoint x: 170, endPoint y: 161, distance: 75.5
click at [170, 260] on input "range" at bounding box center [174, 264] width 76 height 9
type input "151"
type input "102"
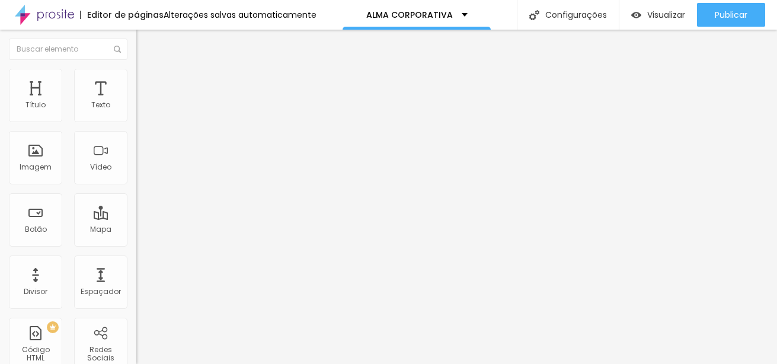
type input "102"
type input "91"
type input "89"
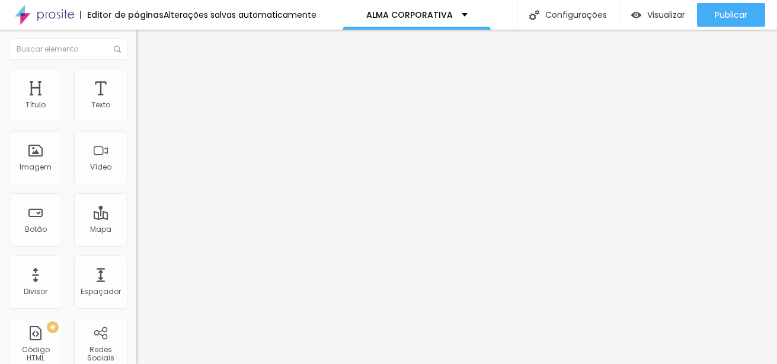
type input "84"
type input "82"
type input "79"
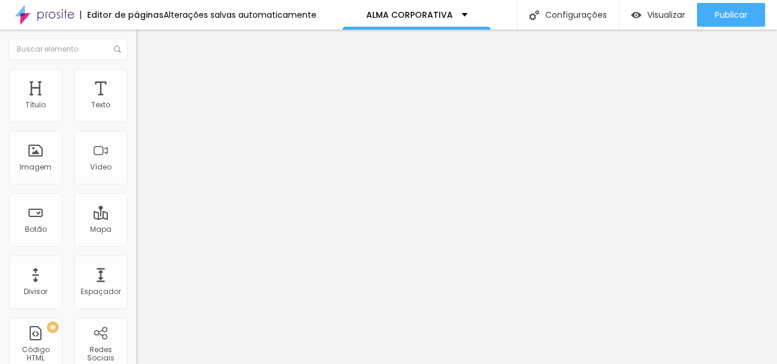
type input "79"
type input "77"
type input "72"
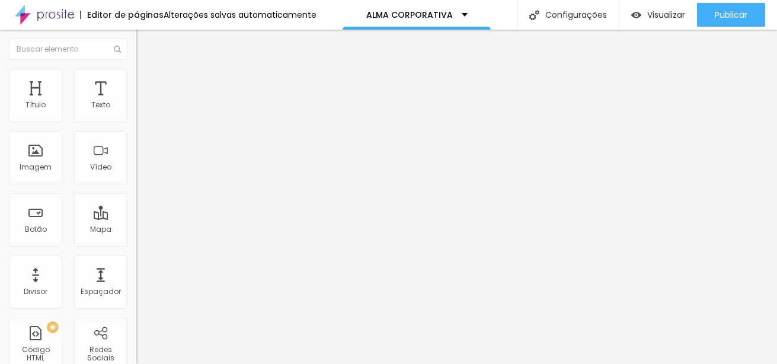
type input "69"
type input "67"
type input "66"
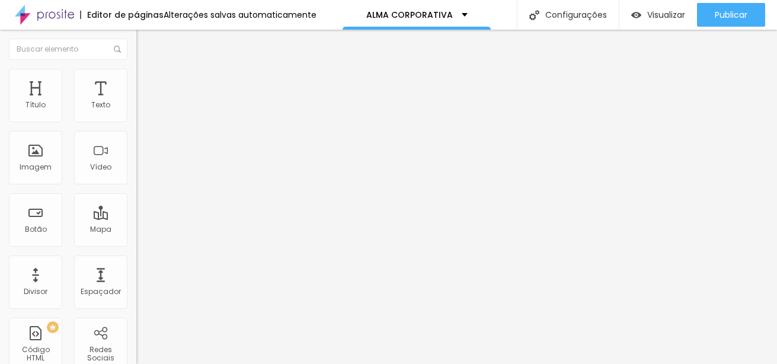
type input "66"
type input "64"
type input "58"
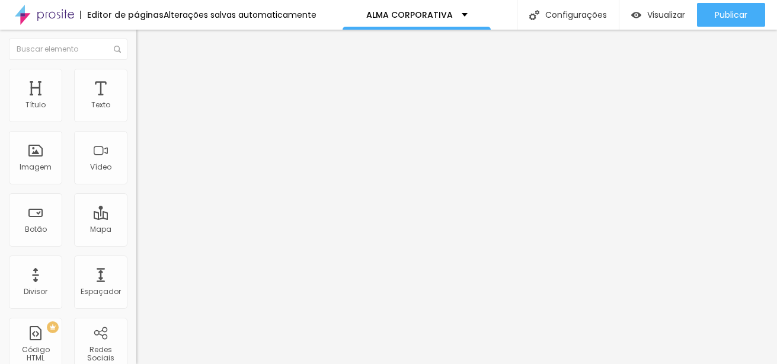
type input "56"
type input "51"
type input "49"
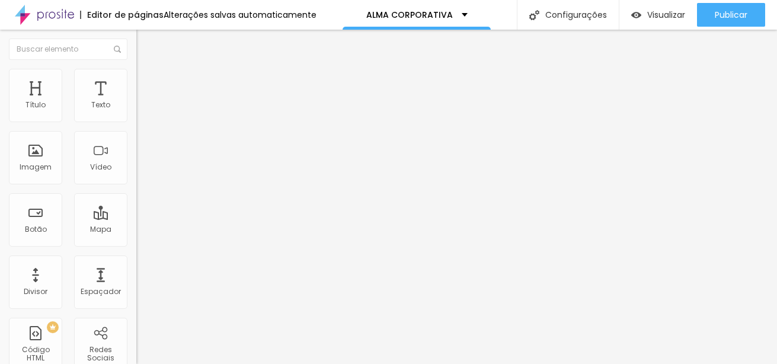
type input "49"
type input "43"
type input "38"
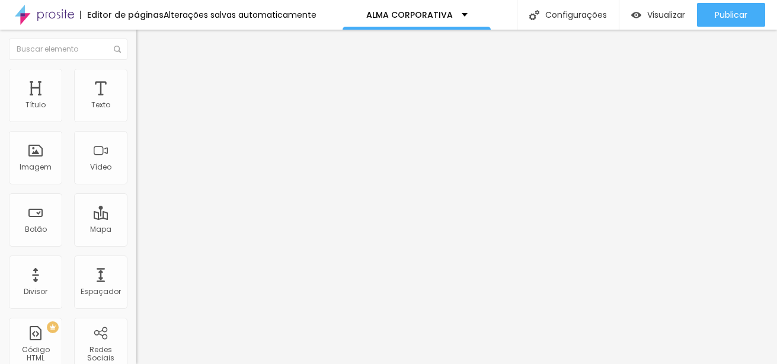
type input "21"
type input "15"
type input "2"
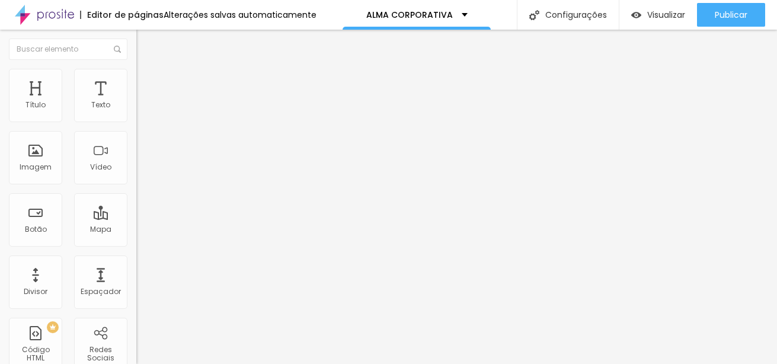
type input "2"
type input "0"
drag, startPoint x: 82, startPoint y: 152, endPoint x: 72, endPoint y: 124, distance: 30.4
type input "8"
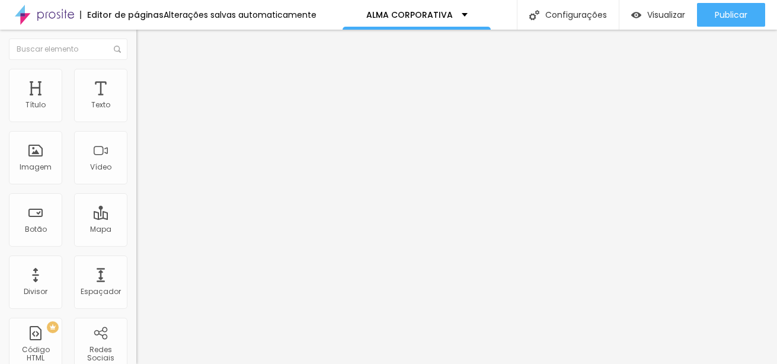
click at [136, 260] on input "range" at bounding box center [174, 264] width 76 height 9
type input "8"
drag, startPoint x: 119, startPoint y: 123, endPoint x: 88, endPoint y: 126, distance: 30.9
click at [136, 123] on div at bounding box center [204, 117] width 136 height 11
type input "90"
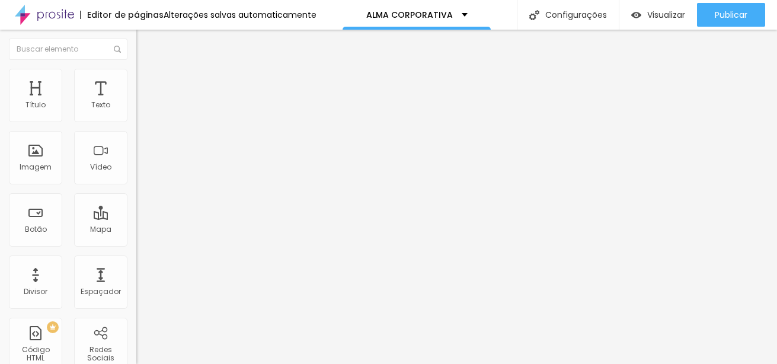
type input "90"
type input "85"
type input "70"
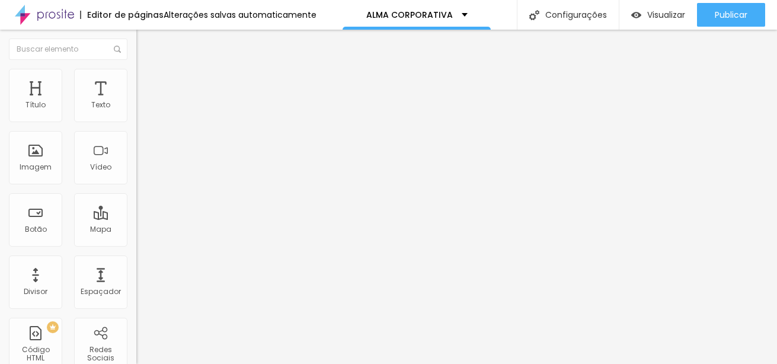
type input "65"
type input "60"
type input "55"
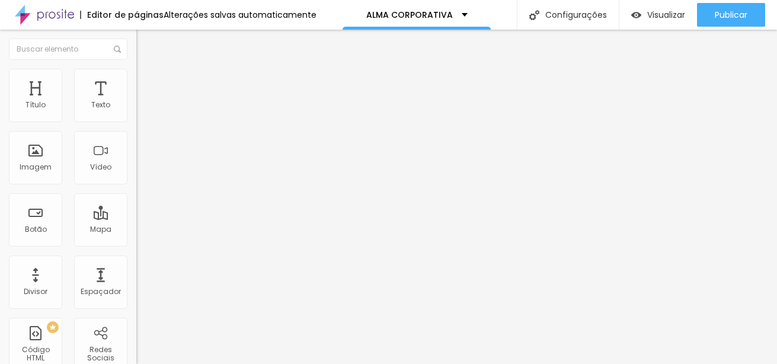
type input "55"
type input "60"
type input "75"
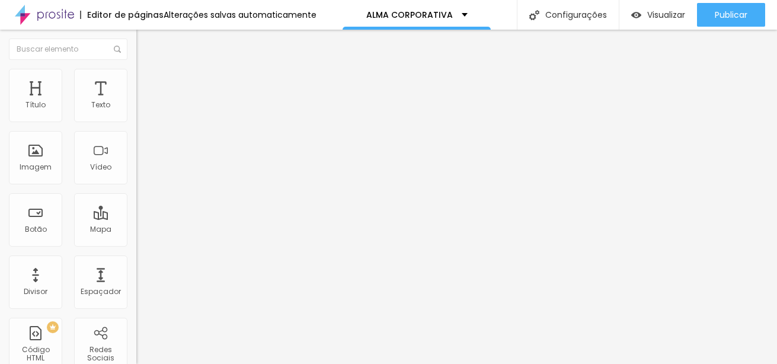
type input "85"
type input "100"
drag, startPoint x: 114, startPoint y: 127, endPoint x: 196, endPoint y: 120, distance: 82.1
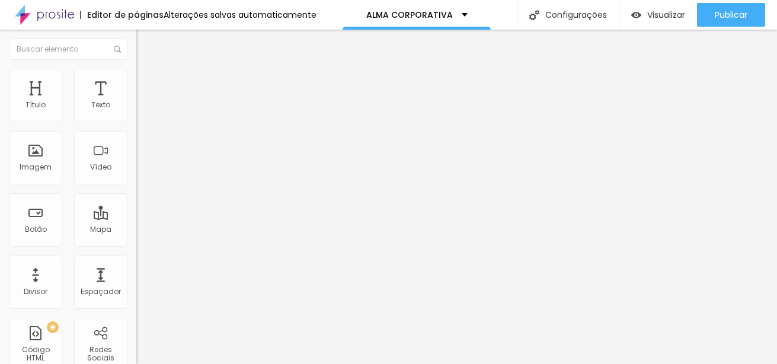
click at [196, 120] on input "range" at bounding box center [174, 116] width 76 height 9
click at [136, 239] on div "Editar Texto Estilo Avançado Tipografia Voltar ao padrão Sombra DESATIVADO Volt…" at bounding box center [204, 197] width 136 height 334
click at [41, 163] on div "Imagem" at bounding box center [36, 167] width 32 height 8
click at [36, 169] on div "Imagem" at bounding box center [36, 167] width 32 height 8
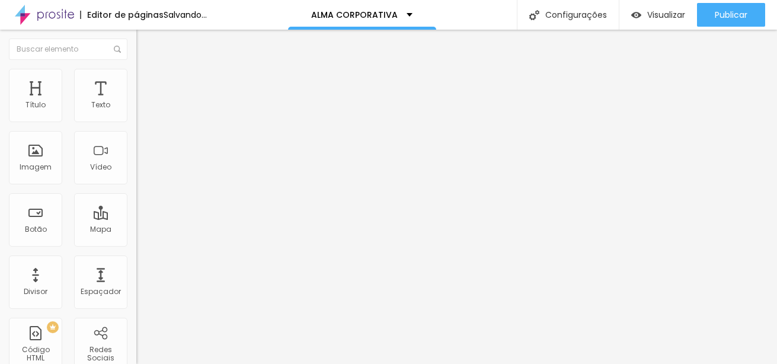
click at [136, 102] on span "Adicionar imagem" at bounding box center [174, 97] width 76 height 10
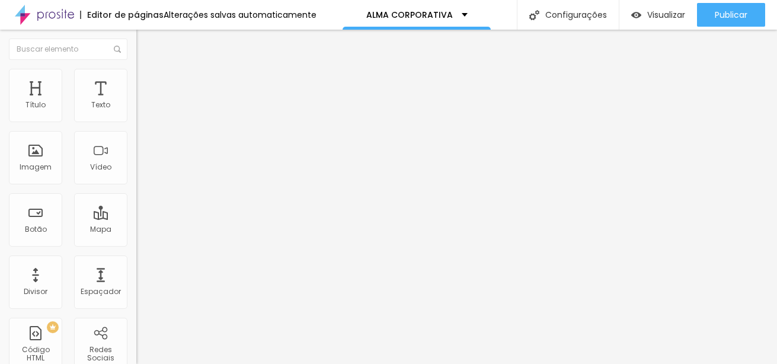
drag, startPoint x: 510, startPoint y: 226, endPoint x: 499, endPoint y: 226, distance: 11.3
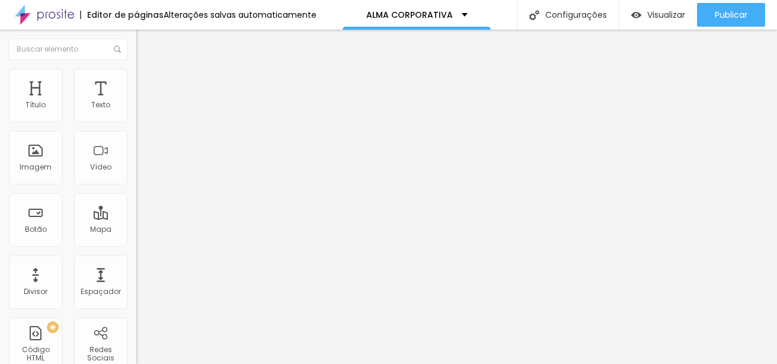
click at [40, 101] on div "Título" at bounding box center [35, 105] width 20 height 8
click at [36, 96] on div "Título" at bounding box center [35, 95] width 53 height 53
click at [141, 172] on icon "button" at bounding box center [144, 168] width 7 height 7
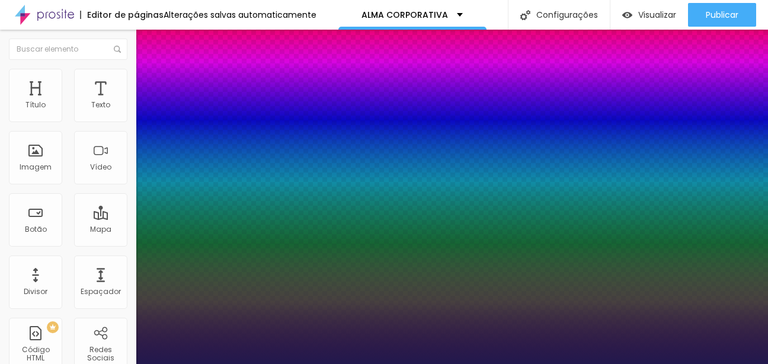
type input "1"
type input "31"
type input "1"
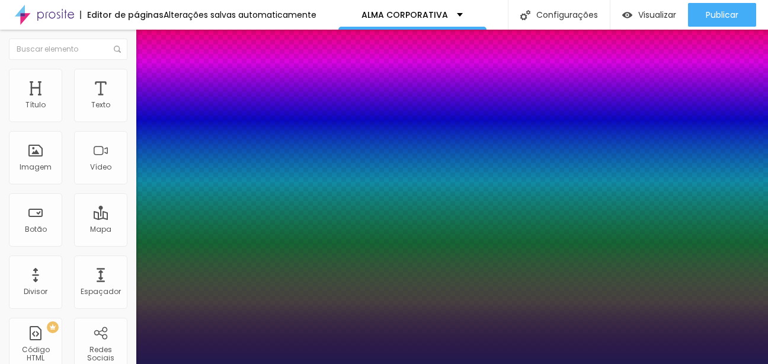
type input "48"
type input "1"
type input "46"
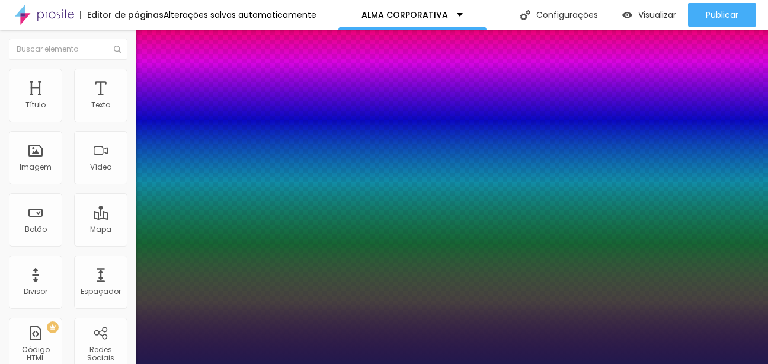
type input "46"
type input "1"
type input "43"
type input "1"
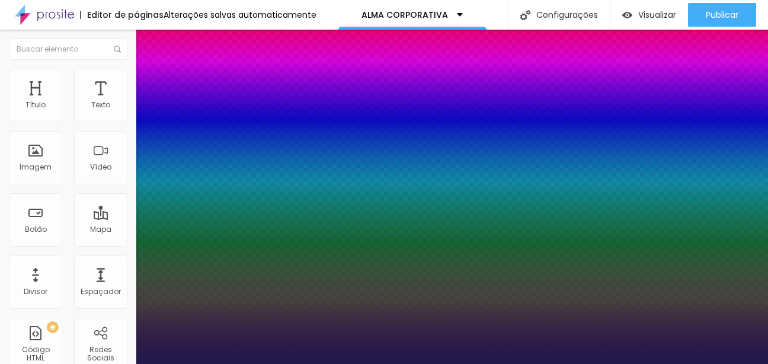
type input "42"
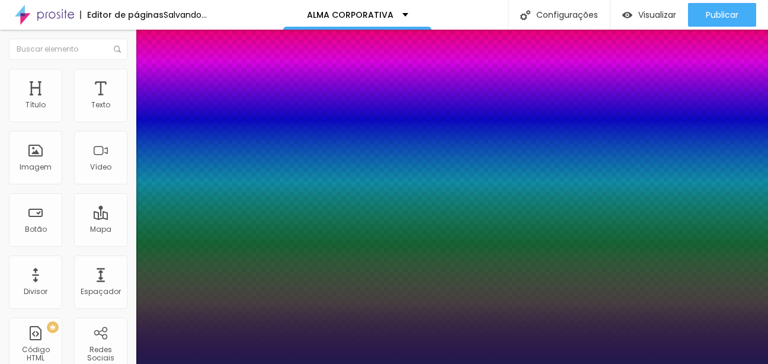
type input "1"
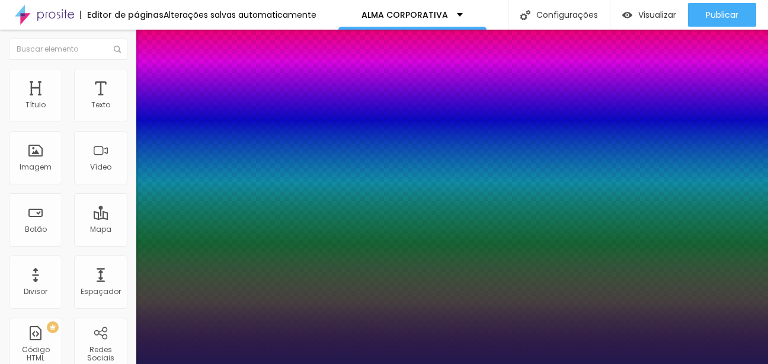
type input "43"
type input "1"
type input "44"
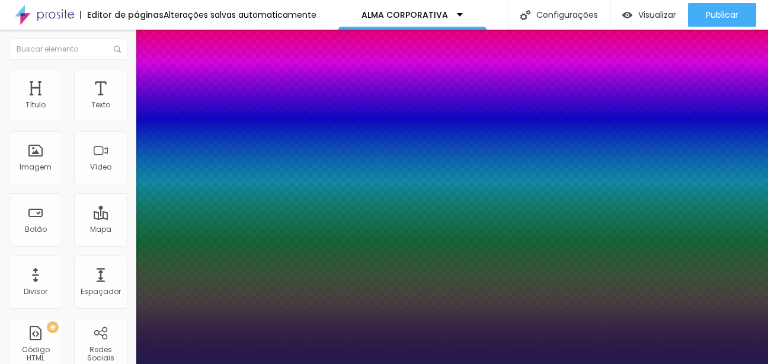
type input "1"
type input "44"
type input "1"
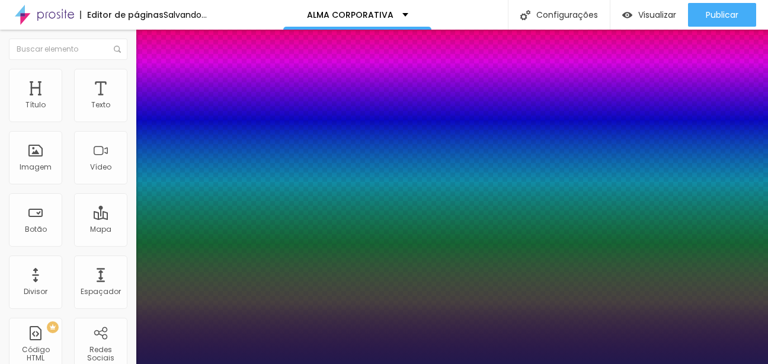
click at [637, 363] on div at bounding box center [384, 364] width 768 height 0
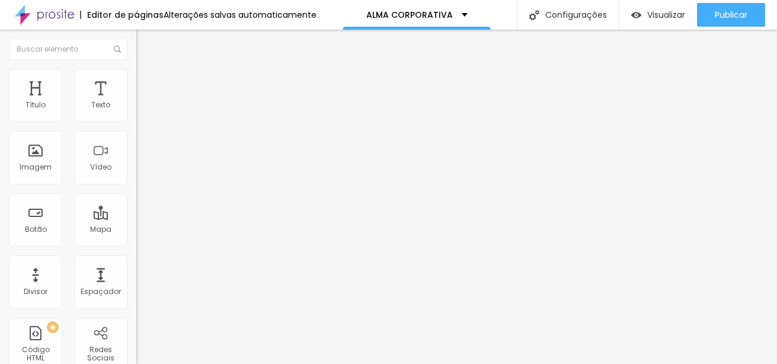
click at [136, 102] on span "Adicionar imagem" at bounding box center [174, 97] width 76 height 10
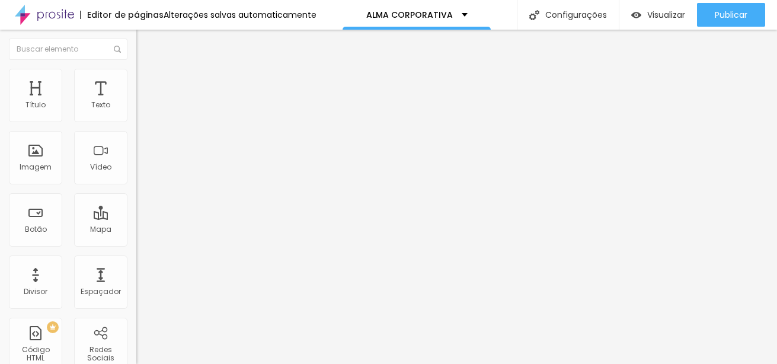
click at [142, 109] on icon "button" at bounding box center [144, 106] width 5 height 5
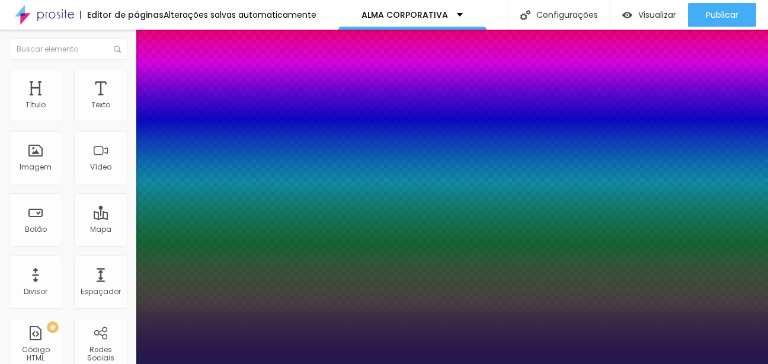
type input "1"
type input "39"
type input "1"
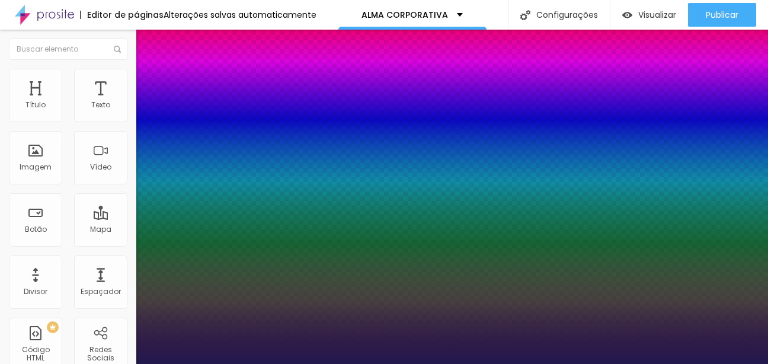
type input "36"
type input "1"
type input "33"
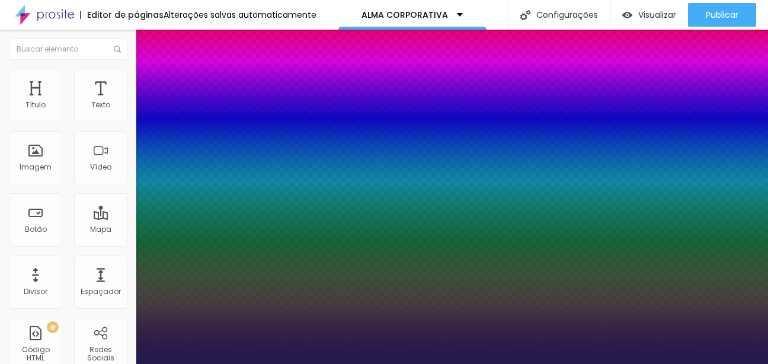
type input "1"
type input "31"
type input "1"
type input "29"
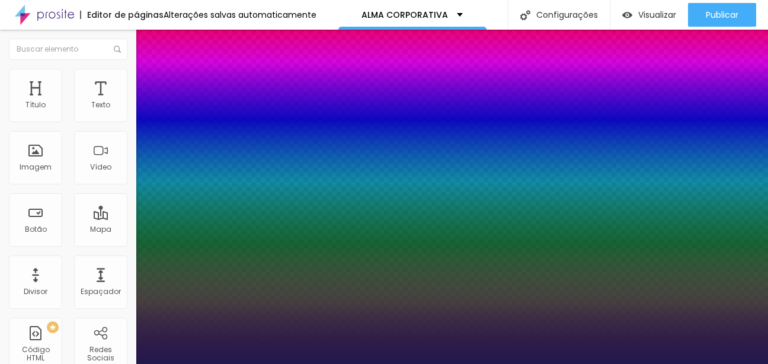
type input "29"
type input "1"
type input "27"
type input "1"
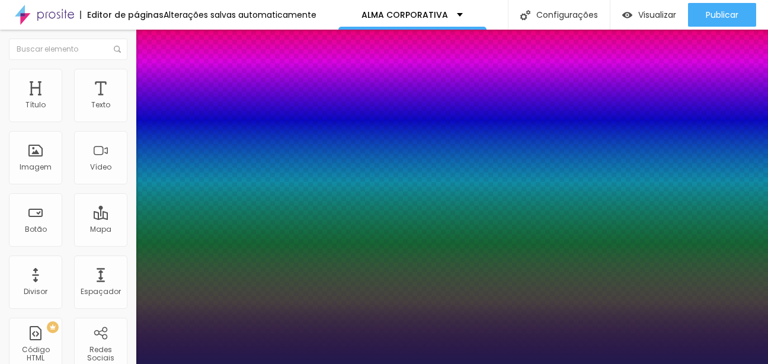
type input "24"
type input "1"
type input "23"
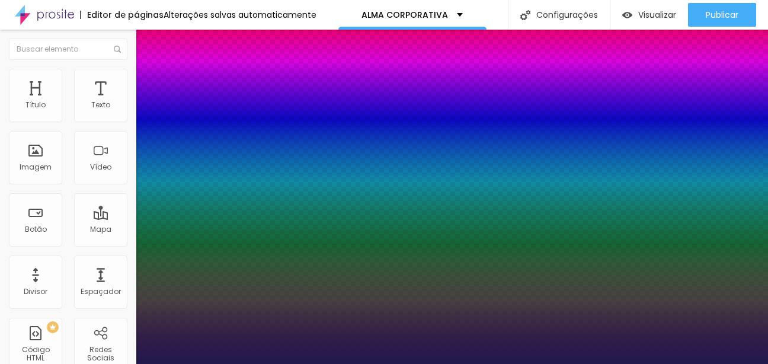
type input "1"
type input "22"
type input "1"
type input "23"
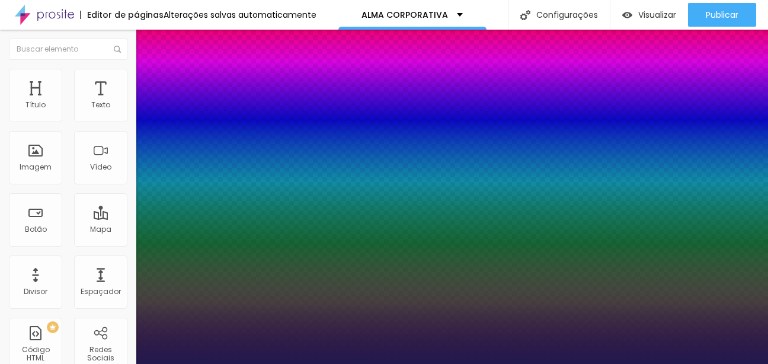
type input "23"
type input "1"
type input "24"
type input "1"
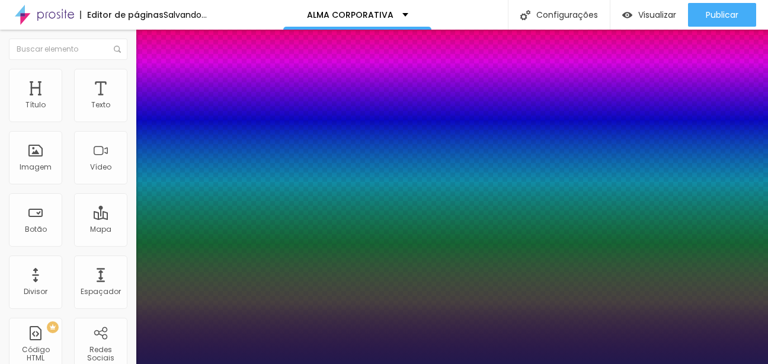
type input "23"
type input "1"
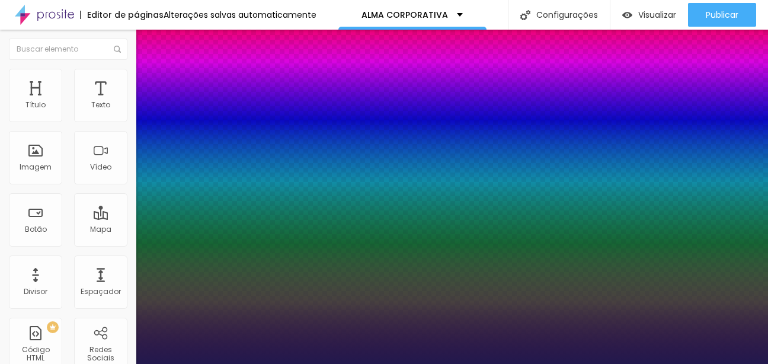
drag, startPoint x: 175, startPoint y: 202, endPoint x: 167, endPoint y: 202, distance: 8.9
type input "23"
click at [430, 363] on div at bounding box center [384, 364] width 768 height 0
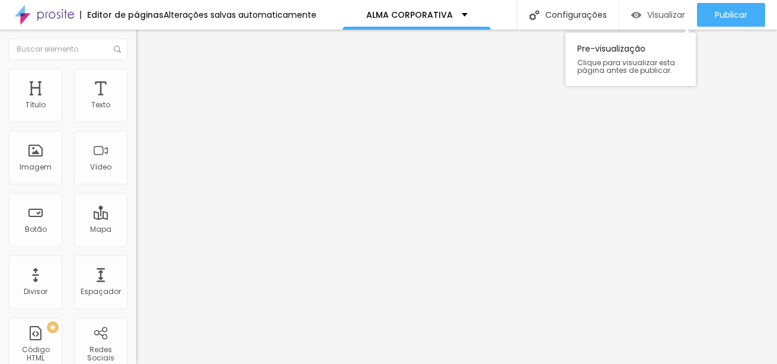
click at [666, 5] on div "Visualizar" at bounding box center [658, 15] width 54 height 24
click at [142, 171] on icon "button" at bounding box center [144, 168] width 5 height 5
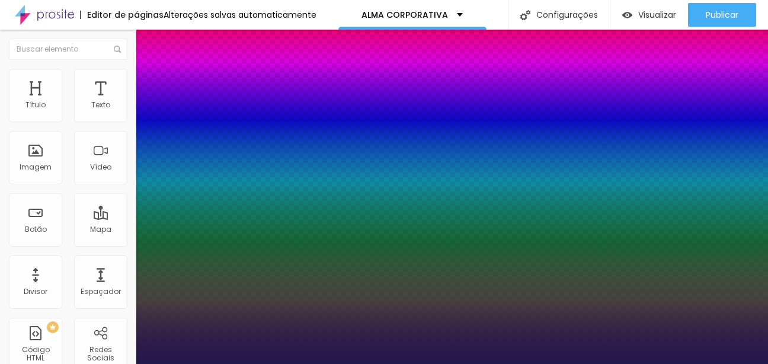
type input "1"
type input "57"
type input "1"
type input "57"
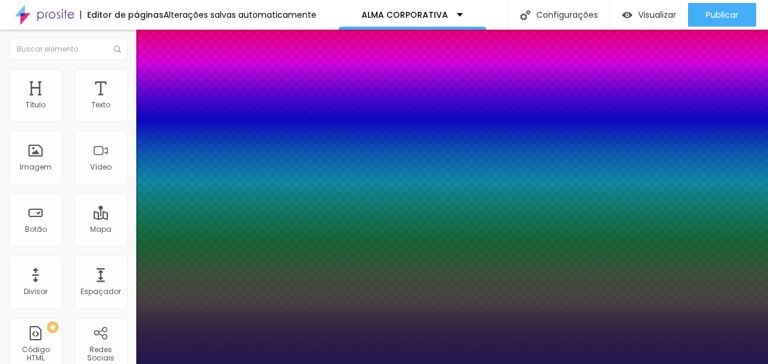
click at [160, 363] on div at bounding box center [384, 364] width 768 height 0
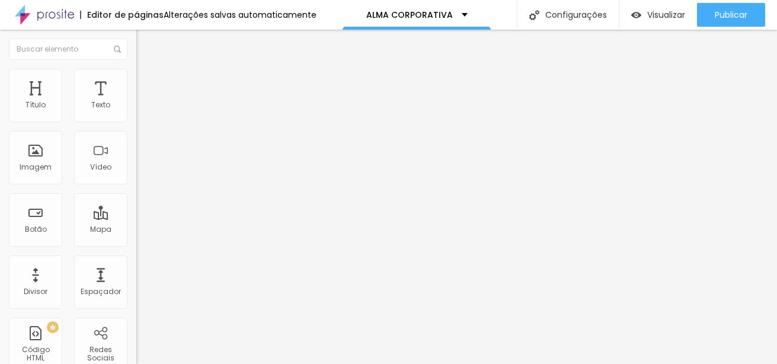
scroll to position [3, 0]
click at [136, 183] on span "Original" at bounding box center [150, 177] width 28 height 10
click at [136, 190] on span "Cinema" at bounding box center [151, 185] width 30 height 10
click at [136, 186] on span "16:9 Cinema" at bounding box center [158, 180] width 45 height 10
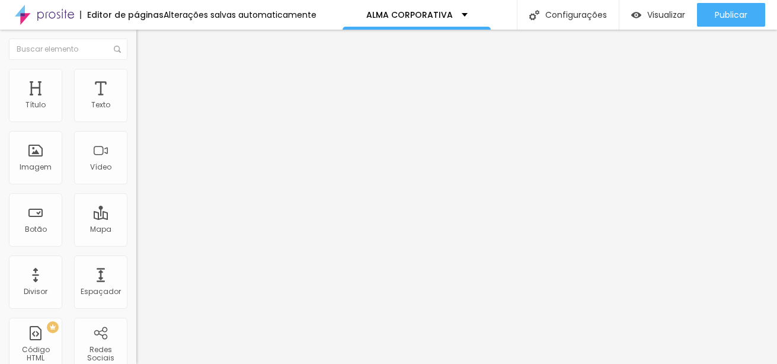
click at [136, 218] on span "Original" at bounding box center [150, 213] width 28 height 10
click at [141, 172] on icon "button" at bounding box center [144, 168] width 7 height 7
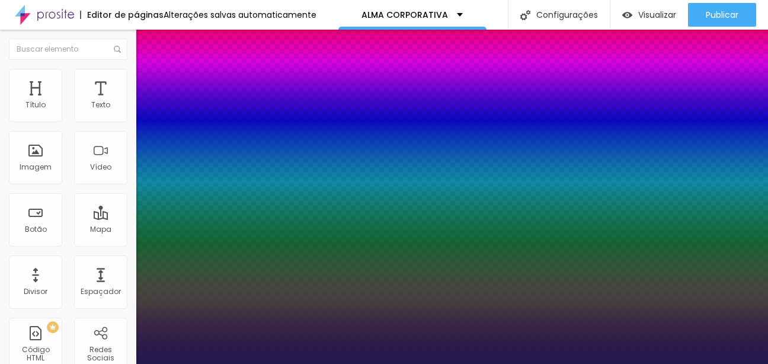
type input "1"
type input "28"
type input "1"
type input "28"
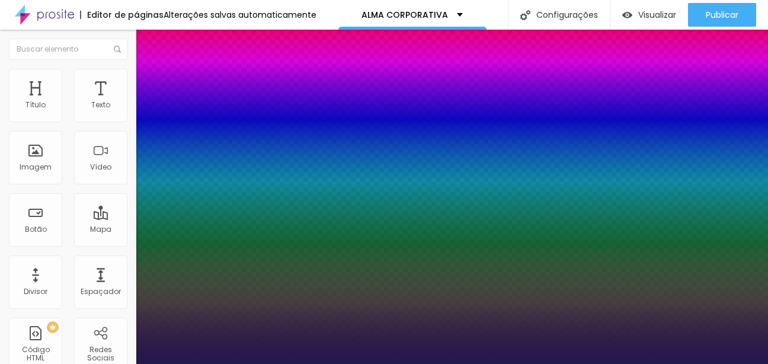
type input "1"
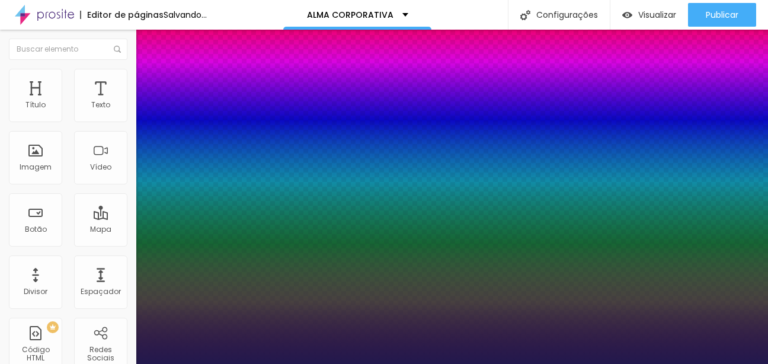
click at [305, 363] on div at bounding box center [384, 364] width 768 height 0
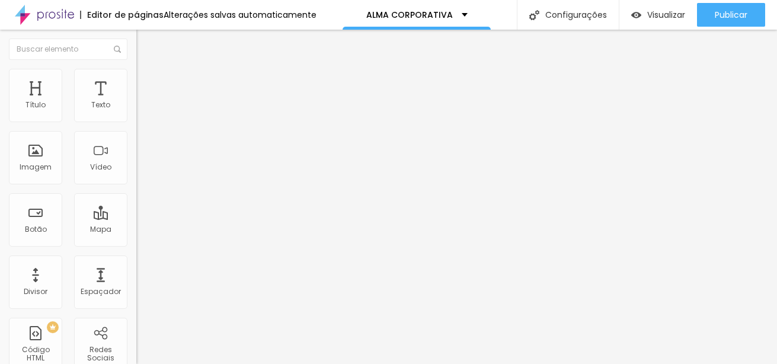
click at [145, 43] on div "Editar Título" at bounding box center [204, 43] width 119 height 9
click at [141, 110] on icon "button" at bounding box center [144, 106] width 7 height 7
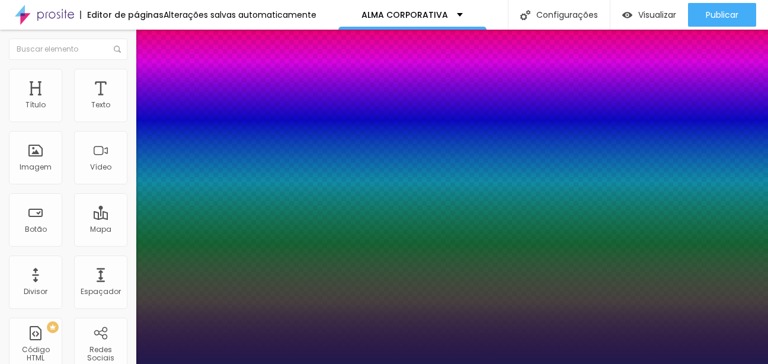
type input "1"
type input "17"
type input "1"
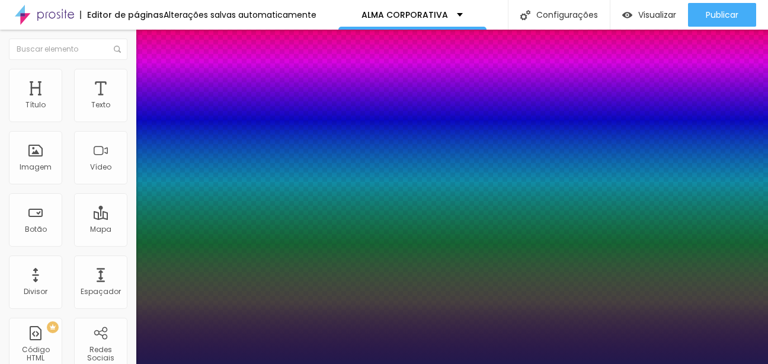
type input "18"
type input "1"
type input "19"
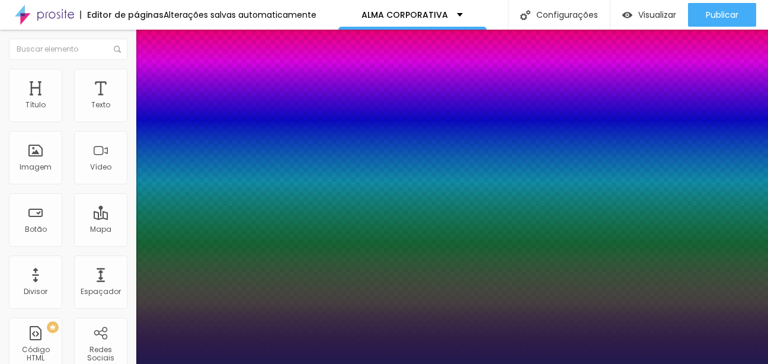
type input "1"
type input "20"
type input "1"
type input "21"
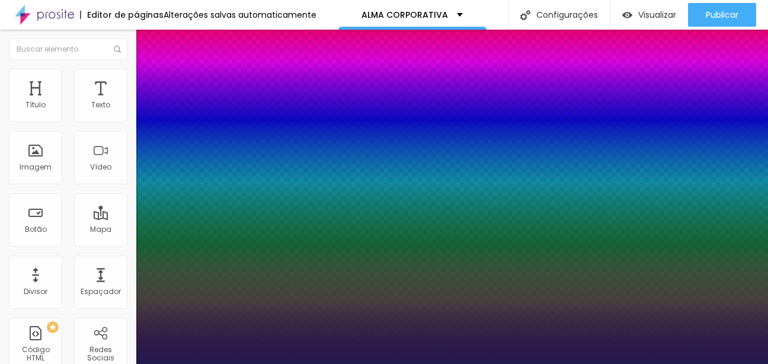
type input "21"
type input "1"
type input "22"
click at [471, 363] on div at bounding box center [384, 364] width 768 height 0
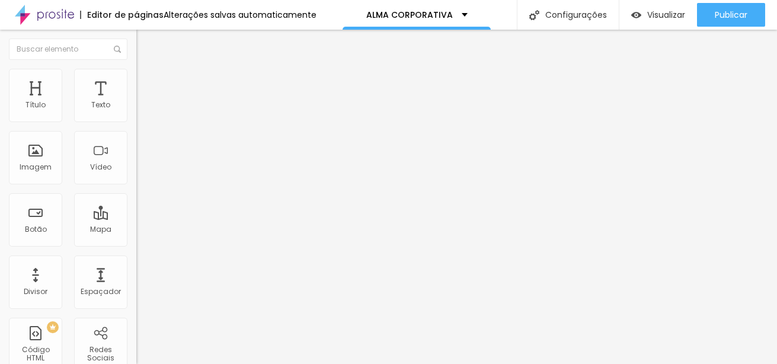
click at [141, 110] on icon "button" at bounding box center [144, 106] width 7 height 7
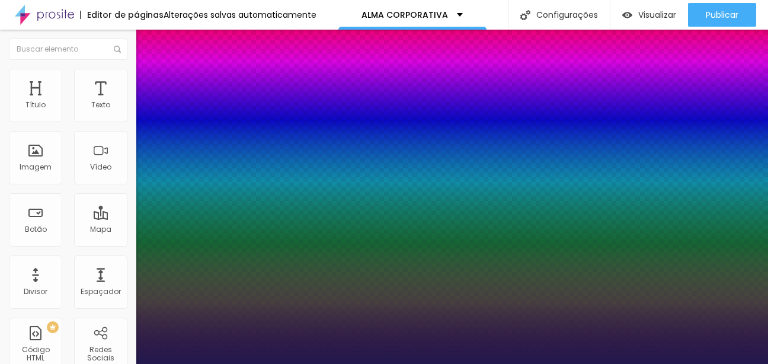
click at [350, 363] on div at bounding box center [384, 364] width 768 height 0
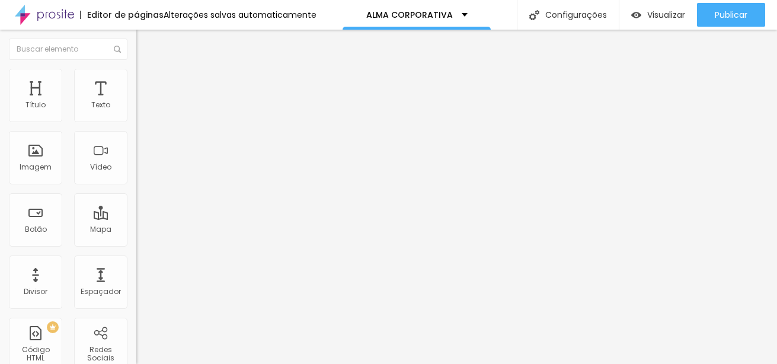
click at [142, 109] on icon "button" at bounding box center [144, 106] width 5 height 5
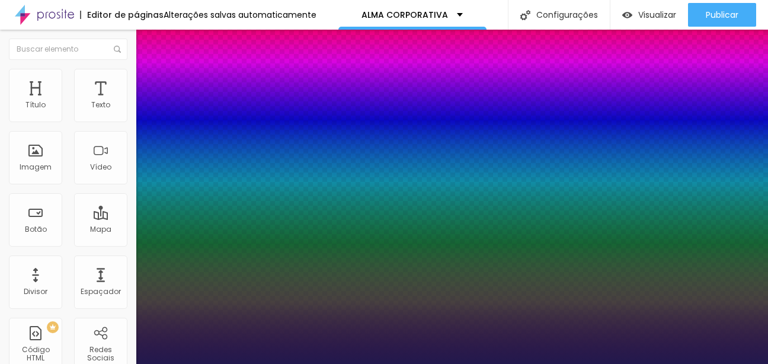
drag, startPoint x: 265, startPoint y: 203, endPoint x: 251, endPoint y: 203, distance: 14.2
click at [486, 363] on div at bounding box center [384, 364] width 768 height 0
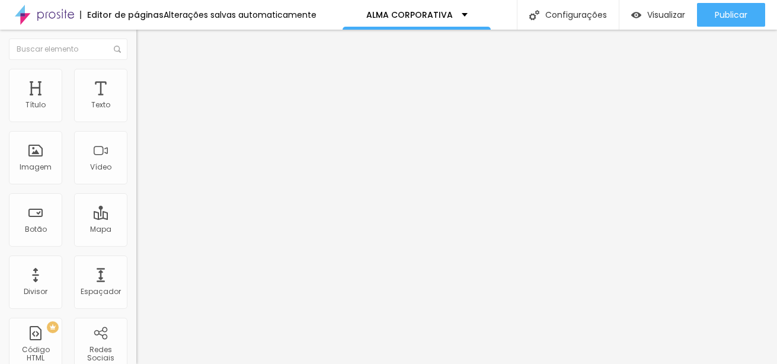
click at [141, 172] on icon "button" at bounding box center [144, 168] width 7 height 7
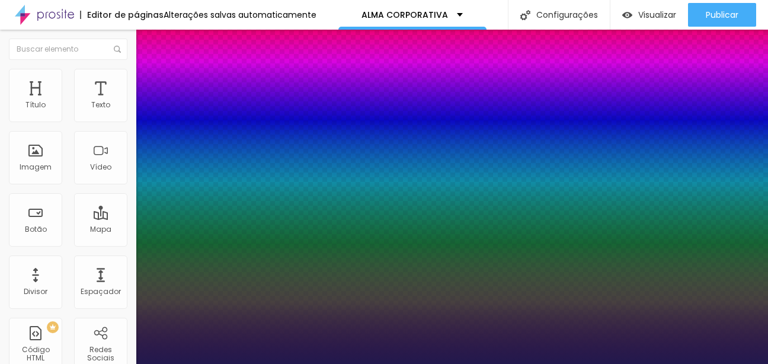
click at [435, 363] on div at bounding box center [384, 364] width 768 height 0
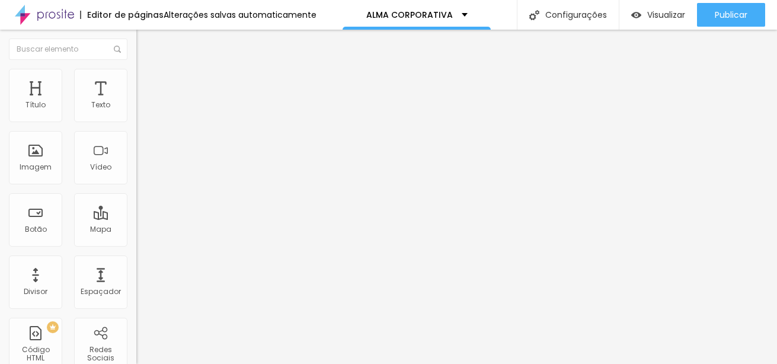
click at [136, 293] on div "Editar Texto Estilo Avançado Tipografia Voltar ao padrão Sombra DESATIVADO Volt…" at bounding box center [204, 197] width 136 height 334
click at [136, 232] on div "Editar Texto Estilo Avançado Tipografia Voltar ao padrão Sombra DESATIVADO Volt…" at bounding box center [204, 197] width 136 height 334
click at [136, 206] on div "Editar Texto Estilo Avançado Tipografia Voltar ao padrão Sombra DESATIVADO Volt…" at bounding box center [204, 197] width 136 height 334
click at [136, 111] on div "Tipografia Voltar ao padrão" at bounding box center [204, 97] width 136 height 33
click at [145, 41] on img "button" at bounding box center [149, 43] width 9 height 9
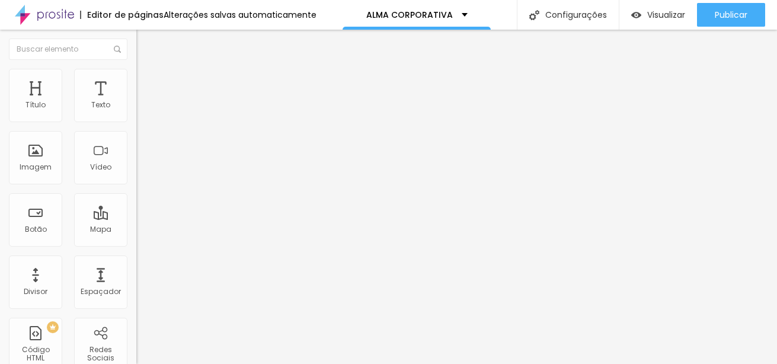
click at [136, 111] on input "Alboom [GEOGRAPHIC_DATA]" at bounding box center [207, 106] width 142 height 12
drag, startPoint x: 68, startPoint y: 132, endPoint x: -30, endPoint y: 130, distance: 98.4
click at [0, 130] on html "Editor de páginas Alterações salvas automaticamente ALMA CORPORATIVA Configuraç…" at bounding box center [388, 182] width 777 height 364
paste input "[STREET_ADDRESS]. CEP 41830-020."
click at [668, 17] on span "Visualizar" at bounding box center [666, 14] width 38 height 9
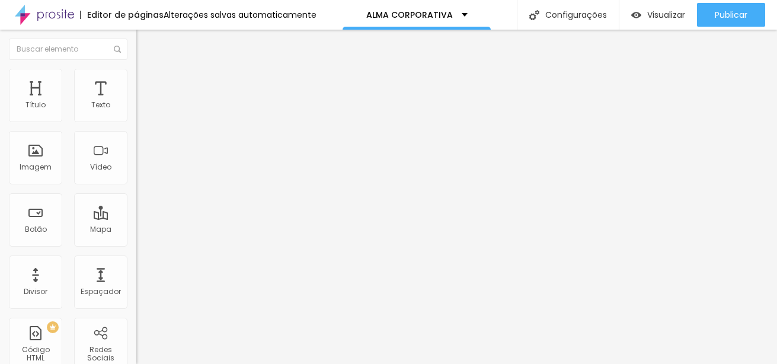
click at [136, 186] on span "Original" at bounding box center [150, 180] width 28 height 10
click at [136, 193] on span "Cinema" at bounding box center [151, 188] width 30 height 10
click at [655, 11] on span "Visualizar" at bounding box center [666, 14] width 38 height 9
click at [136, 114] on button "button" at bounding box center [144, 107] width 17 height 12
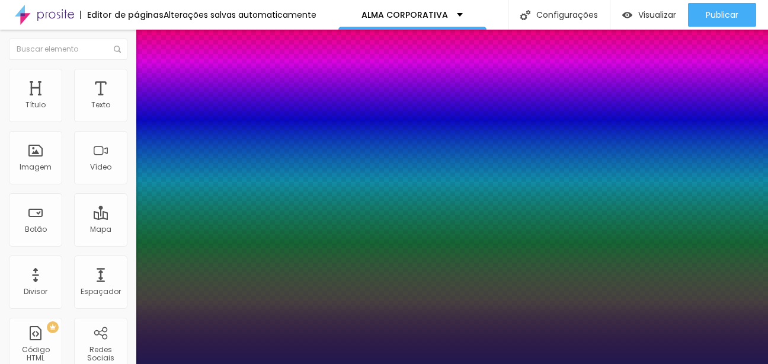
click at [389, 363] on div at bounding box center [384, 364] width 768 height 0
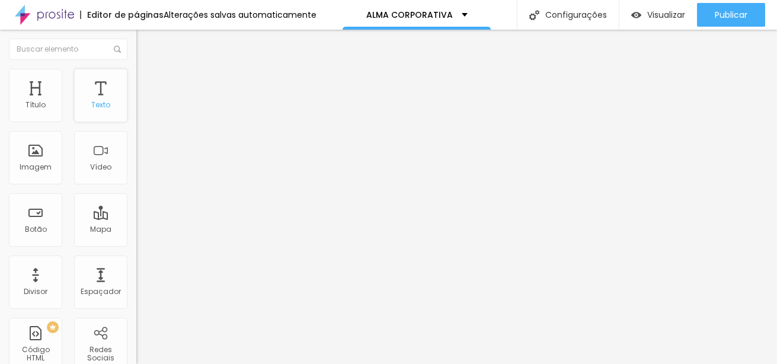
click at [102, 102] on div "Texto" at bounding box center [100, 95] width 53 height 53
click at [136, 114] on div "Voltar ao padrão" at bounding box center [204, 101] width 136 height 26
drag, startPoint x: 111, startPoint y: 116, endPoint x: 121, endPoint y: 120, distance: 10.4
click at [141, 110] on icon "button" at bounding box center [144, 106] width 7 height 7
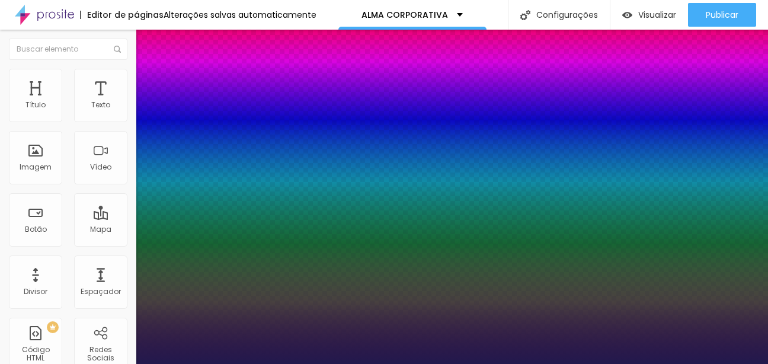
click at [483, 363] on div at bounding box center [384, 364] width 768 height 0
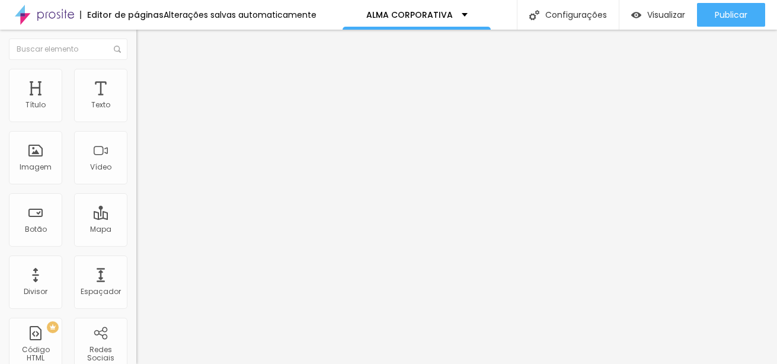
click at [136, 111] on input "CONTRATAR AGORA" at bounding box center [207, 106] width 142 height 12
drag, startPoint x: 91, startPoint y: 130, endPoint x: -30, endPoint y: 132, distance: 121.5
click at [0, 132] on html "Editor de páginas Alterações salvas automaticamente ALMA CORPORATIVA Configuraç…" at bounding box center [388, 182] width 777 height 364
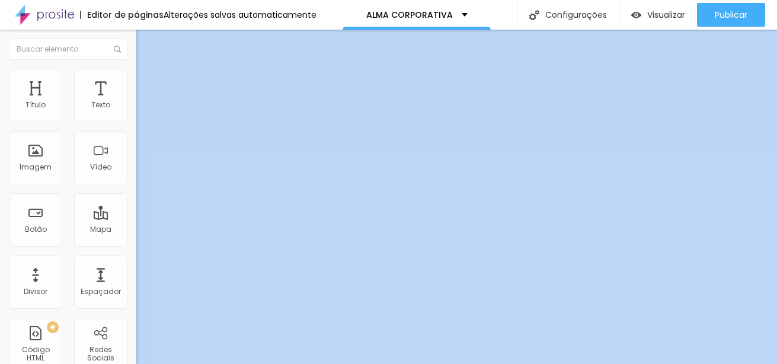
drag, startPoint x: 128, startPoint y: 152, endPoint x: 132, endPoint y: 189, distance: 37.0
click at [132, 189] on div "Título Texto Imagem Vídeo Botão Mapa Divisor Espaçador PREMIUM Código HTML Rede…" at bounding box center [68, 197] width 136 height 334
click at [136, 111] on input "Click me" at bounding box center [207, 106] width 142 height 12
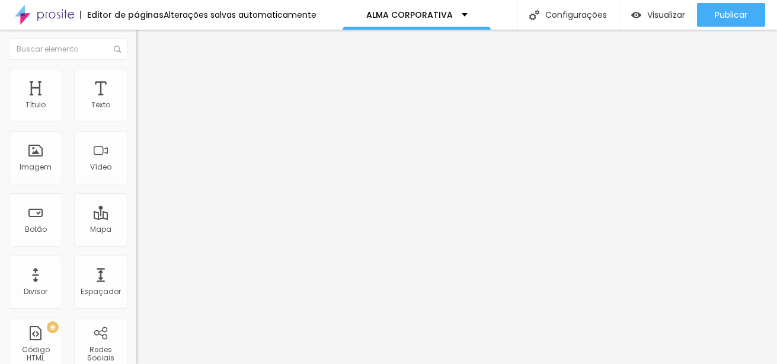
drag, startPoint x: 74, startPoint y: 133, endPoint x: -30, endPoint y: 135, distance: 103.8
click at [0, 135] on html "Editor de páginas Alterações salvas automaticamente ALMA CORPORATIVA Configuraç…" at bounding box center [388, 182] width 777 height 364
click at [136, 178] on div "Tamanho" at bounding box center [204, 174] width 136 height 7
click at [136, 194] on span "Pequeno" at bounding box center [151, 189] width 31 height 10
click at [136, 212] on span "Grande" at bounding box center [150, 207] width 28 height 10
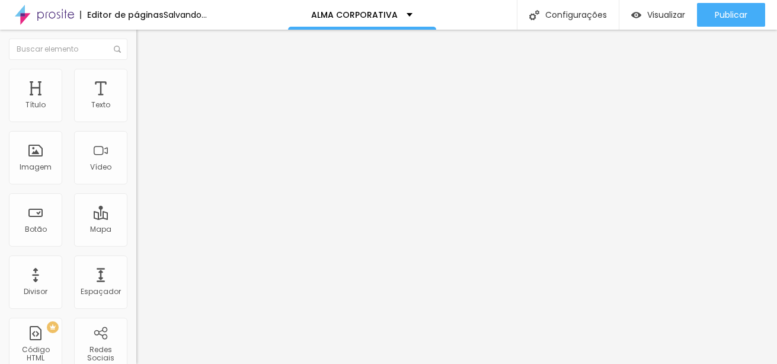
click at [136, 142] on img at bounding box center [140, 137] width 8 height 8
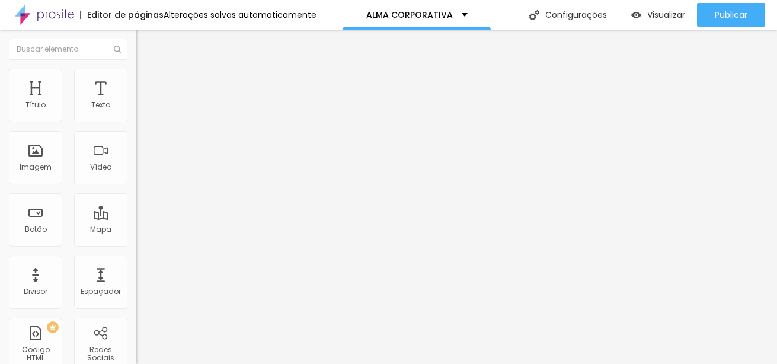
click at [136, 151] on img at bounding box center [140, 147] width 8 height 8
click at [136, 244] on input "https://" at bounding box center [207, 238] width 142 height 12
click at [136, 244] on input "[URL][DOMAIN_NAME]" at bounding box center [207, 238] width 142 height 12
click at [136, 244] on input "https://" at bounding box center [207, 238] width 142 height 12
drag, startPoint x: 67, startPoint y: 244, endPoint x: -30, endPoint y: 220, distance: 100.1
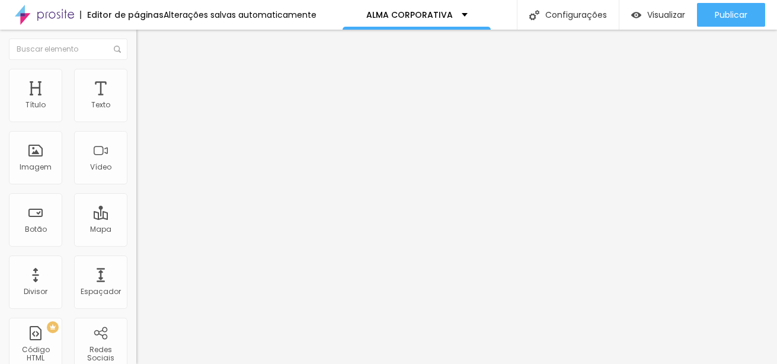
click at [0, 220] on html "Editor de páginas Alterações salvas automaticamente ALMA CORPORATIVA Configuraç…" at bounding box center [388, 182] width 777 height 364
paste input "[DOMAIN_NAME][URL]"
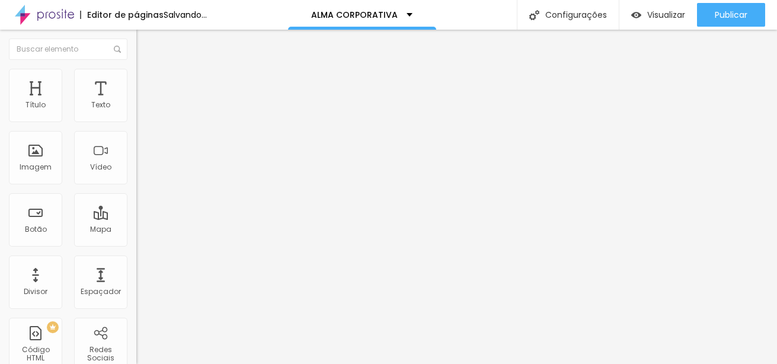
click at [136, 308] on div "Editar Botão Conteúdo Estilo Avançado Texto QUERO RESERVAR MINHA VAGA Alinhamen…" at bounding box center [204, 197] width 136 height 334
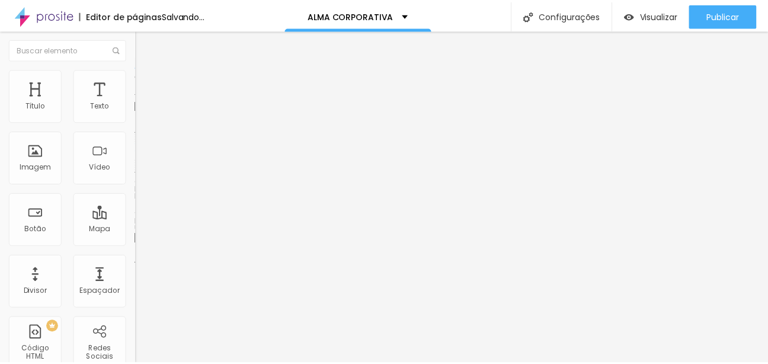
scroll to position [0, 0]
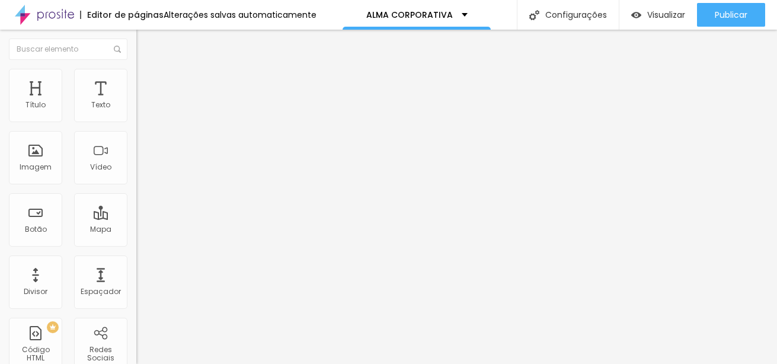
click at [141, 172] on icon "button" at bounding box center [142, 171] width 2 height 2
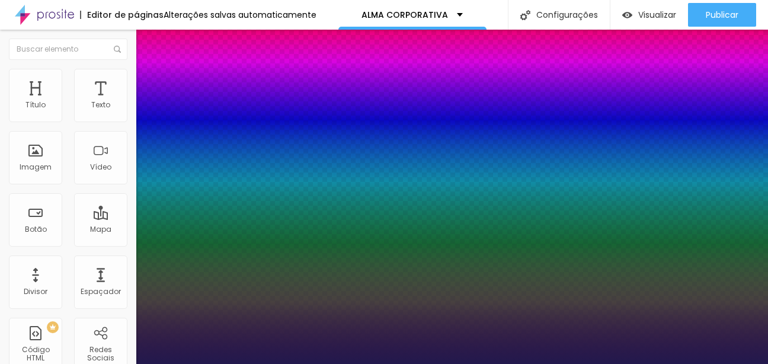
scroll to position [59, 0]
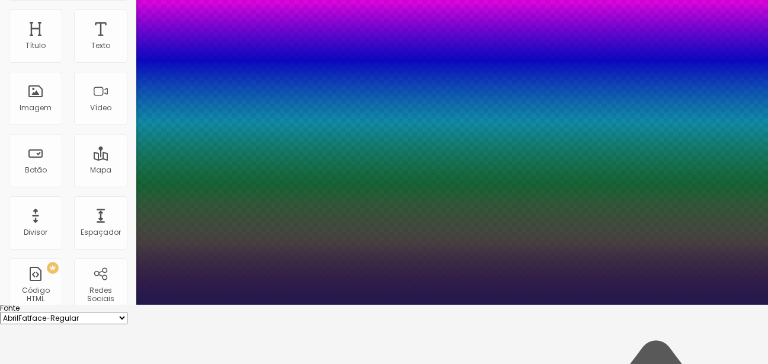
drag, startPoint x: 219, startPoint y: 275, endPoint x: 205, endPoint y: 275, distance: 14.2
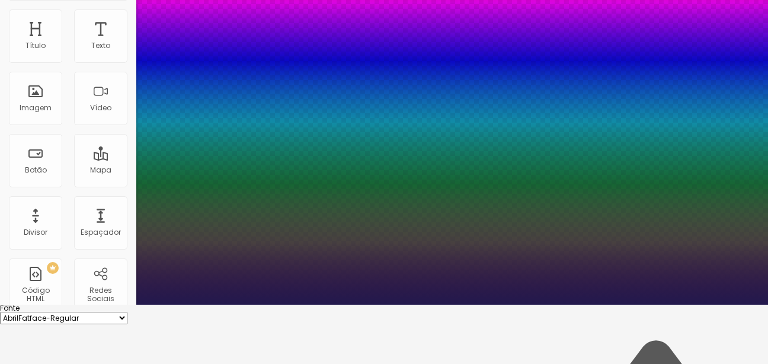
click at [430, 305] on div at bounding box center [384, 305] width 768 height 0
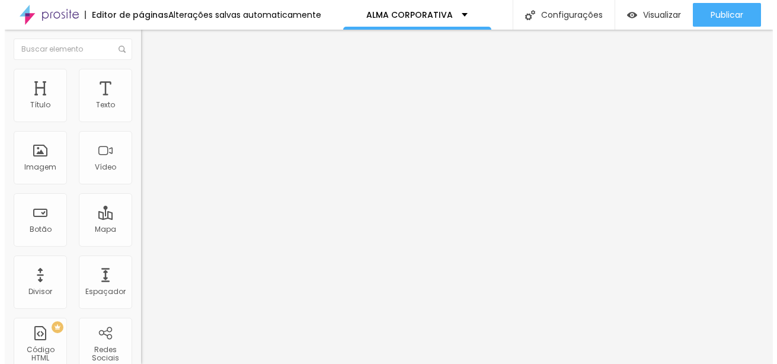
scroll to position [0, 0]
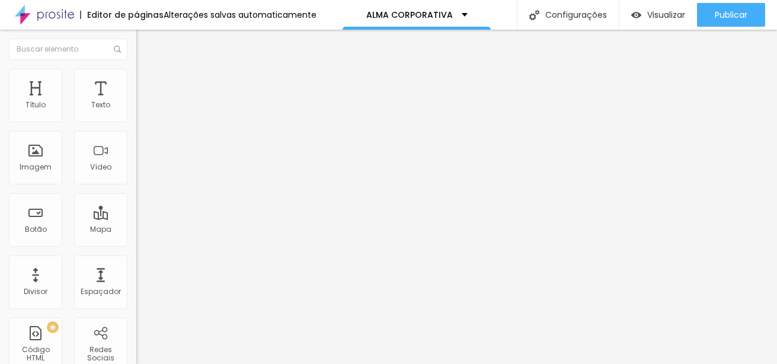
click at [136, 38] on button "Editar Título" at bounding box center [204, 43] width 136 height 27
click at [27, 165] on div "Imagem" at bounding box center [36, 167] width 32 height 8
click at [136, 175] on button "button" at bounding box center [144, 169] width 17 height 12
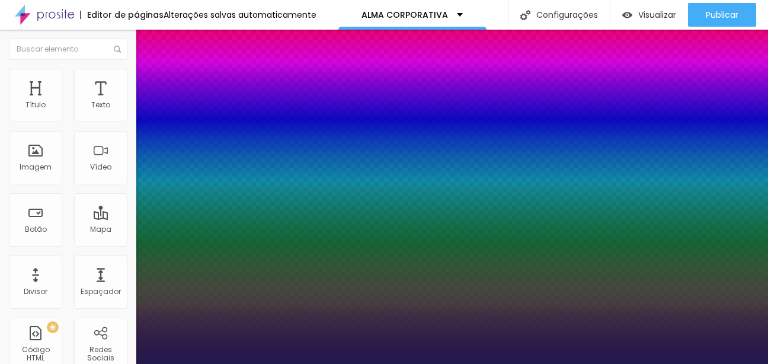
click at [324, 363] on div at bounding box center [384, 364] width 768 height 0
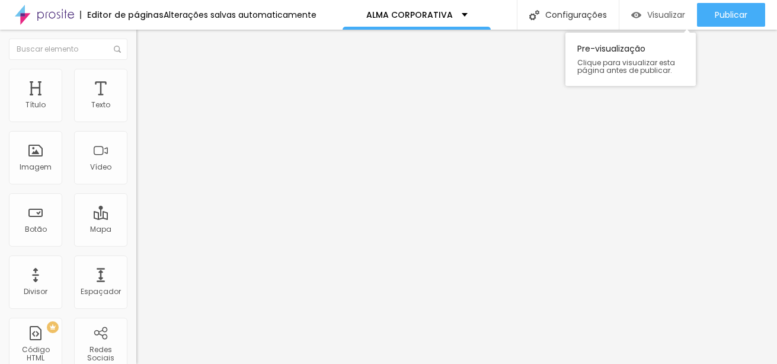
click at [646, 16] on div "Visualizar" at bounding box center [658, 15] width 54 height 10
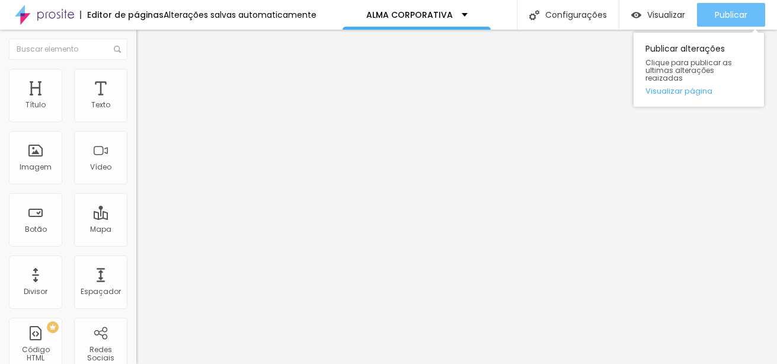
click at [738, 17] on span "Publicar" at bounding box center [731, 14] width 33 height 9
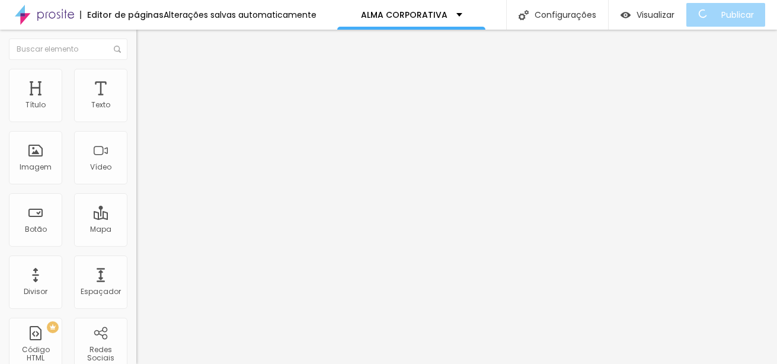
click at [142, 171] on icon "button" at bounding box center [144, 168] width 5 height 5
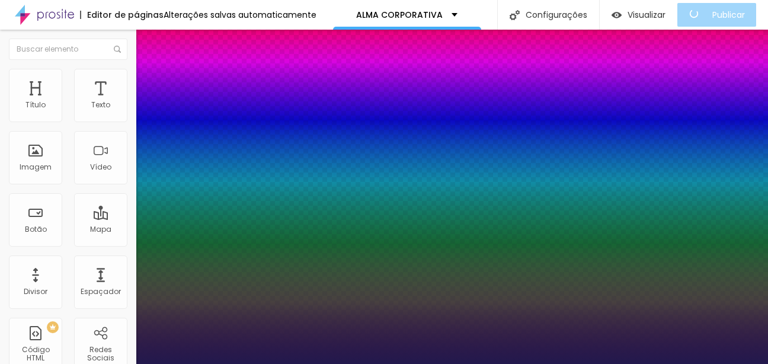
click at [499, 363] on div at bounding box center [384, 364] width 768 height 0
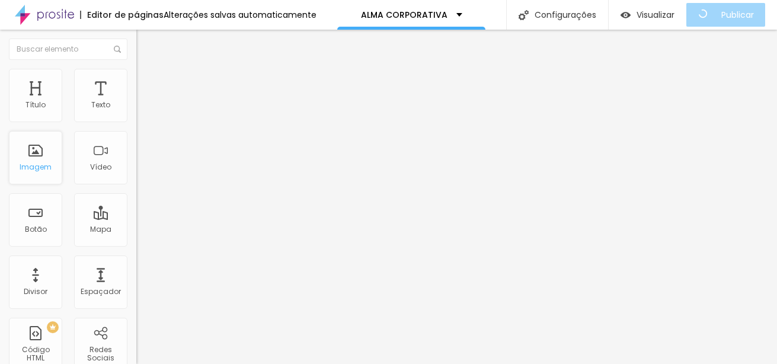
click at [34, 163] on div "Imagem" at bounding box center [36, 167] width 32 height 8
click at [136, 101] on div "Adicionar imagem" at bounding box center [204, 96] width 136 height 8
click at [136, 102] on span "Adicionar imagem" at bounding box center [174, 97] width 76 height 10
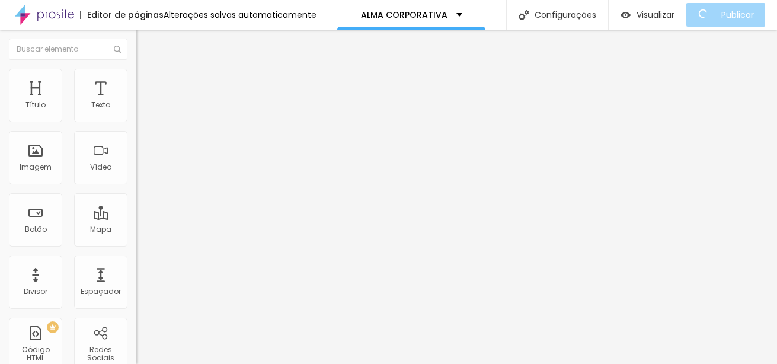
click at [136, 186] on span "Original" at bounding box center [150, 180] width 28 height 10
click at [136, 207] on span "Quadrado" at bounding box center [155, 202] width 39 height 10
click at [136, 217] on div "Proporção 1:1 Quadrado Cinema 16:9 Padrão 4:3 Quadrado 1:1 Original" at bounding box center [204, 193] width 136 height 47
click at [136, 186] on span "1:1 Quadrado" at bounding box center [159, 180] width 47 height 10
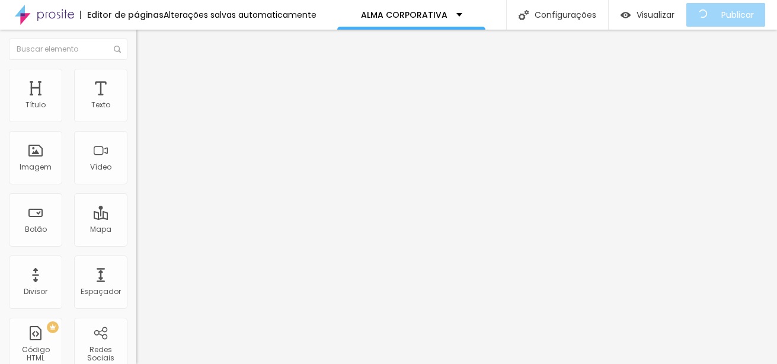
click at [136, 186] on span "1:1 Quadrado" at bounding box center [159, 180] width 47 height 10
click at [136, 217] on div "Original" at bounding box center [204, 213] width 136 height 7
click at [136, 102] on span "Adicionar imagem" at bounding box center [174, 97] width 76 height 10
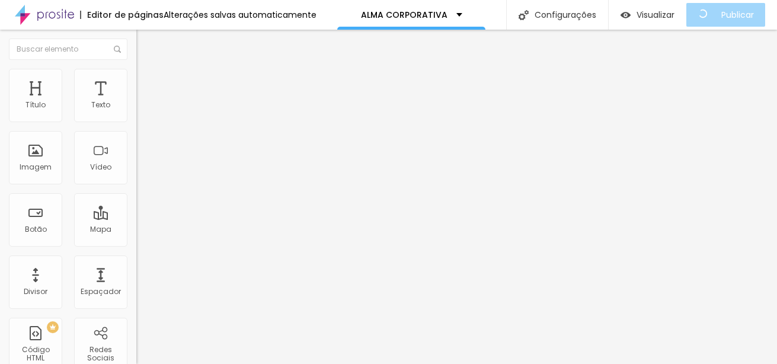
click at [136, 102] on span "Adicionar imagem" at bounding box center [174, 97] width 76 height 10
click at [665, 10] on span "Visualizar" at bounding box center [656, 14] width 38 height 9
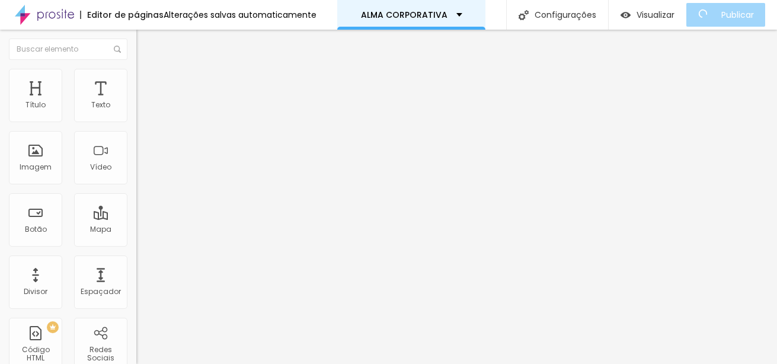
click at [466, 15] on div "ALMA CORPORATIVA" at bounding box center [411, 15] width 148 height 30
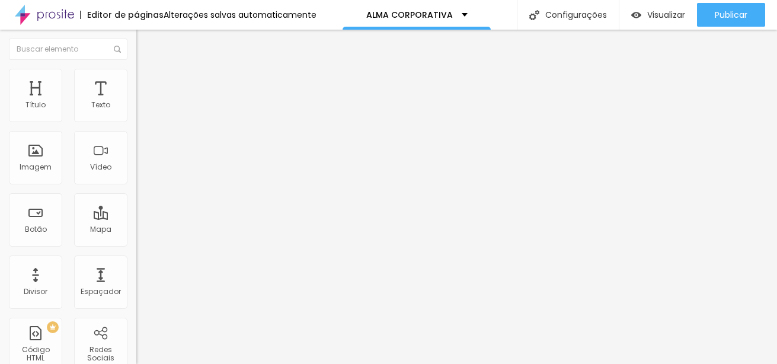
click at [142, 171] on icon "button" at bounding box center [144, 168] width 5 height 5
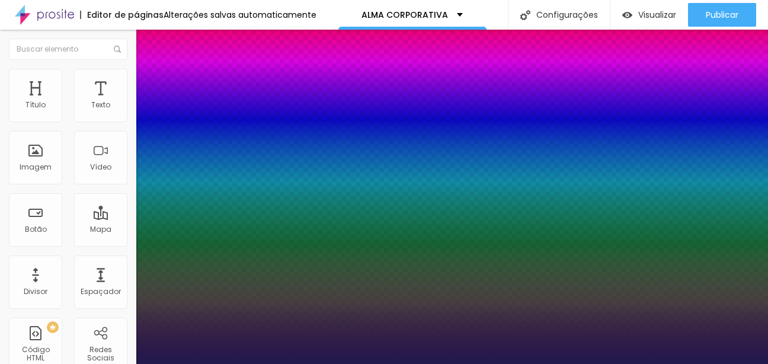
type input "1"
type input "65"
type input "1"
type input "64"
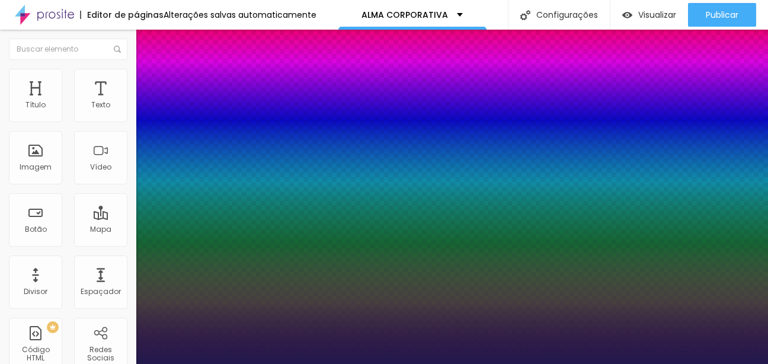
type input "64"
type input "1"
type input "63"
type input "1"
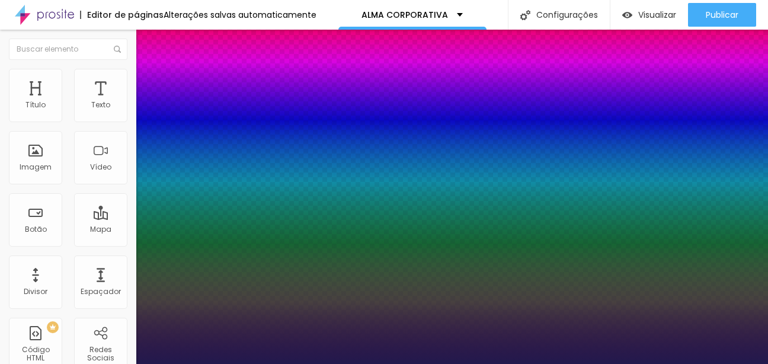
type input "62"
type input "1"
type input "62"
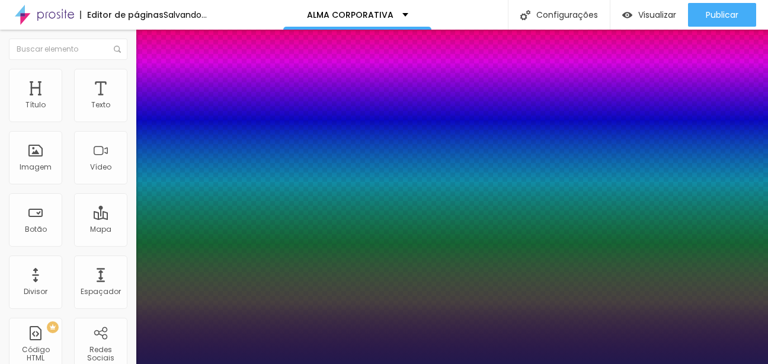
type input "1"
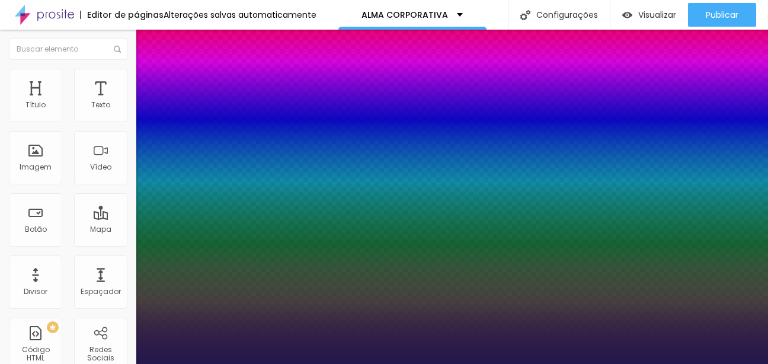
click at [169, 363] on div at bounding box center [384, 364] width 768 height 0
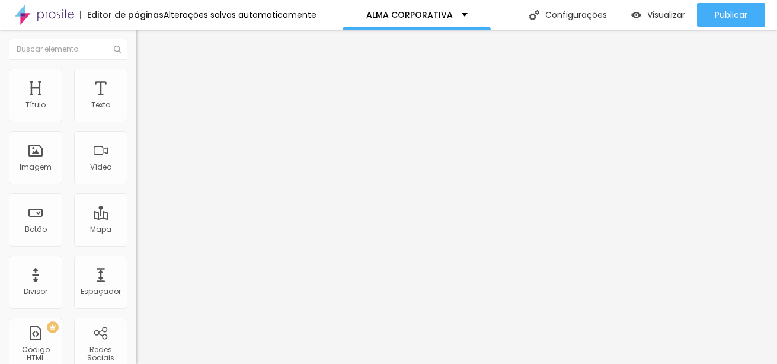
click at [141, 172] on icon "button" at bounding box center [144, 168] width 7 height 7
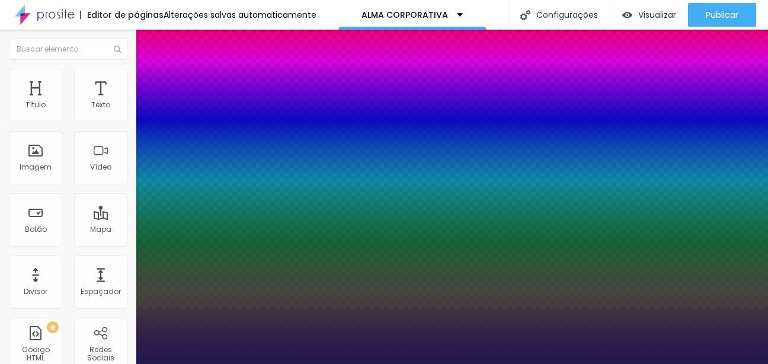
type input "1"
click at [220, 363] on div at bounding box center [384, 364] width 768 height 0
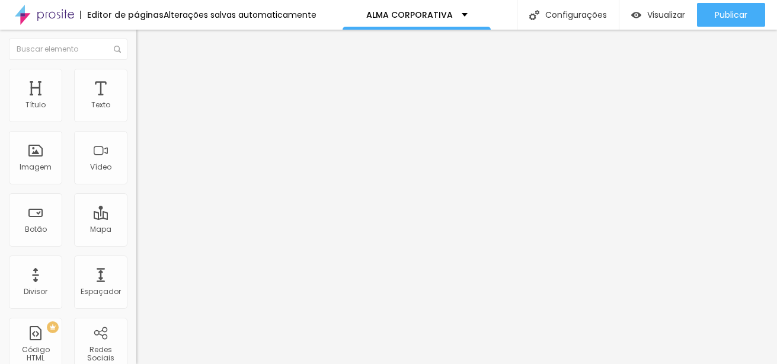
click at [142, 171] on icon "button" at bounding box center [144, 168] width 5 height 5
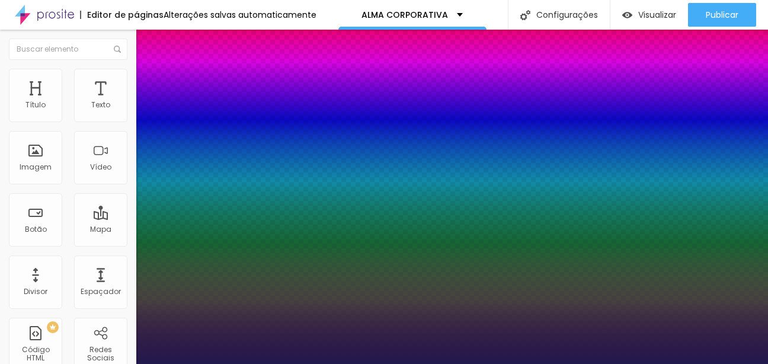
type input "1"
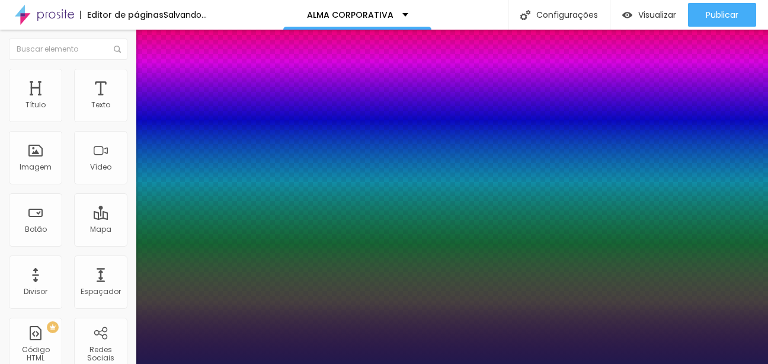
type input "38"
type input "1"
type input "38"
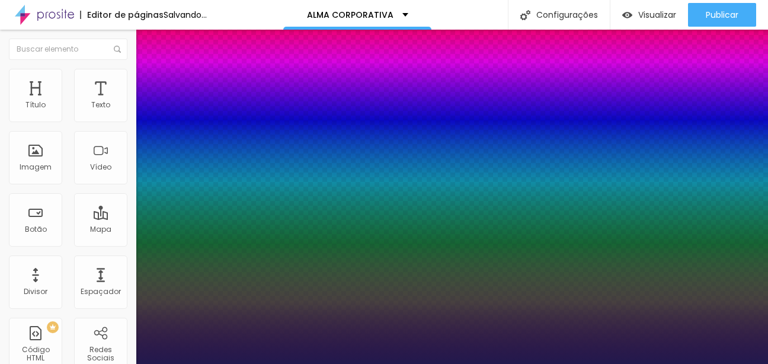
type input "1"
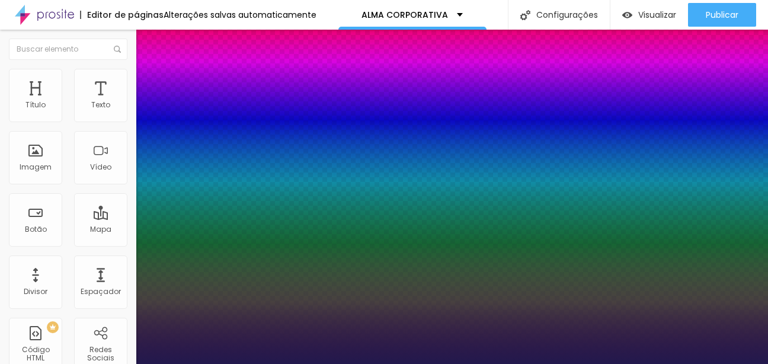
type input "59"
type input "1"
type input "59"
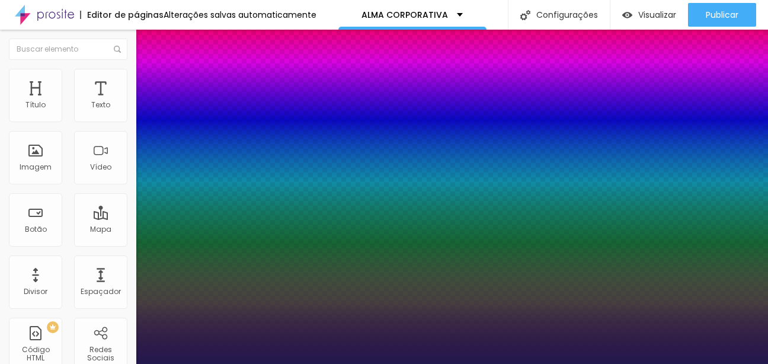
click at [339, 363] on div at bounding box center [384, 364] width 768 height 0
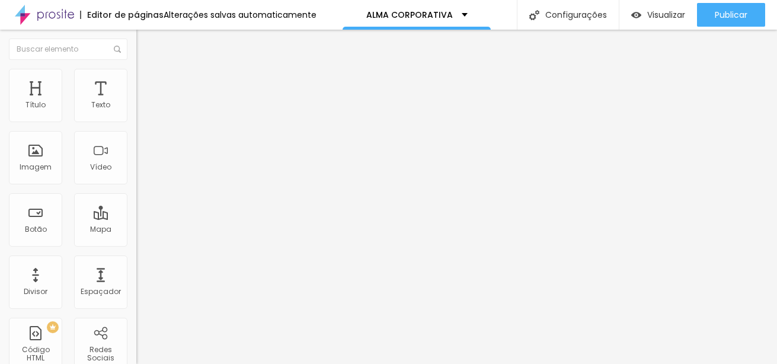
click at [141, 172] on icon "button" at bounding box center [144, 168] width 7 height 7
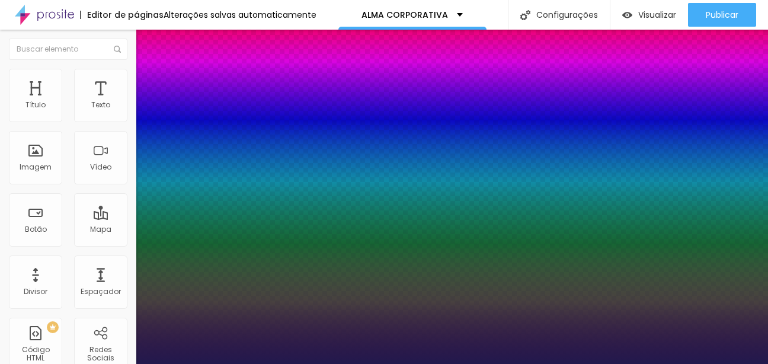
type input "1"
type input "54"
type input "1"
type input "54"
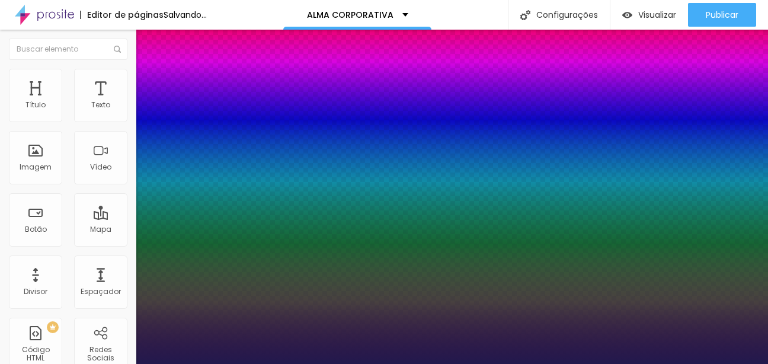
type input "1"
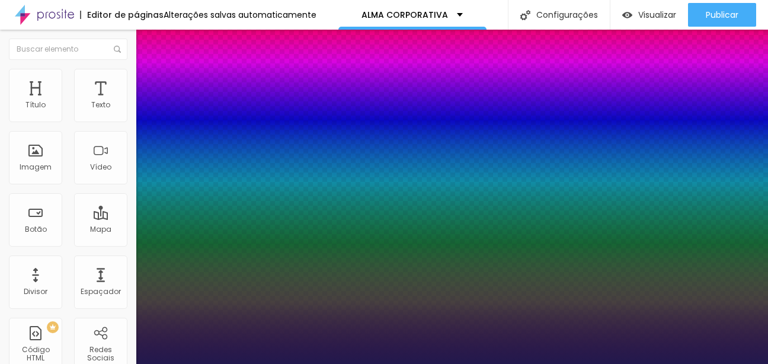
type input "42"
type input "1"
type input "42"
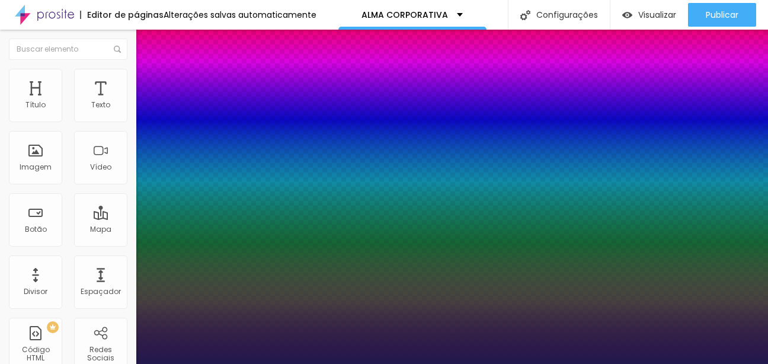
click at [325, 363] on div at bounding box center [384, 364] width 768 height 0
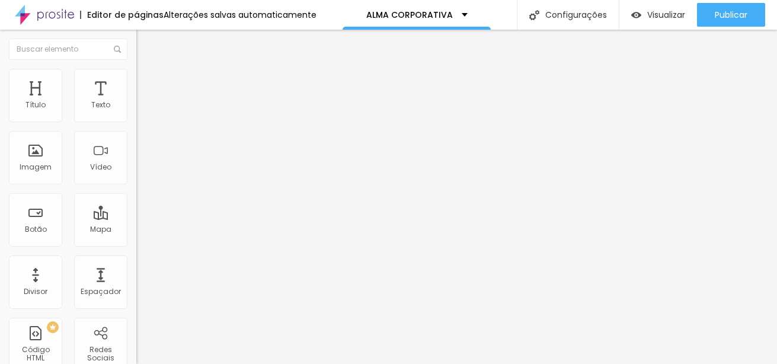
click at [136, 175] on button "button" at bounding box center [144, 169] width 17 height 12
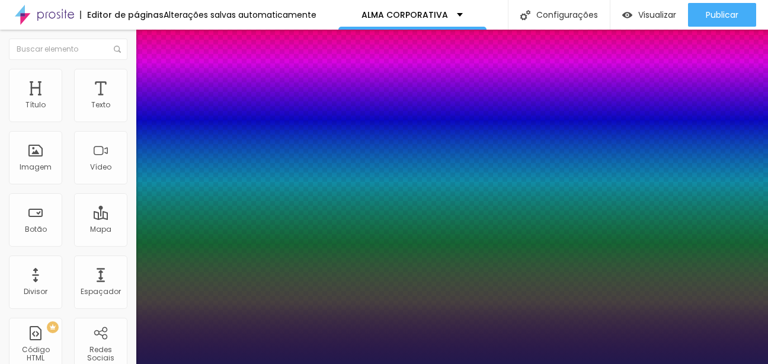
type input "1"
type input "39"
type input "1"
type input "38"
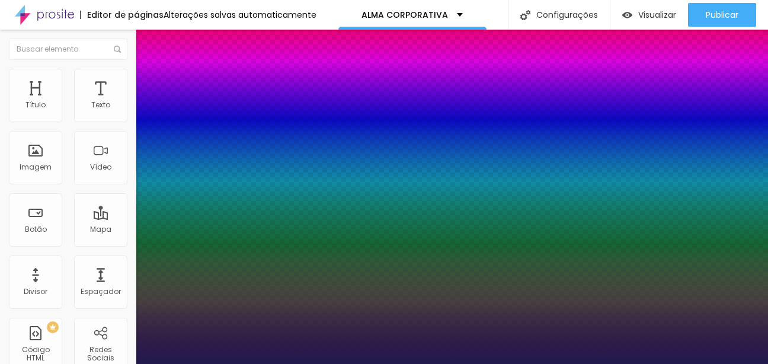
type input "38"
type input "1"
type input "37"
type input "1"
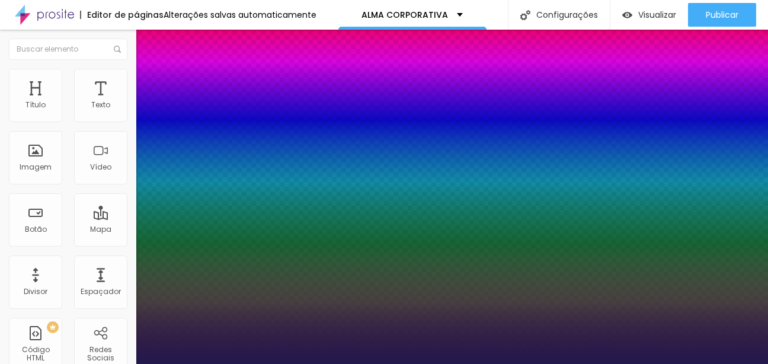
type input "39"
type input "1"
type input "42"
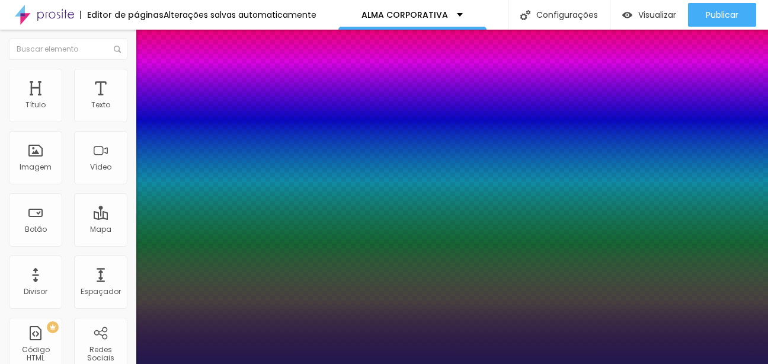
type input "1"
type input "43"
type input "1"
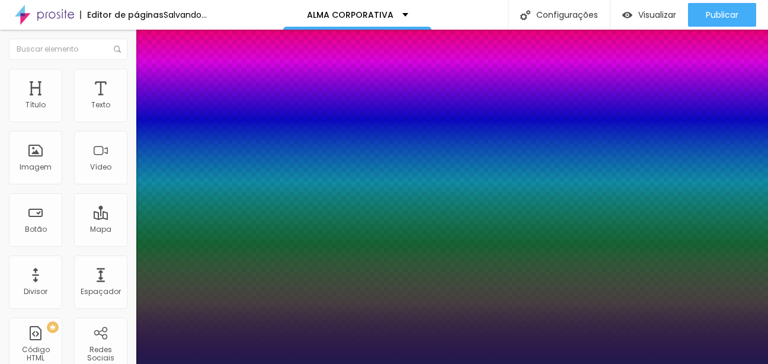
type input "44"
type input "1"
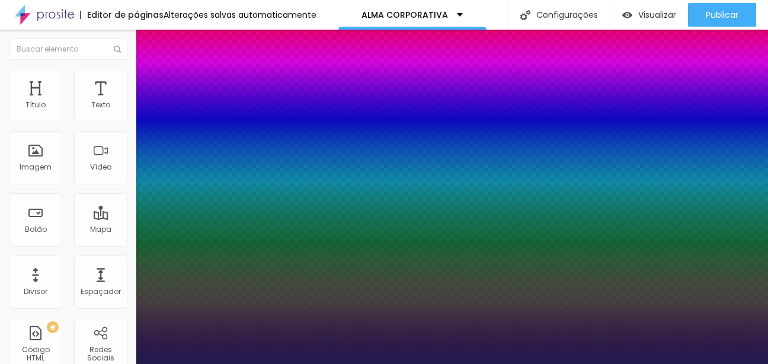
type input "43"
type input "1"
type input "42"
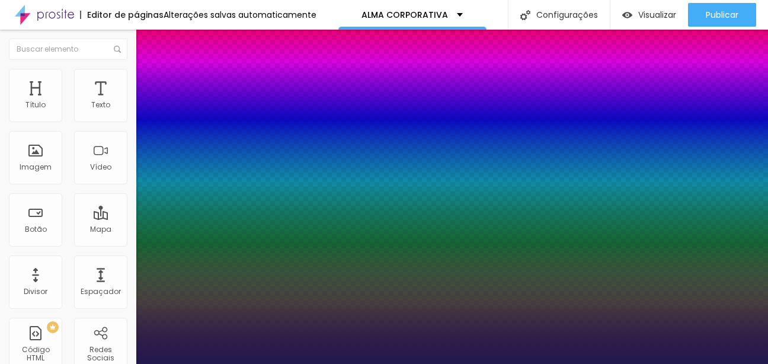
type input "1"
type input "41"
type input "1"
type input "40"
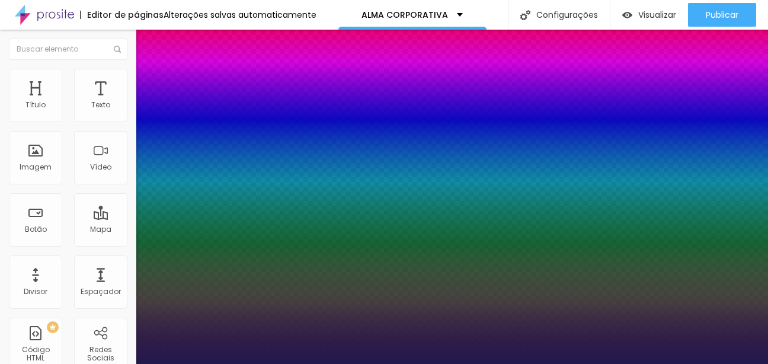
type input "40"
type input "1"
type input "39"
type input "1"
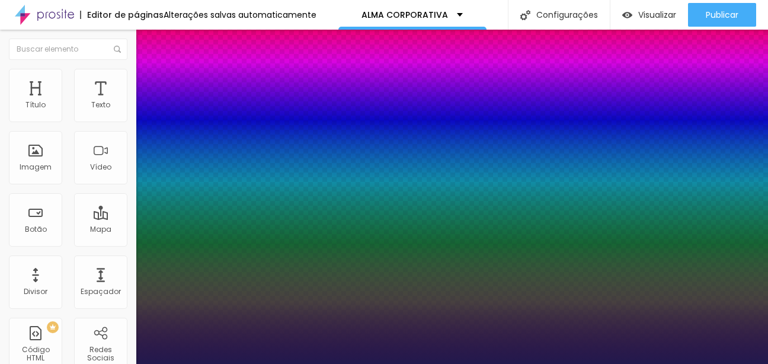
type input "38"
type input "1"
type input "37"
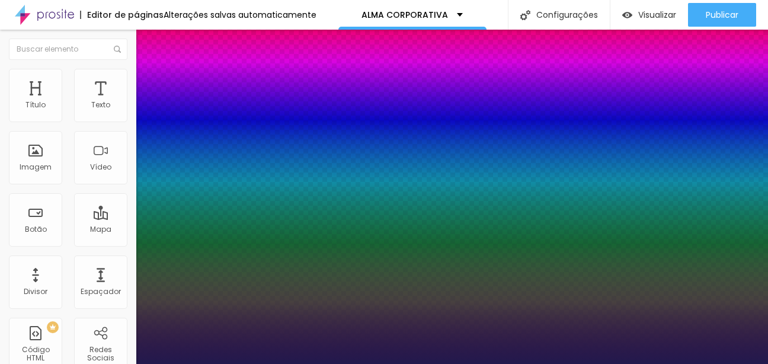
type input "1"
type input "36"
type input "1"
type input "35"
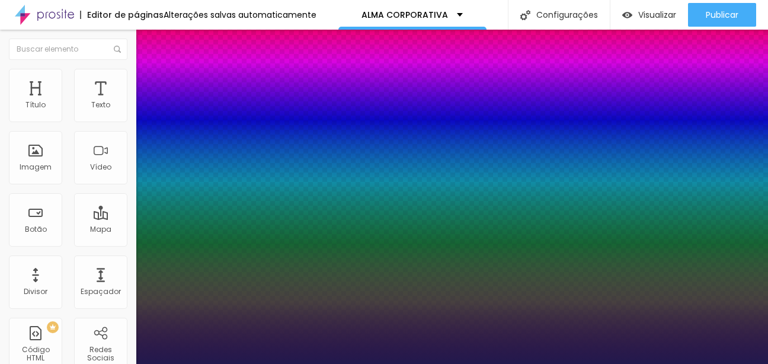
type input "35"
type input "1"
type input "36"
type input "1"
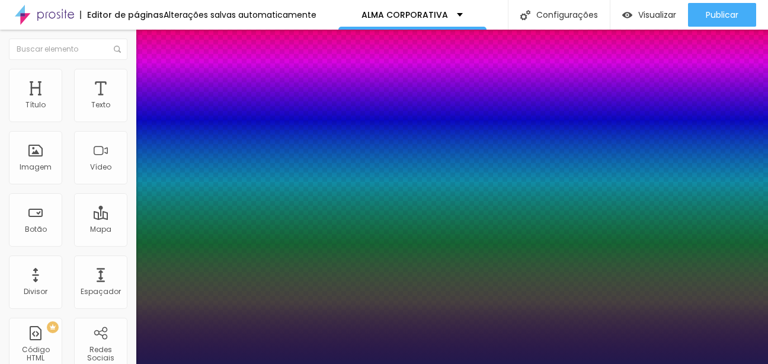
type input "37"
type input "1"
type input "38"
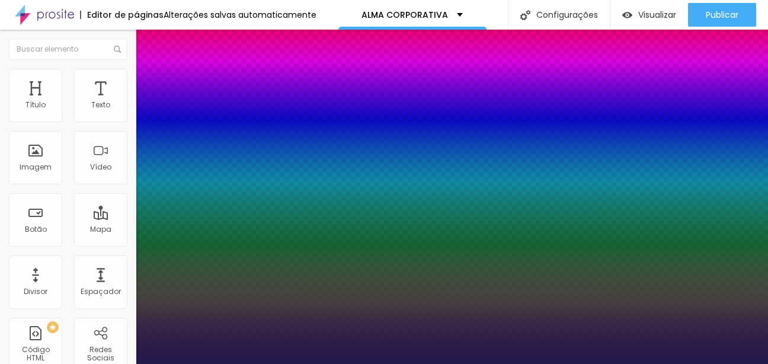
type input "1"
type input "39"
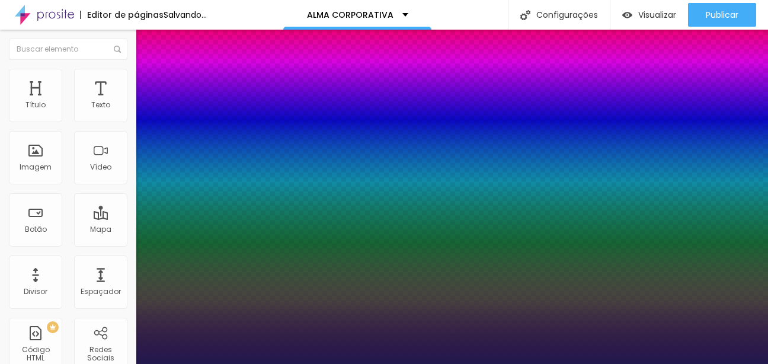
type input "1"
type input "38"
type input "1"
type input "37"
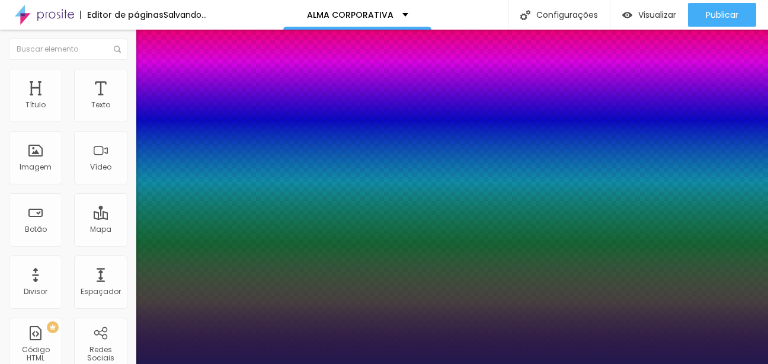
type input "37"
type input "1"
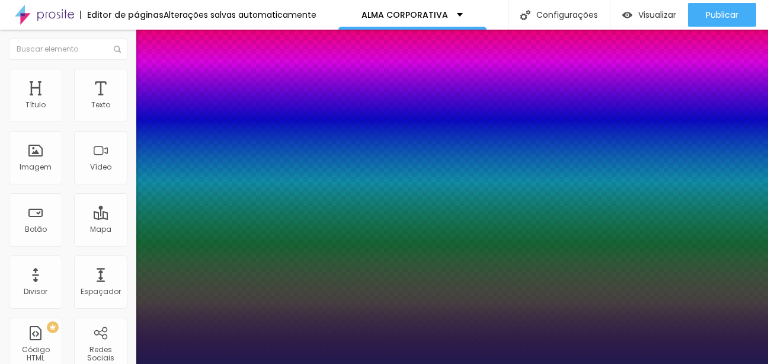
type input "36"
type input "1"
type input "35"
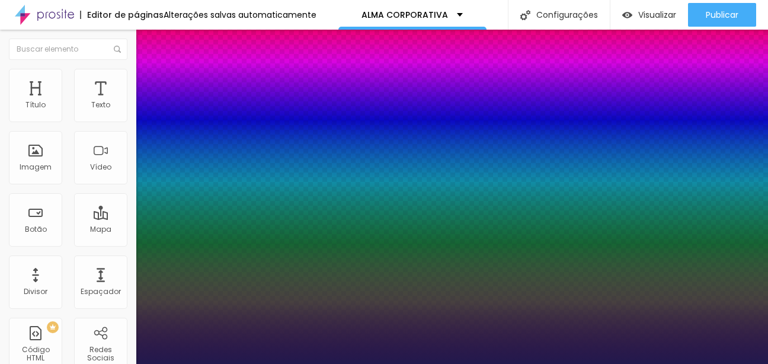
type input "1"
type input "36"
type input "1"
type input "37"
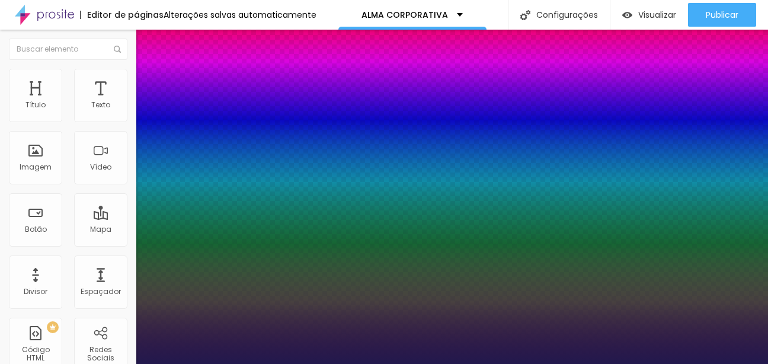
type input "37"
type input "1"
type input "36"
type input "1"
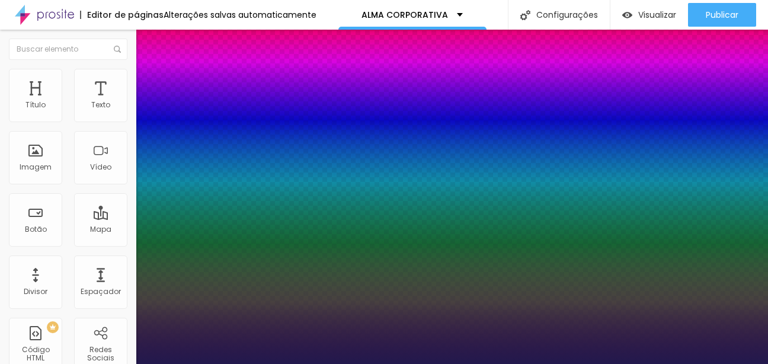
type input "36"
click at [430, 363] on div at bounding box center [384, 364] width 768 height 0
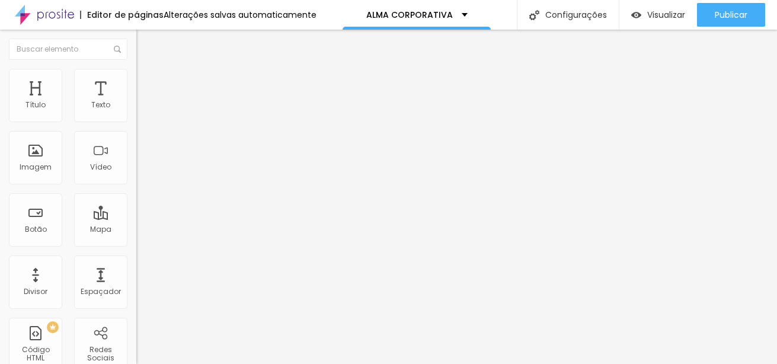
click at [136, 111] on input "CONTRATAR AGORA" at bounding box center [207, 106] width 142 height 12
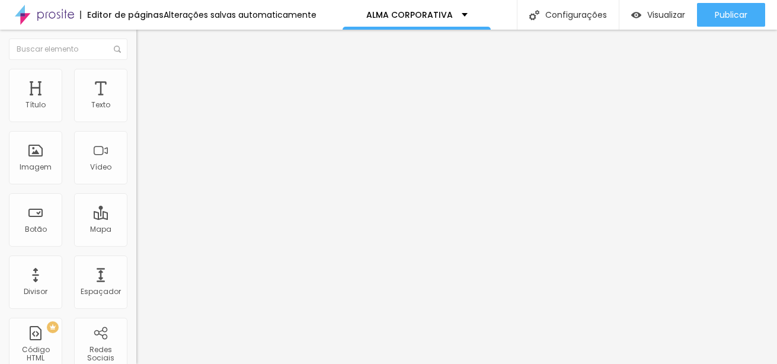
type input "e"
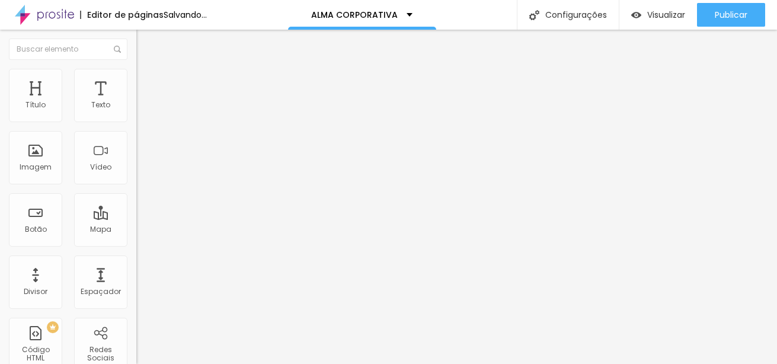
type input "QUERO PARTICIPAR"
click at [136, 187] on span "Normal" at bounding box center [149, 182] width 27 height 10
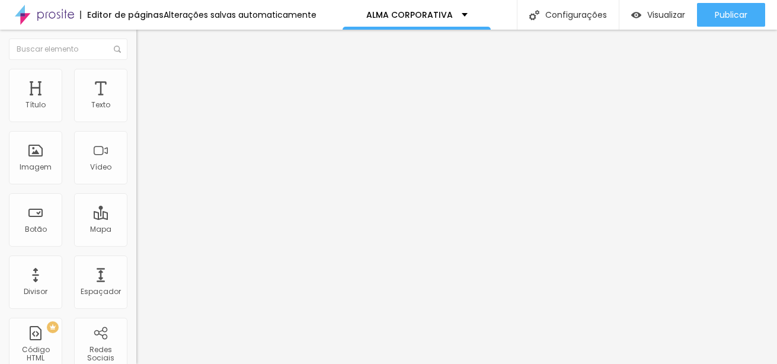
click at [136, 212] on span "Grande" at bounding box center [150, 207] width 28 height 10
click at [136, 111] on input "QUERO PARTICIPAR" at bounding box center [207, 106] width 142 height 12
drag, startPoint x: 65, startPoint y: 131, endPoint x: 41, endPoint y: 130, distance: 23.7
click at [136, 111] on input "QUERO PARTICIPAR" at bounding box center [207, 106] width 142 height 12
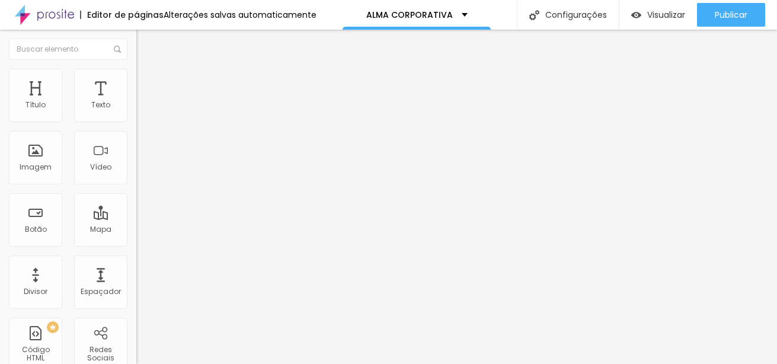
type input "QUERO INVESTIR EM MIM AGORA"
click at [136, 111] on input "QUERO RESERVAR MINHA VAGA" at bounding box center [207, 106] width 142 height 12
type input "QUERO VIVER O ALMA CORPORATIVA"
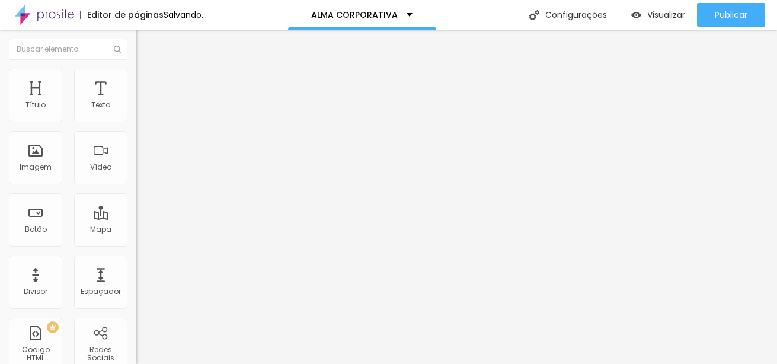
scroll to position [0, 0]
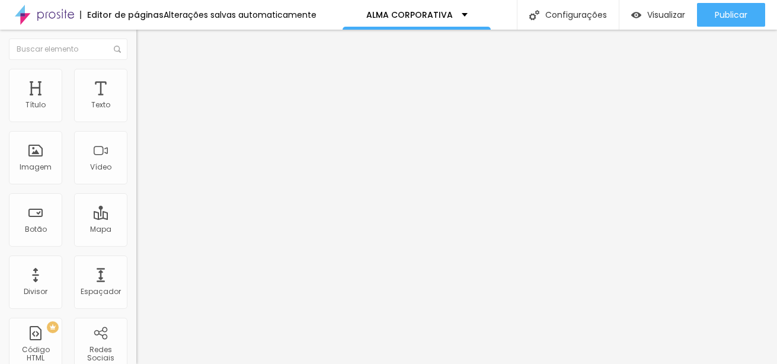
drag, startPoint x: 55, startPoint y: 134, endPoint x: -30, endPoint y: 122, distance: 85.6
click at [0, 122] on html "Editor de páginas Alterações salvas automaticamente ALMA CORPORATIVA Configuraç…" at bounding box center [388, 182] width 777 height 364
type input "r"
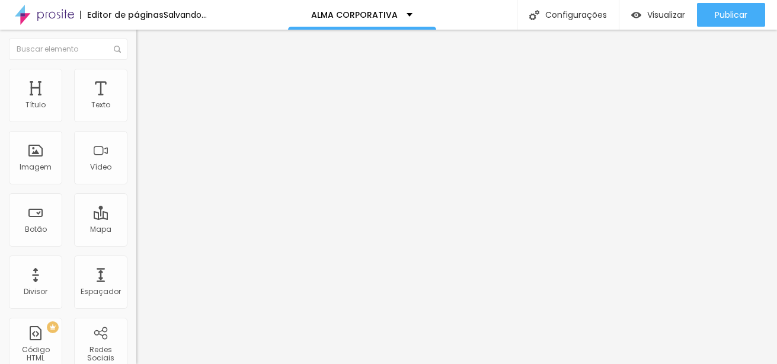
type input "RESERVAR MINHA DATA"
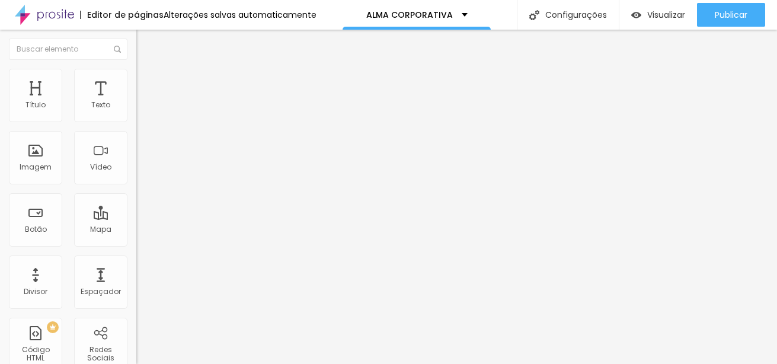
click at [136, 244] on input "[URL][DOMAIN_NAME]" at bounding box center [207, 238] width 142 height 12
click at [136, 244] on input "https://" at bounding box center [207, 238] width 142 height 12
drag, startPoint x: 67, startPoint y: 245, endPoint x: -30, endPoint y: 237, distance: 97.6
click at [0, 237] on html "Editor de páginas Alterações salvas automaticamente ALMA CORPORATIVA Configuraç…" at bounding box center [388, 182] width 777 height 364
paste input "[DOMAIN_NAME][URL]"
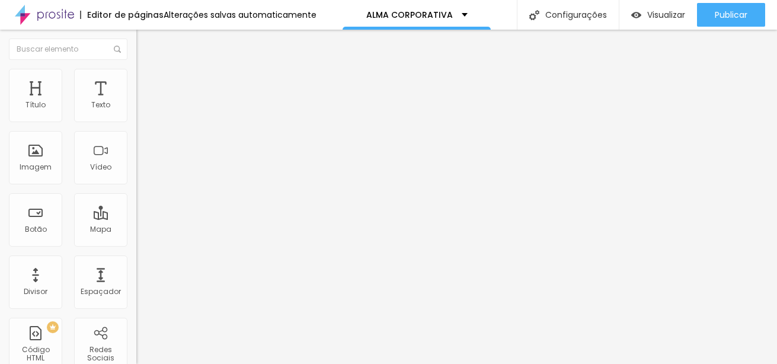
scroll to position [0, 2]
type input "[URL][DOMAIN_NAME]"
click at [136, 313] on div "Editar Botão Conteúdo Estilo Avançado Texto RESERVAR MINHA DATA Alinhamento Tam…" at bounding box center [204, 197] width 136 height 334
click at [665, 8] on div "Visualizar" at bounding box center [658, 15] width 54 height 24
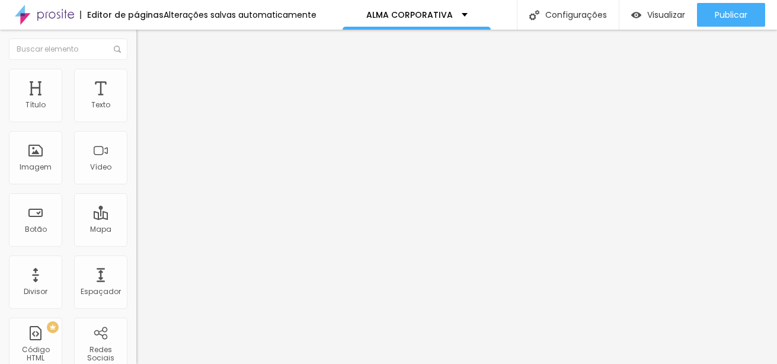
click at [136, 185] on span "Grande" at bounding box center [150, 182] width 28 height 10
click at [146, 212] on span "Grande" at bounding box center [160, 207] width 28 height 10
click at [136, 187] on span "Normal" at bounding box center [149, 182] width 27 height 10
click at [136, 212] on span "Grande" at bounding box center [150, 207] width 28 height 10
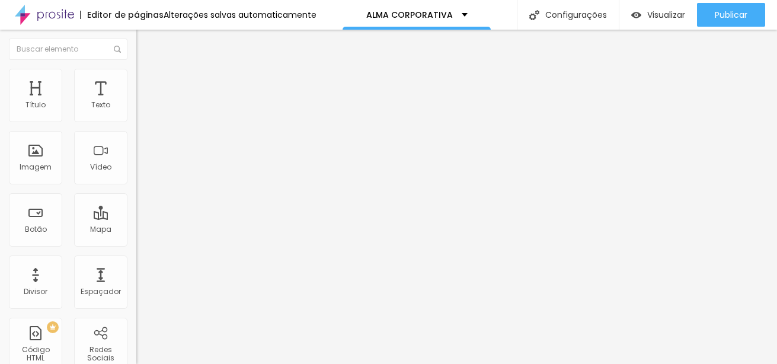
click at [136, 111] on input "https://vimeo.com/1118185577" at bounding box center [207, 106] width 142 height 12
paste input "https://vimeo.com/1118236776"
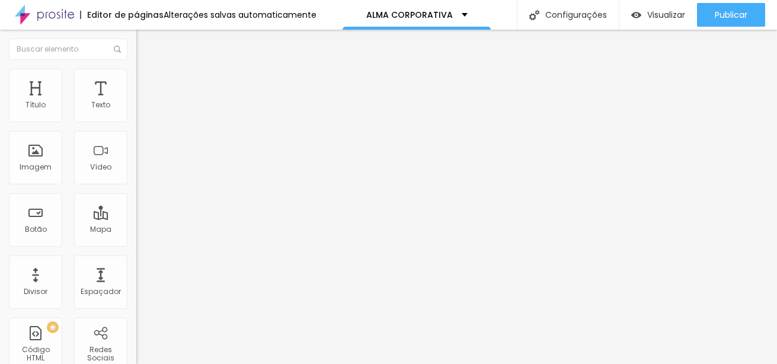
scroll to position [0, 2]
type input "https://vimeo.com/1118236776"
click at [136, 177] on span "9:16 Vertical 2" at bounding box center [160, 172] width 49 height 10
click at [136, 206] on span "Vertical 1" at bounding box center [151, 201] width 31 height 10
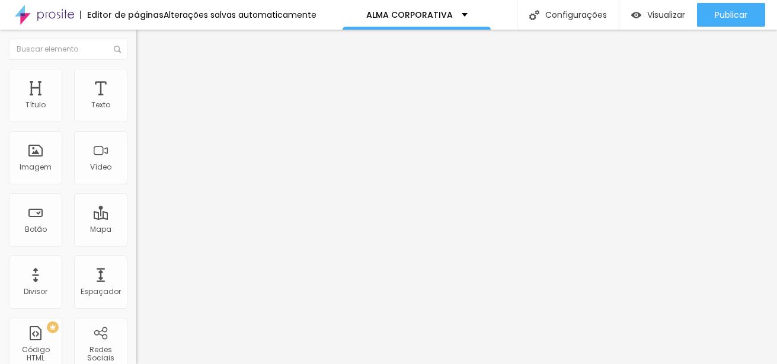
click at [136, 217] on span "Vertical 2" at bounding box center [152, 212] width 33 height 10
click at [136, 206] on span "Vertical 1" at bounding box center [151, 201] width 31 height 10
click at [136, 199] on span "Standard" at bounding box center [154, 194] width 36 height 10
click at [136, 191] on span "Wide" at bounding box center [145, 186] width 18 height 10
click at [136, 203] on span "Standard" at bounding box center [154, 198] width 36 height 10
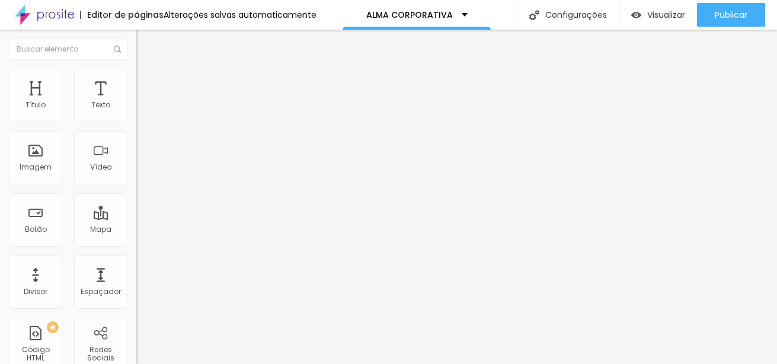
click at [136, 184] on span "Ultrawide" at bounding box center [153, 179] width 34 height 10
click at [664, 12] on span "Visualizar" at bounding box center [666, 14] width 38 height 9
